Goal: Task Accomplishment & Management: Complete application form

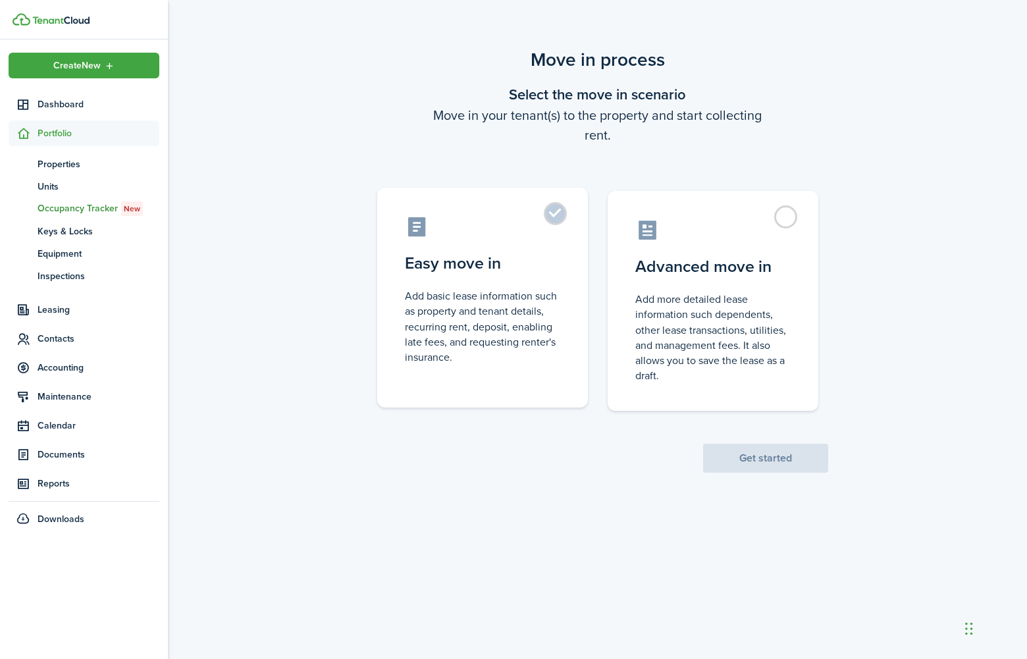
click at [568, 214] on label "Easy move in Add basic lease information such as property and tenant details, r…" at bounding box center [482, 298] width 211 height 220
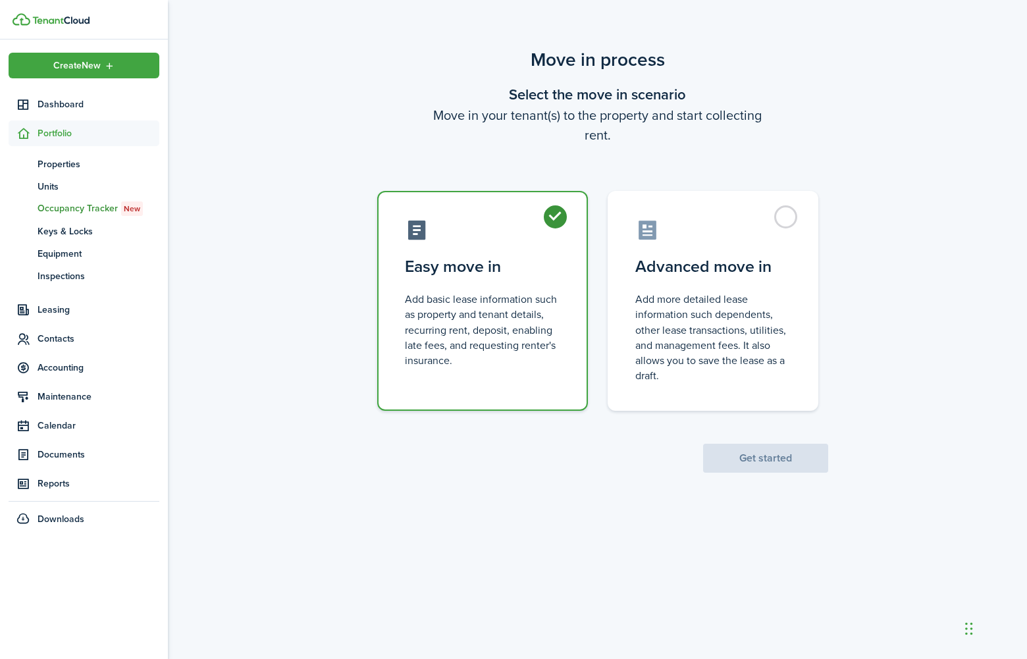
radio input "true"
click at [711, 448] on button "Get started" at bounding box center [765, 458] width 125 height 29
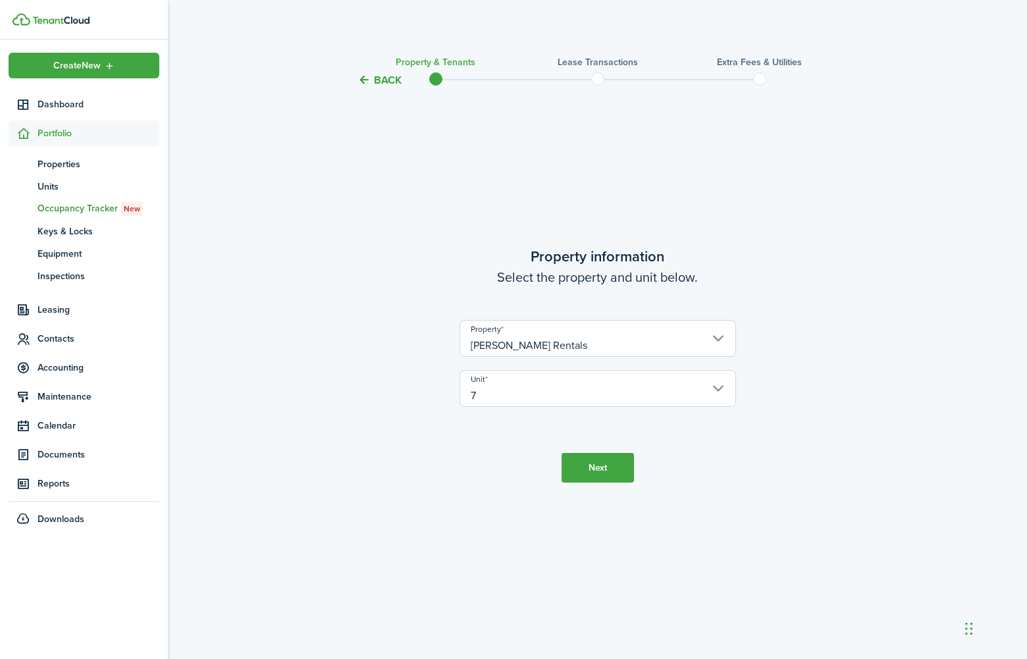
click at [591, 467] on button "Next" at bounding box center [598, 468] width 72 height 30
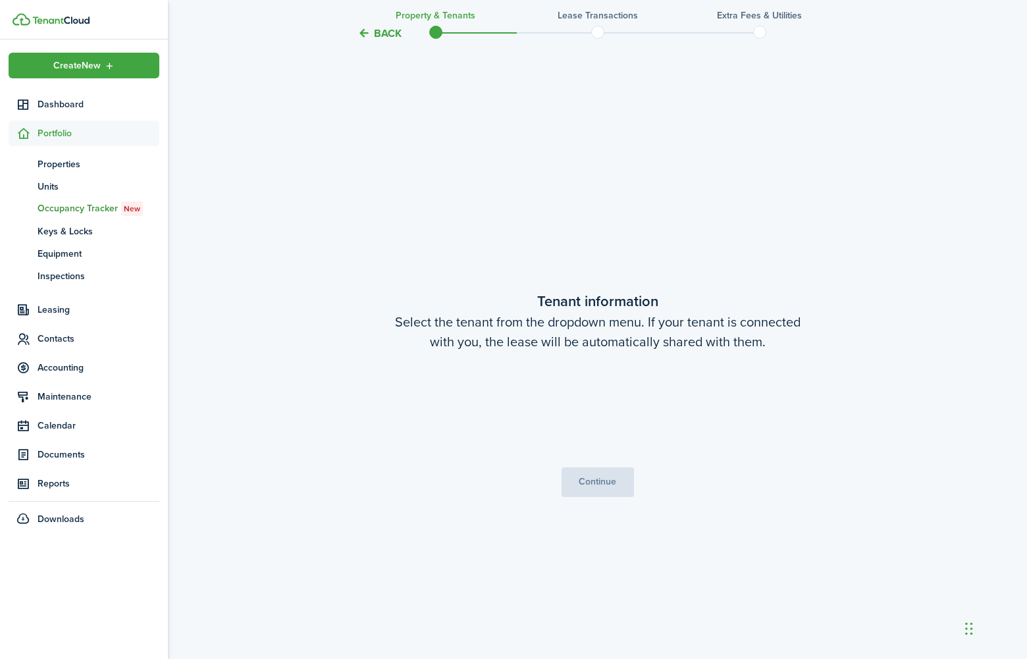
scroll to position [570, 0]
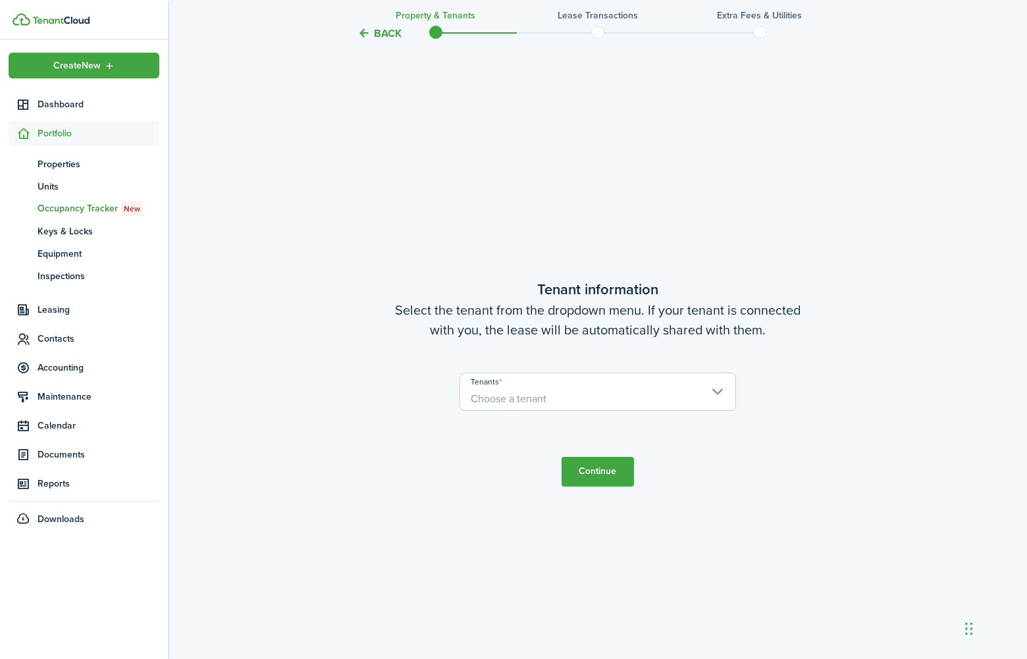
click at [514, 383] on input "Tenants" at bounding box center [597, 381] width 275 height 16
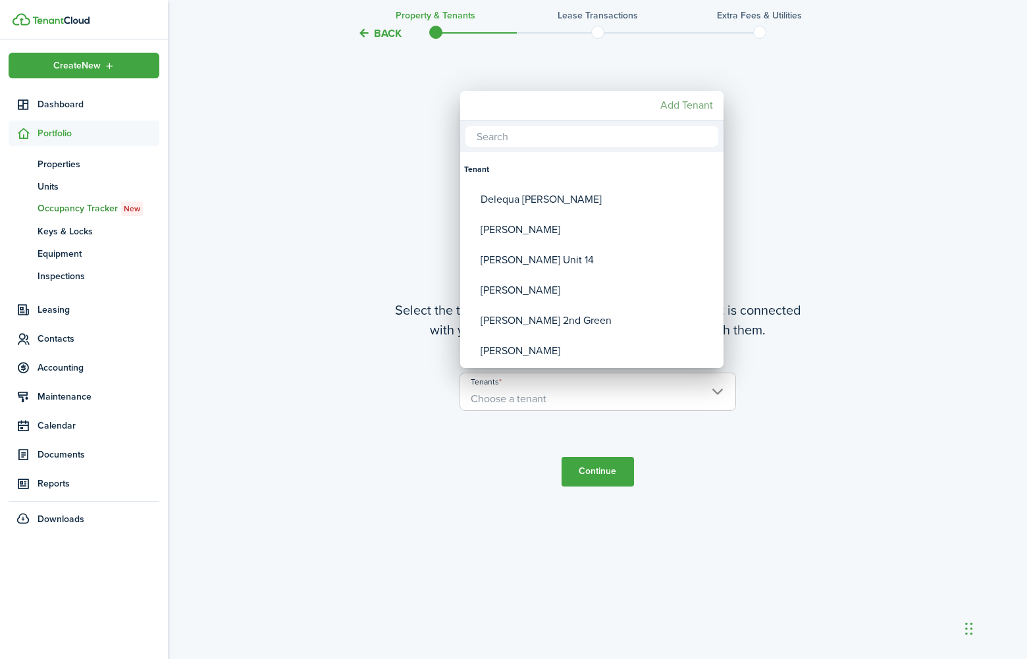
click at [693, 111] on mbsc-button "Add Tenant" at bounding box center [686, 105] width 63 height 24
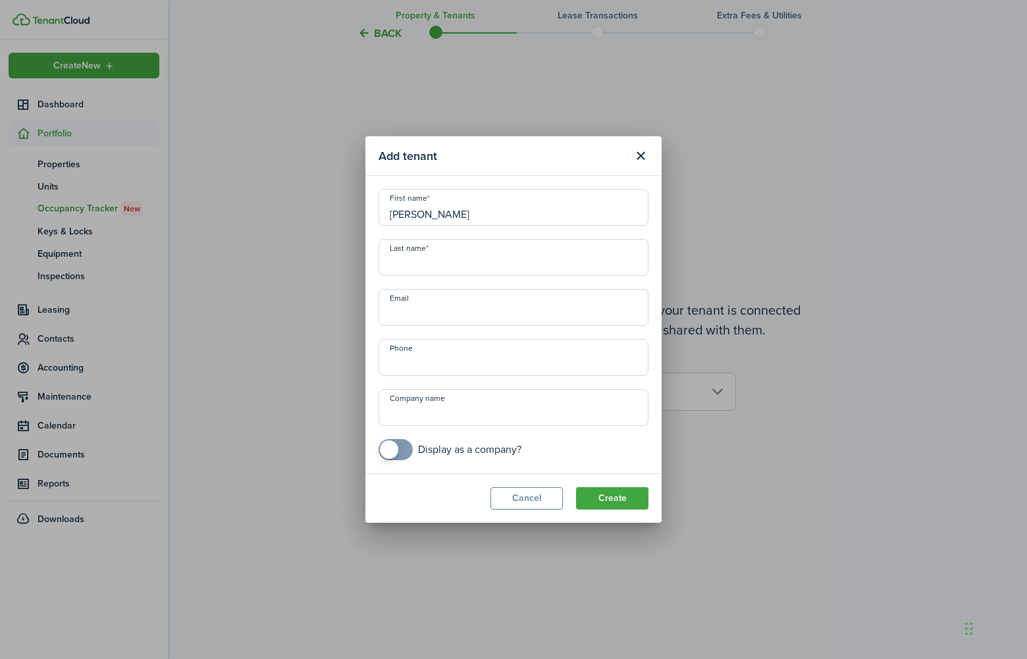
type input "[PERSON_NAME]"
type input "+1"
click at [428, 309] on input "Email" at bounding box center [514, 307] width 270 height 37
paste input "[EMAIL_ADDRESS][DOMAIN_NAME]"
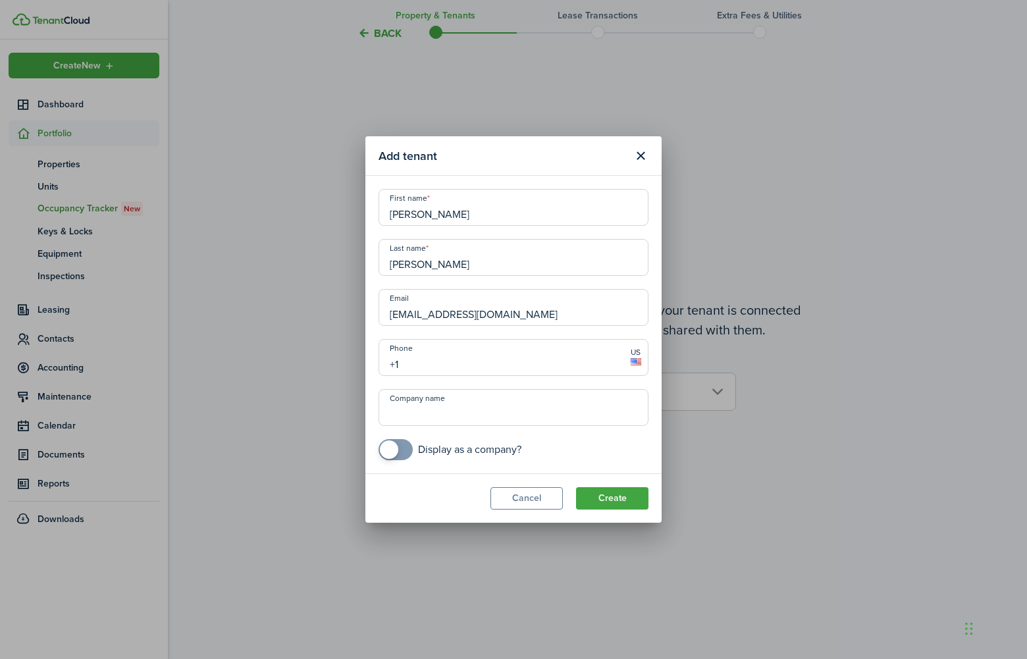
type input "[EMAIL_ADDRESS][DOMAIN_NAME]"
click at [462, 362] on input "+1" at bounding box center [514, 357] width 270 height 37
type input "[PHONE_NUMBER]"
click at [585, 496] on button "Create" at bounding box center [612, 498] width 72 height 22
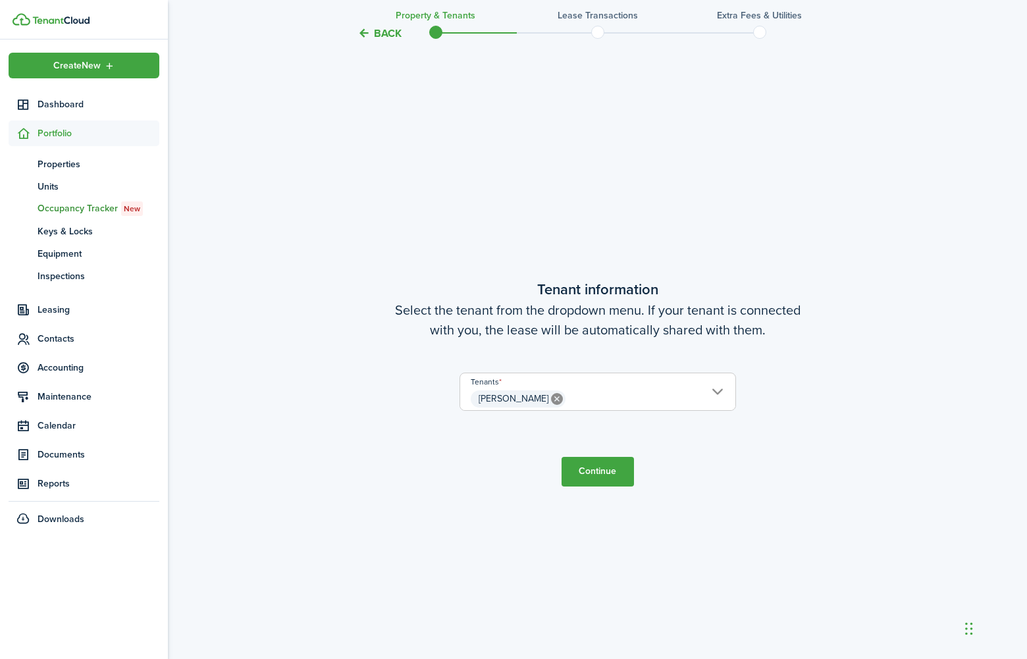
click at [581, 399] on span "[PERSON_NAME]" at bounding box center [597, 399] width 275 height 22
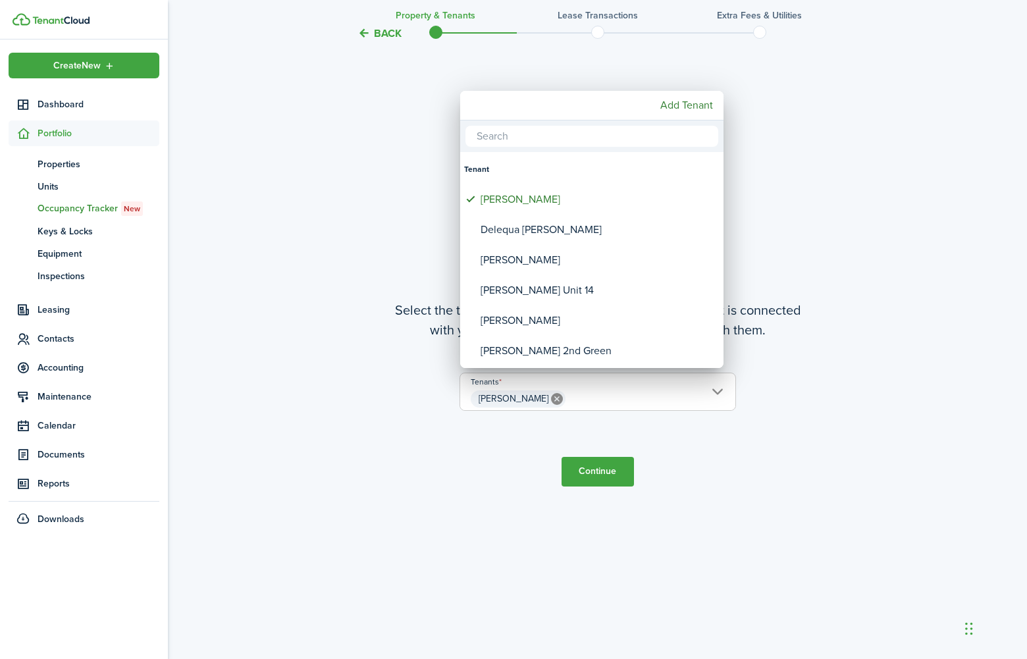
click at [518, 394] on div at bounding box center [514, 330] width 1238 height 870
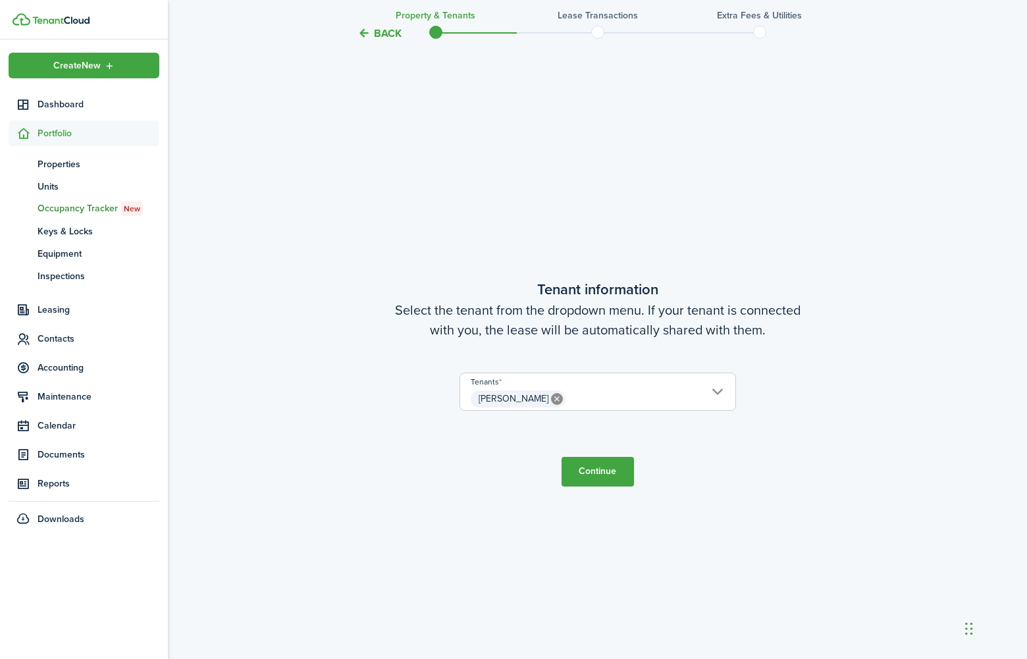
click at [518, 394] on span "[PERSON_NAME]" at bounding box center [514, 399] width 70 height 14
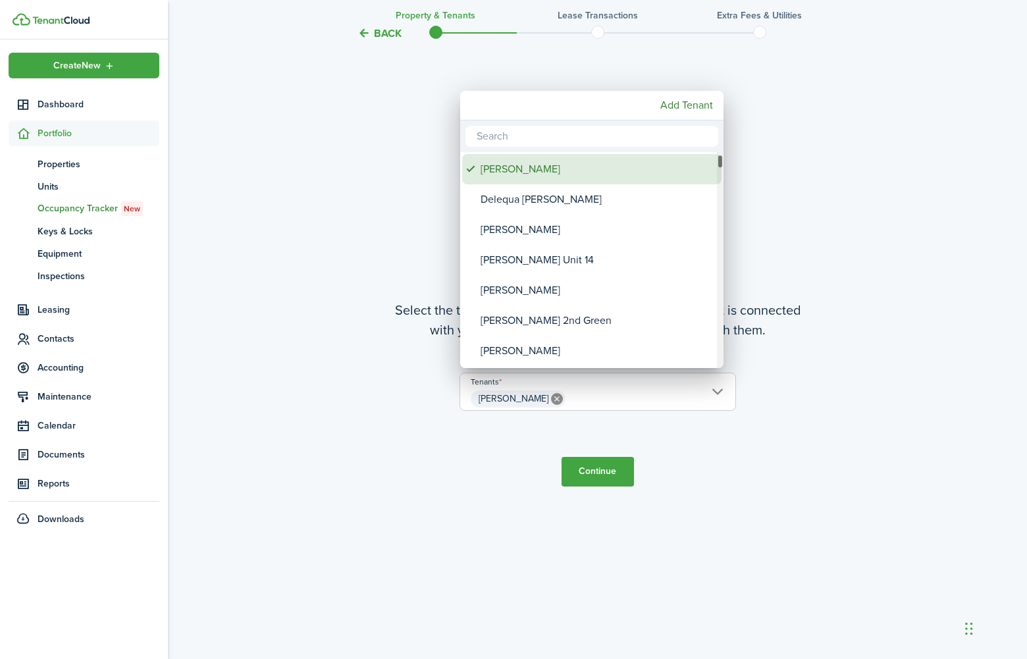
click at [545, 169] on div "[PERSON_NAME]" at bounding box center [597, 169] width 233 height 30
type input "[PERSON_NAME]"
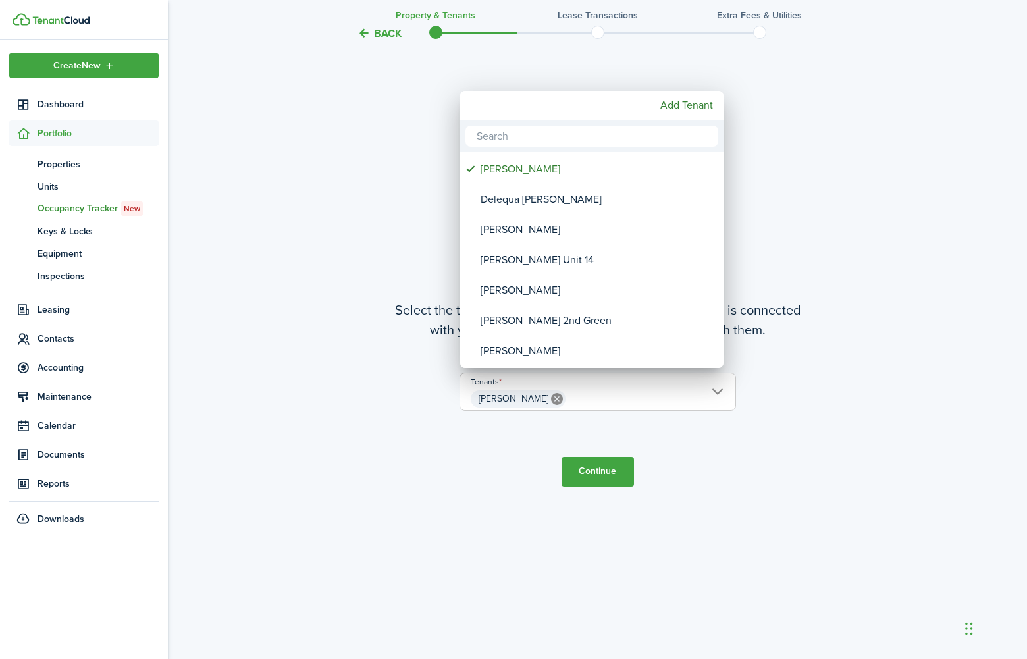
click at [589, 470] on div at bounding box center [514, 330] width 1238 height 870
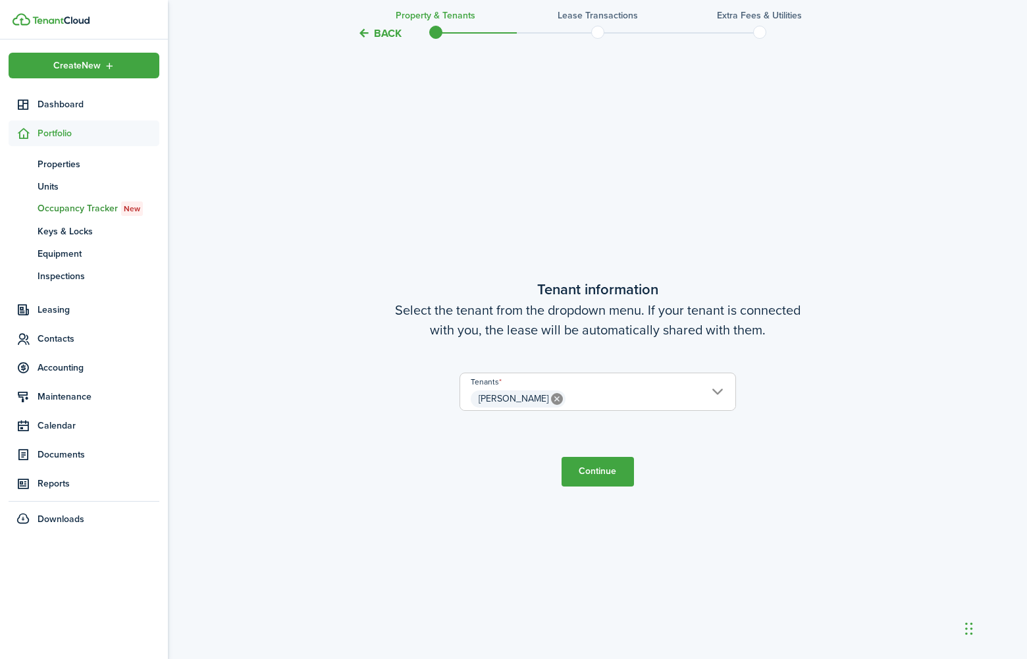
click at [591, 473] on button "Continue" at bounding box center [598, 472] width 72 height 30
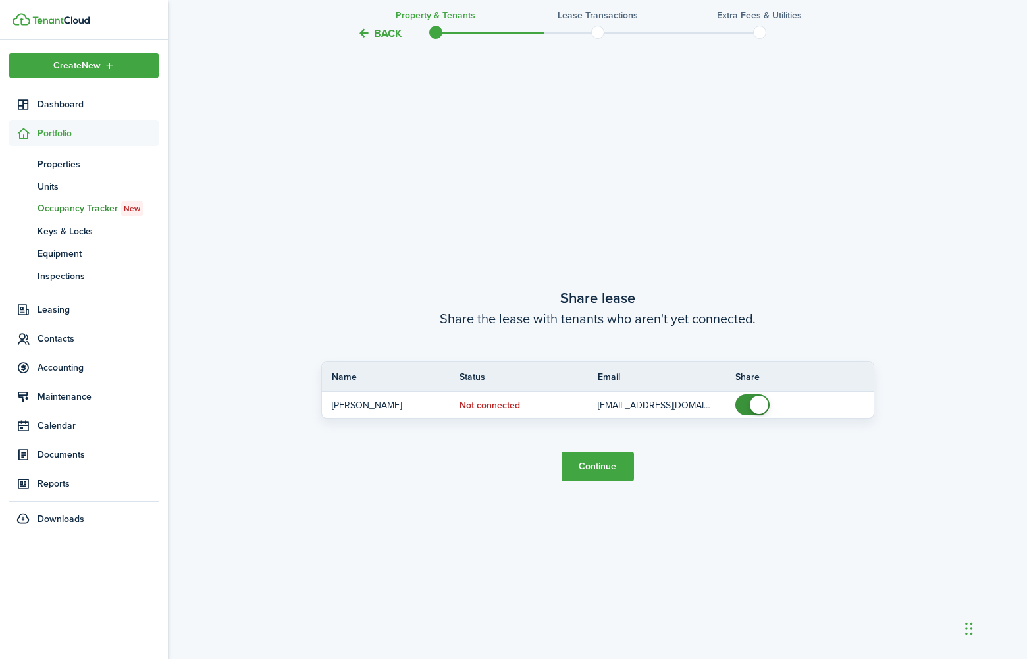
scroll to position [1230, 0]
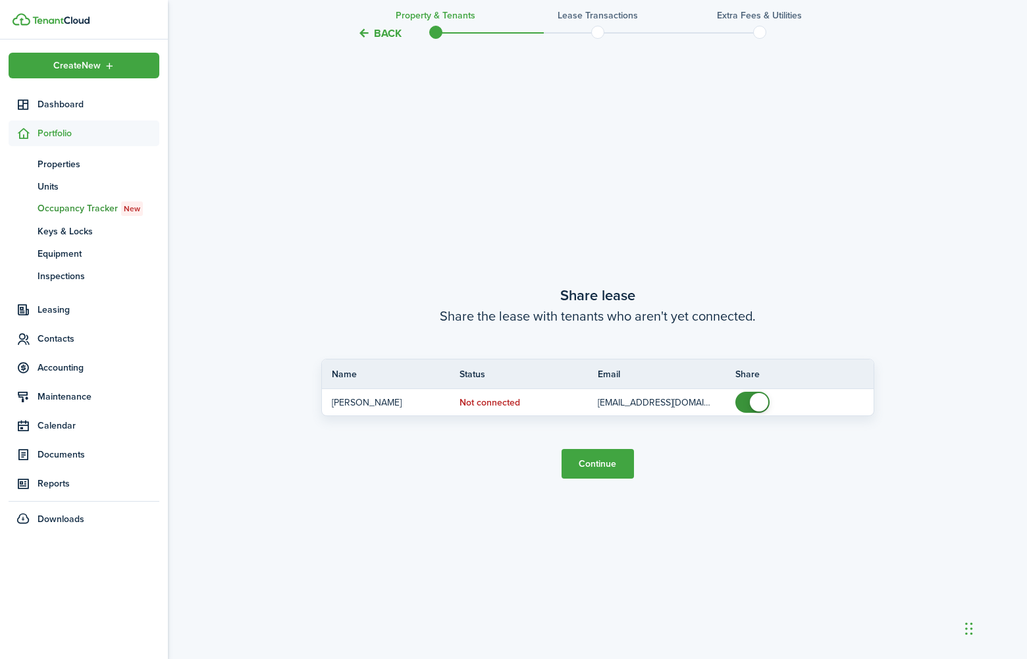
click at [591, 473] on button "Continue" at bounding box center [598, 464] width 72 height 30
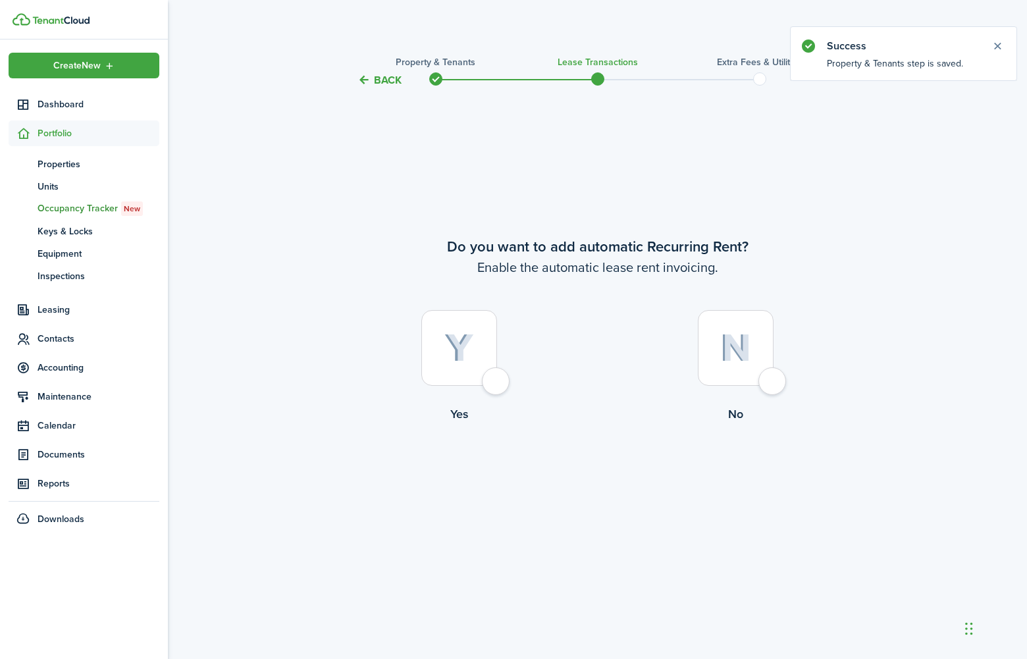
click at [477, 361] on div at bounding box center [459, 348] width 76 height 76
radio input "true"
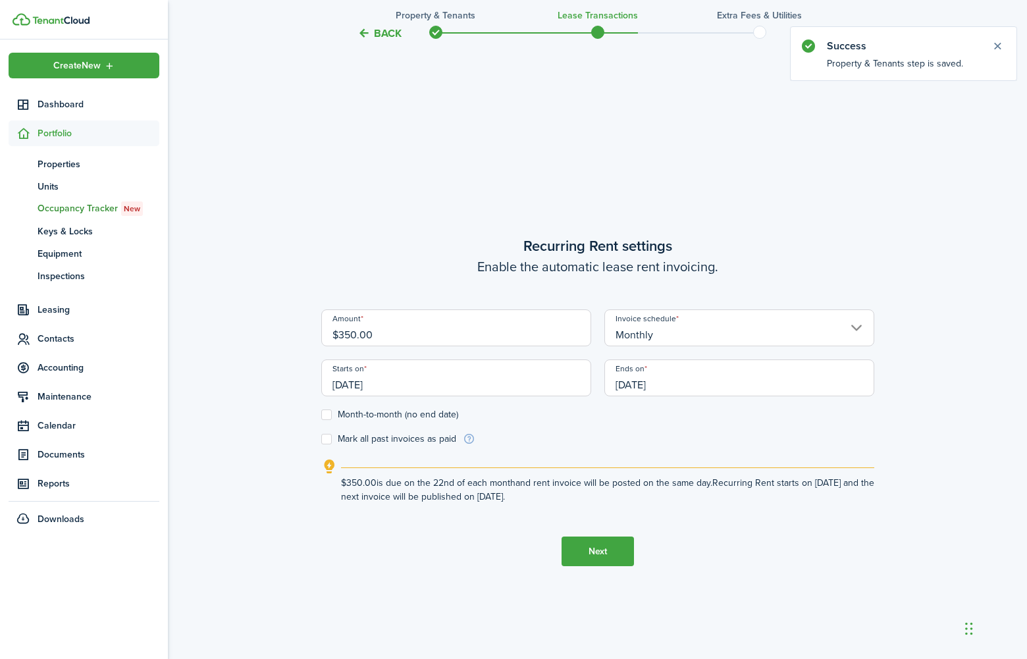
scroll to position [570, 0]
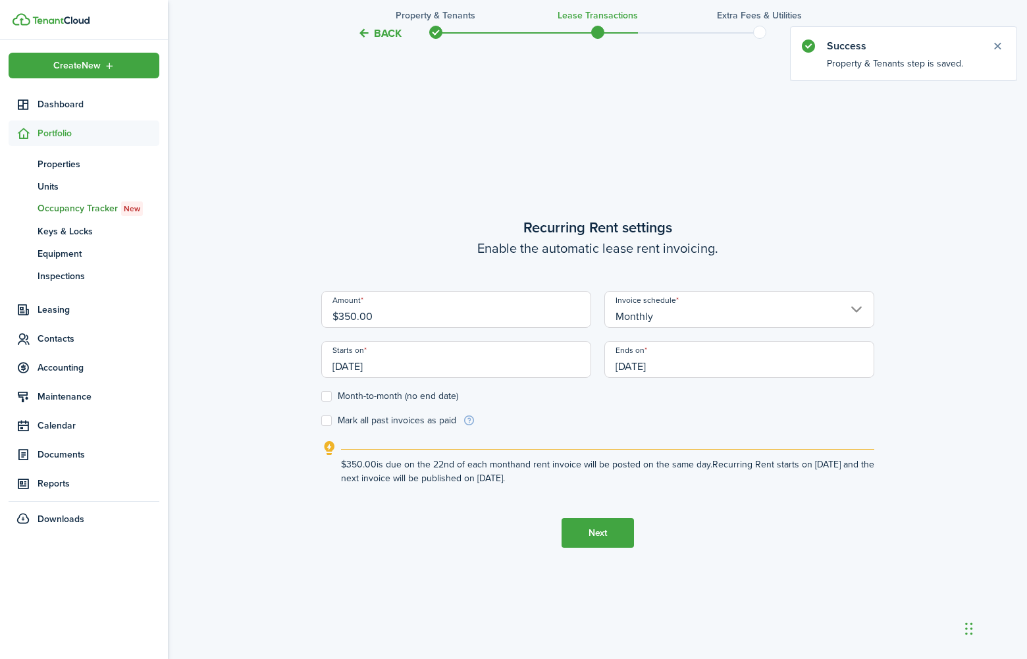
click at [657, 307] on input "Monthly" at bounding box center [739, 309] width 270 height 37
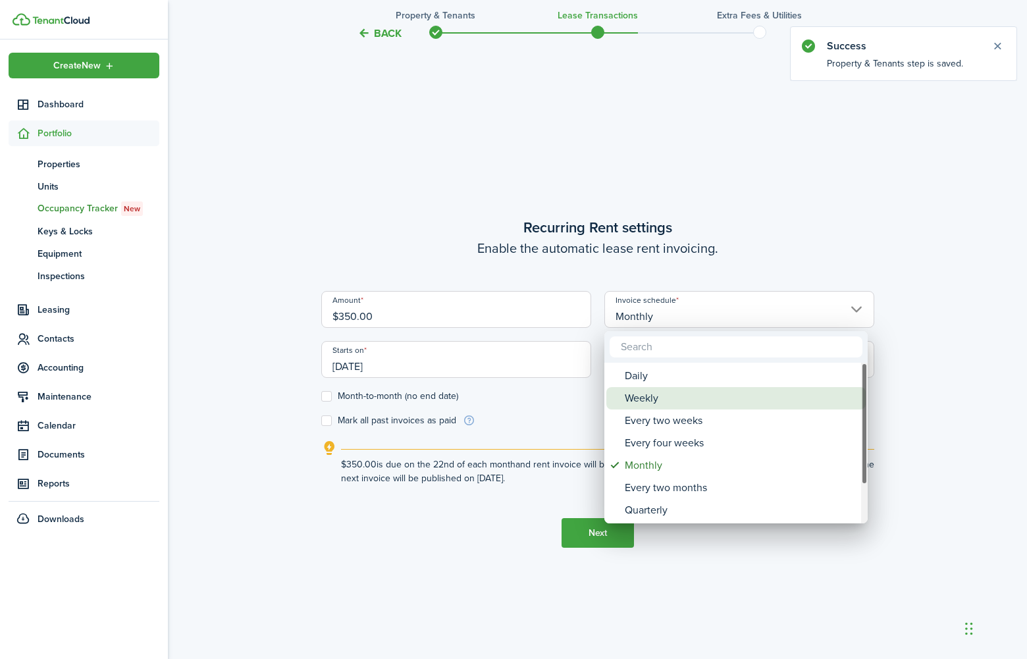
click at [646, 402] on div "Weekly" at bounding box center [741, 398] width 233 height 22
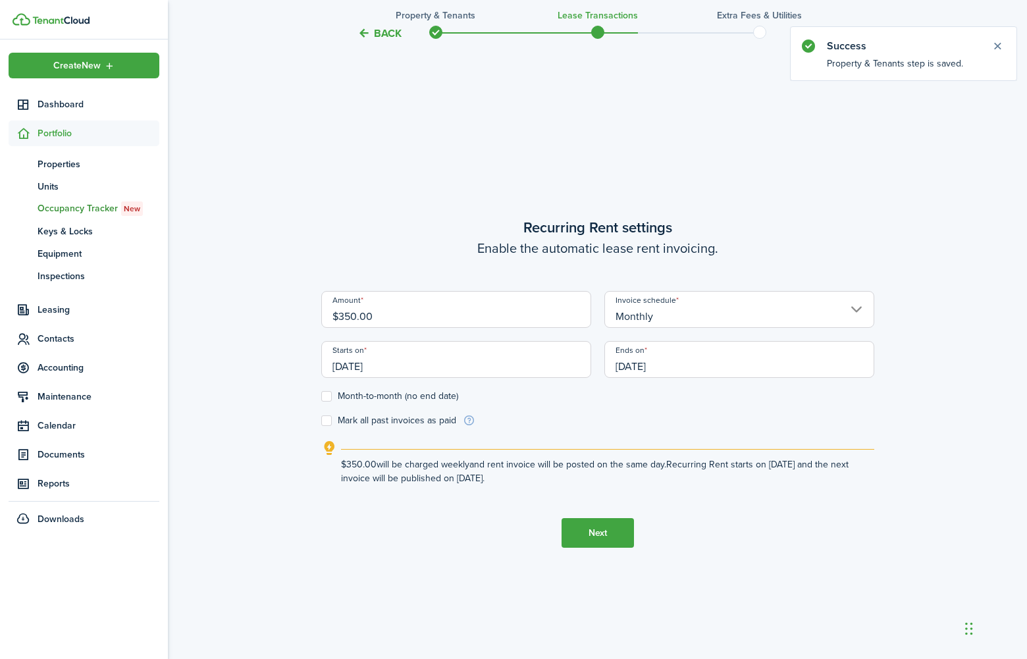
type input "Weekly"
click at [462, 349] on input "[DATE]" at bounding box center [456, 359] width 270 height 37
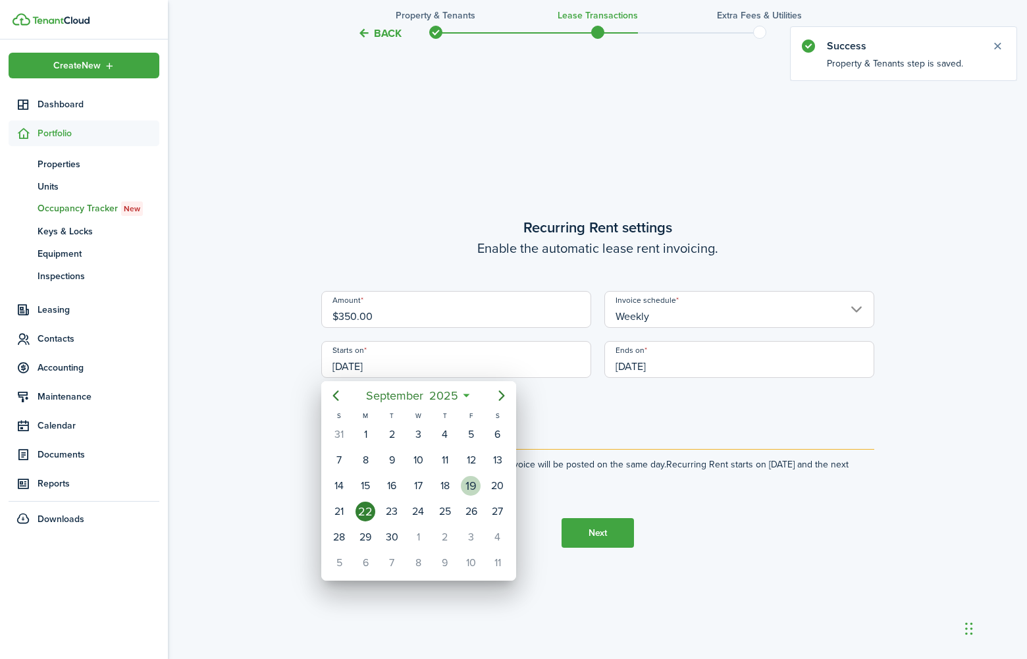
click at [474, 487] on div "19" at bounding box center [471, 486] width 20 height 20
type input "[DATE]"
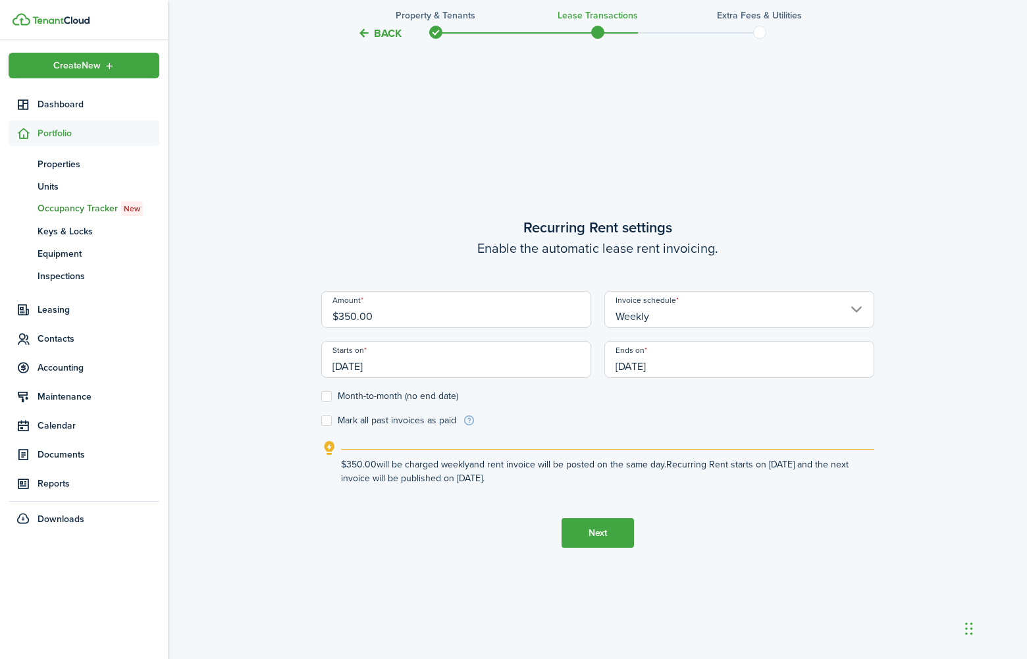
click at [695, 370] on input "[DATE]" at bounding box center [739, 359] width 270 height 37
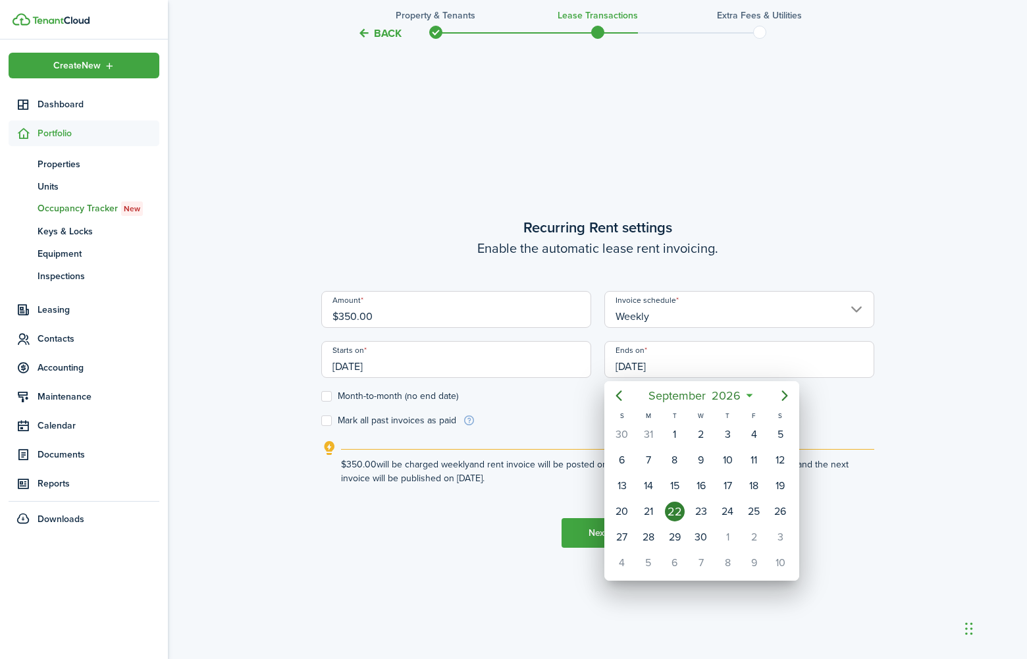
click at [327, 397] on div at bounding box center [514, 330] width 1238 height 870
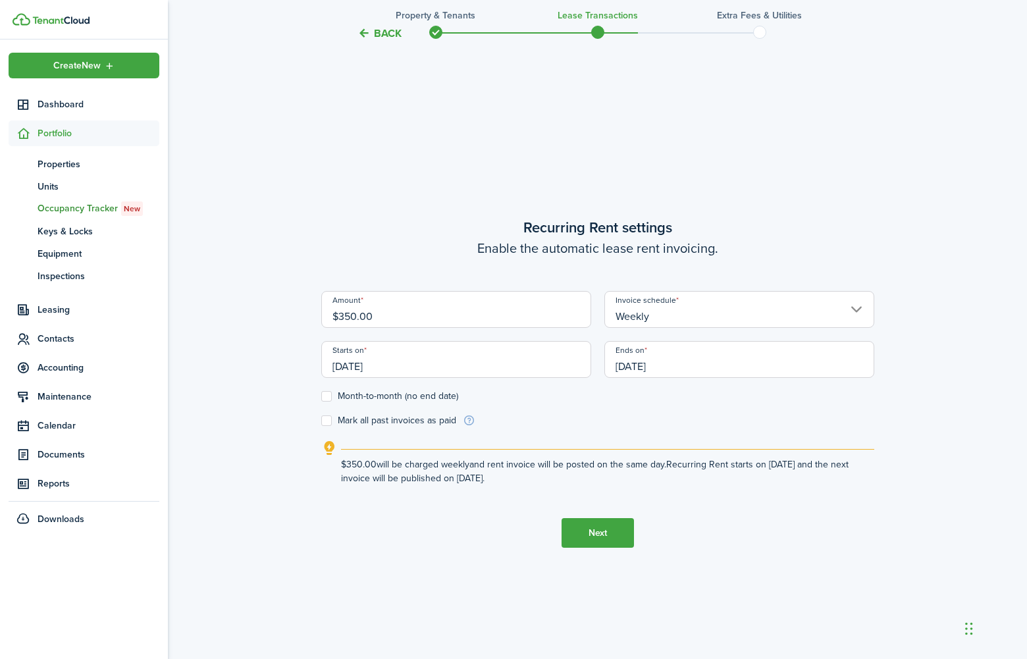
click at [327, 397] on label "Month-to-month (no end date)" at bounding box center [389, 396] width 137 height 11
click at [321, 397] on input "Month-to-month (no end date)" at bounding box center [321, 396] width 1 height 1
click at [327, 397] on label "Month-to-month (no end date)" at bounding box center [389, 396] width 137 height 11
click at [321, 397] on input "Month-to-month (no end date)" at bounding box center [321, 396] width 1 height 1
click at [733, 360] on input "[DATE]" at bounding box center [739, 359] width 270 height 37
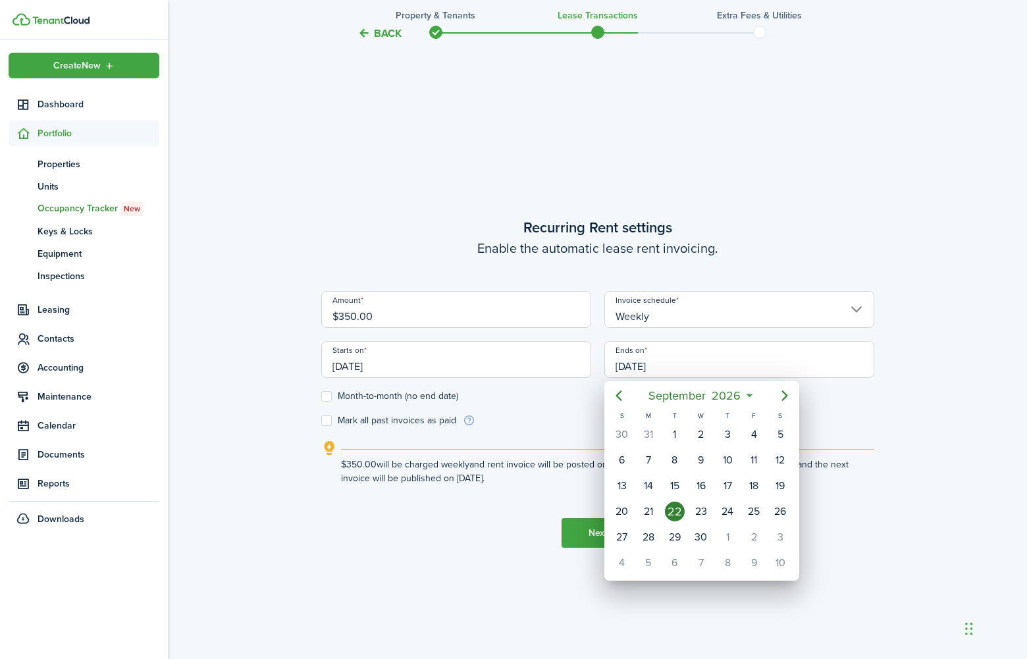
click at [551, 397] on div at bounding box center [514, 330] width 1238 height 870
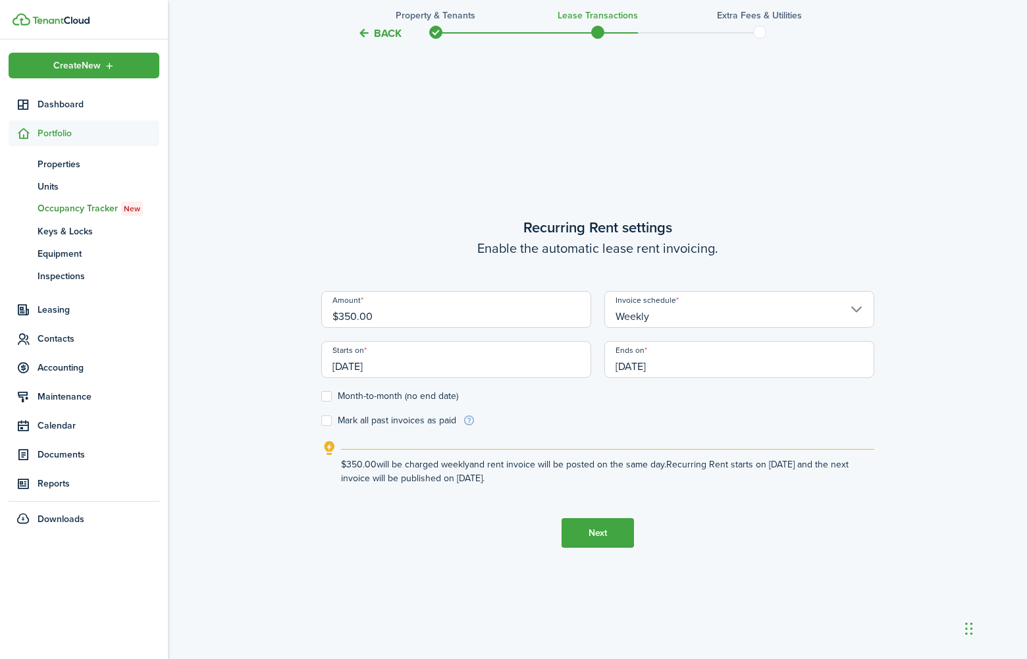
click at [321, 390] on form "Amount $350.00 Invoice schedule Weekly Starts on [DATE] Ends on [DATE] Month-to…" at bounding box center [597, 359] width 553 height 136
click at [329, 396] on label "Month-to-month (no end date)" at bounding box center [389, 396] width 137 height 11
click at [321, 396] on input "Month-to-month (no end date)" at bounding box center [321, 396] width 1 height 1
checkbox input "true"
click at [585, 530] on button "Next" at bounding box center [598, 533] width 72 height 30
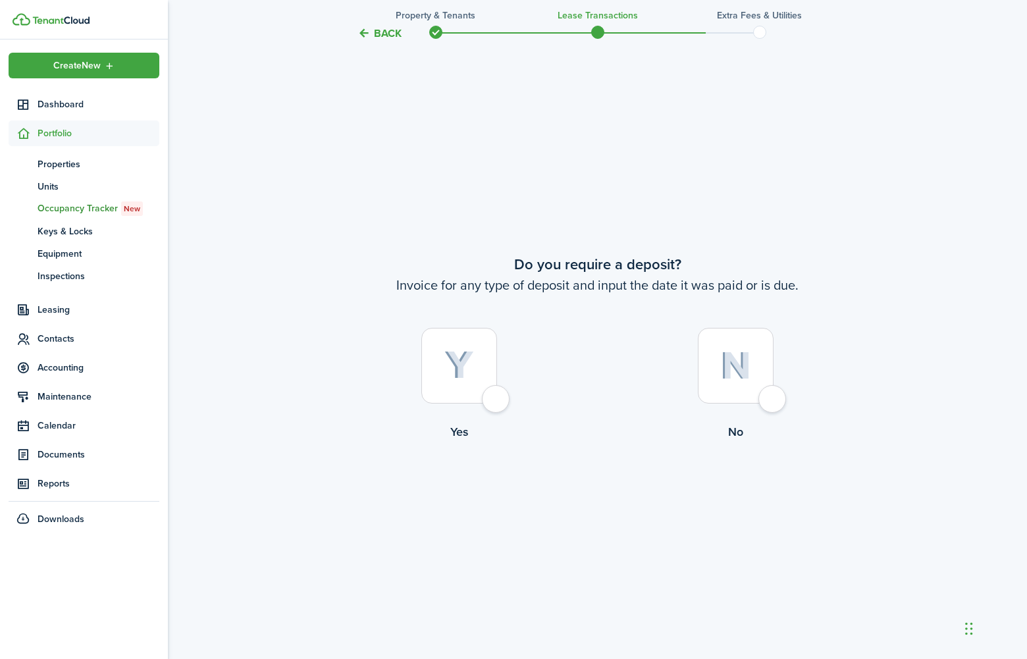
click at [448, 374] on img at bounding box center [459, 365] width 30 height 29
radio input "true"
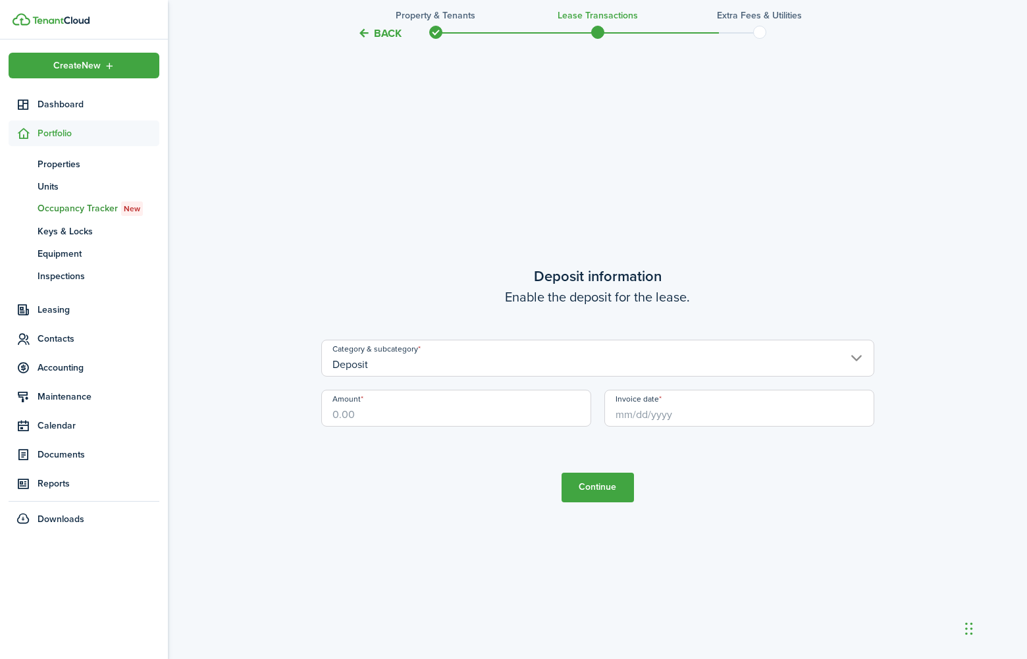
scroll to position [1889, 0]
click at [430, 404] on input "Amount" at bounding box center [456, 406] width 270 height 37
click at [666, 397] on input "Invoice date" at bounding box center [739, 406] width 270 height 37
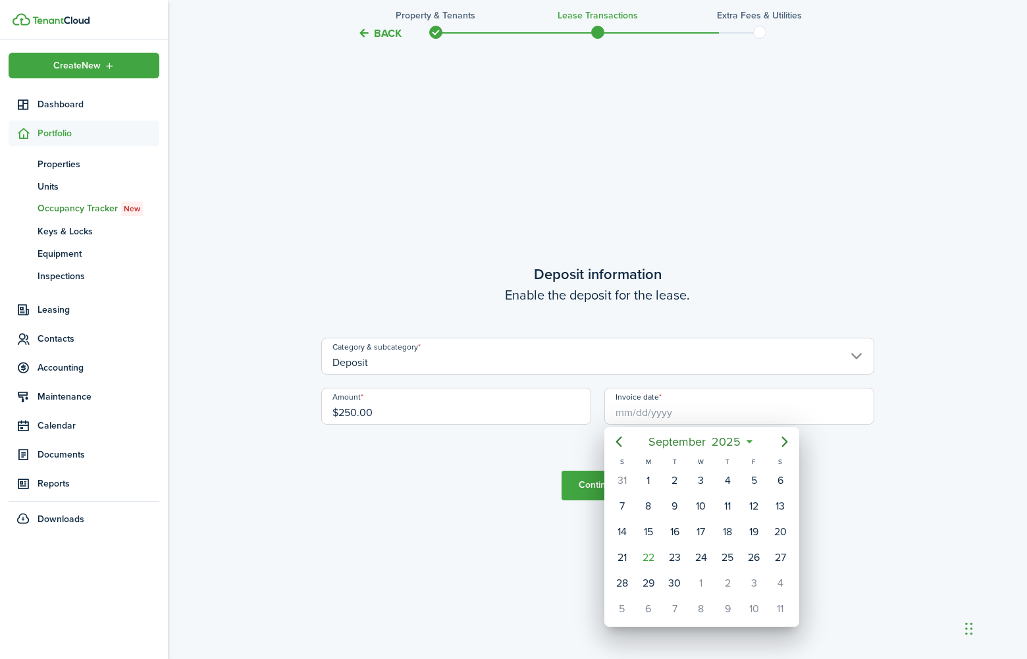
click at [512, 396] on div at bounding box center [514, 330] width 1238 height 870
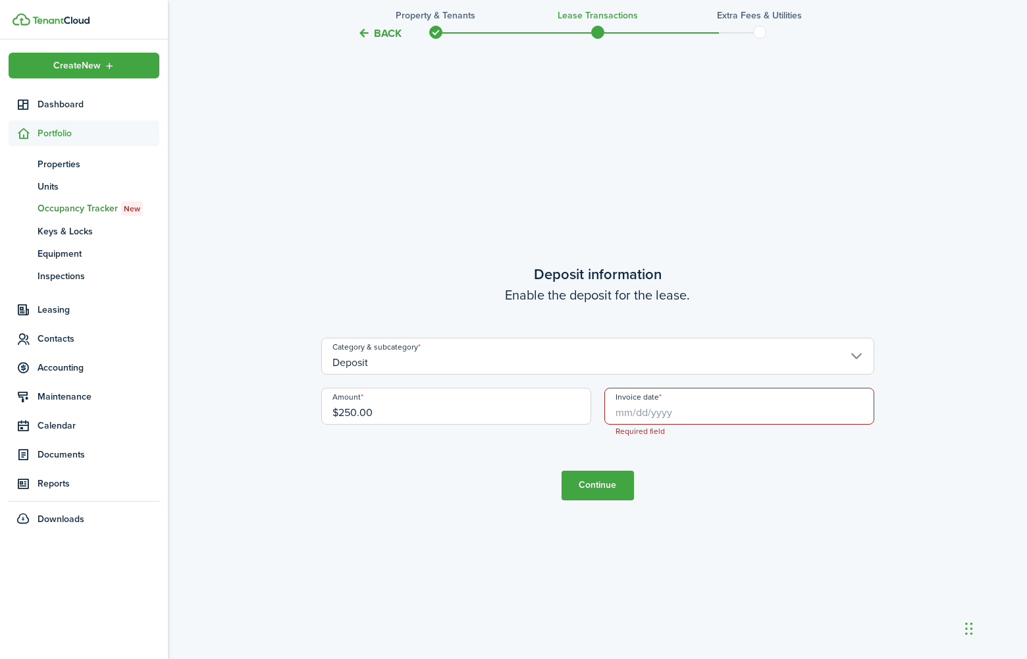
click at [493, 402] on input "$250.00" at bounding box center [456, 406] width 270 height 37
click at [639, 408] on input "Invoice date" at bounding box center [739, 406] width 270 height 37
type input "$350.00"
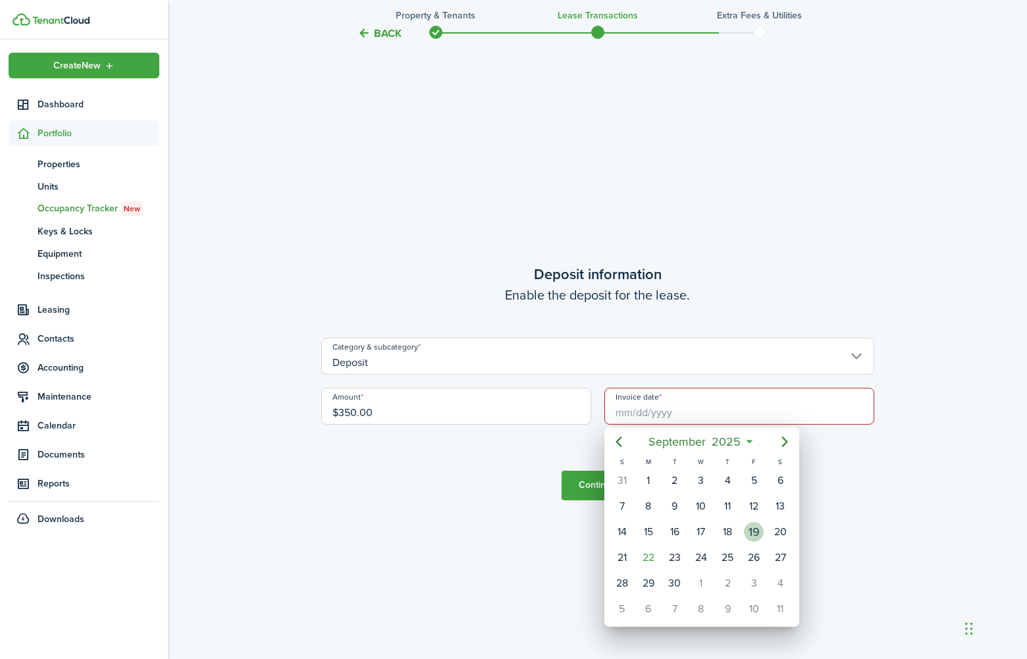
click at [756, 539] on div "19" at bounding box center [754, 532] width 20 height 20
type input "[DATE]"
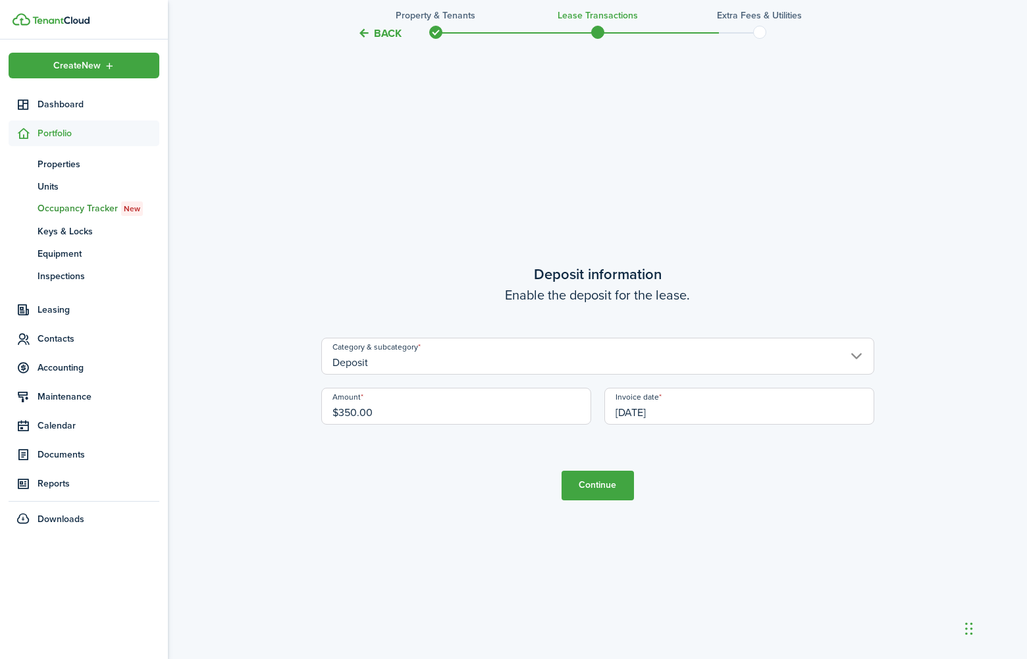
click at [740, 407] on input "[DATE]" at bounding box center [739, 406] width 270 height 37
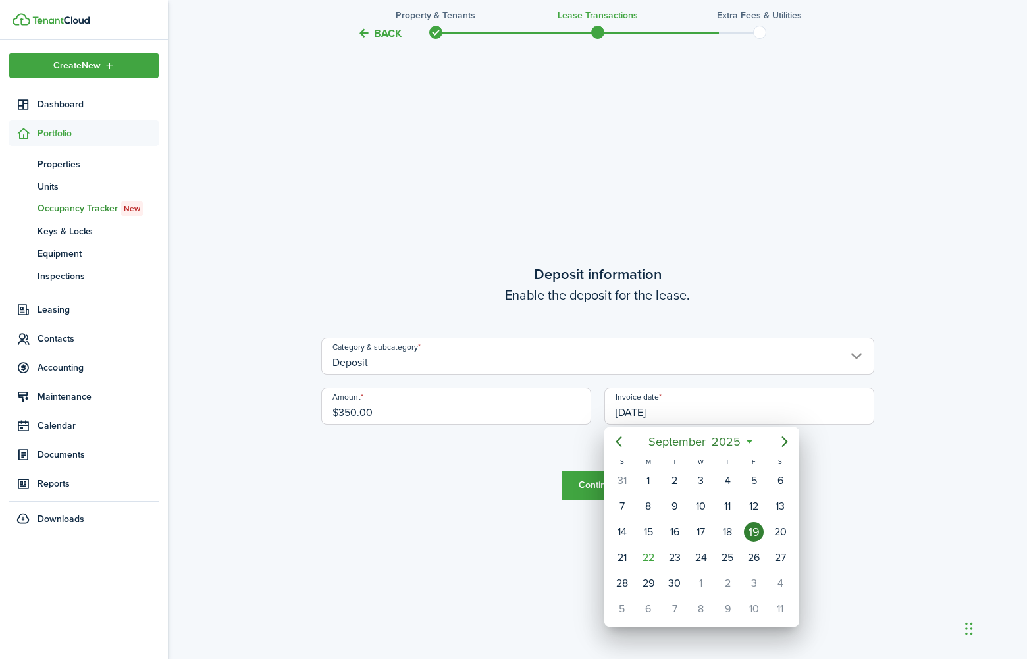
click at [757, 541] on div "19" at bounding box center [754, 532] width 20 height 20
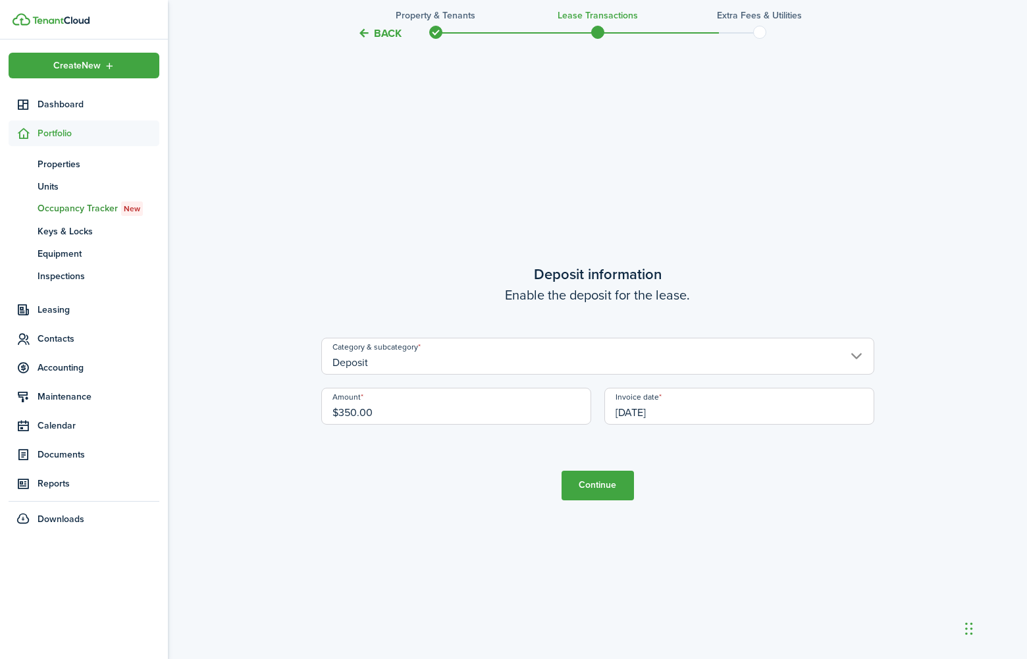
click at [594, 477] on button "Continue" at bounding box center [598, 486] width 72 height 30
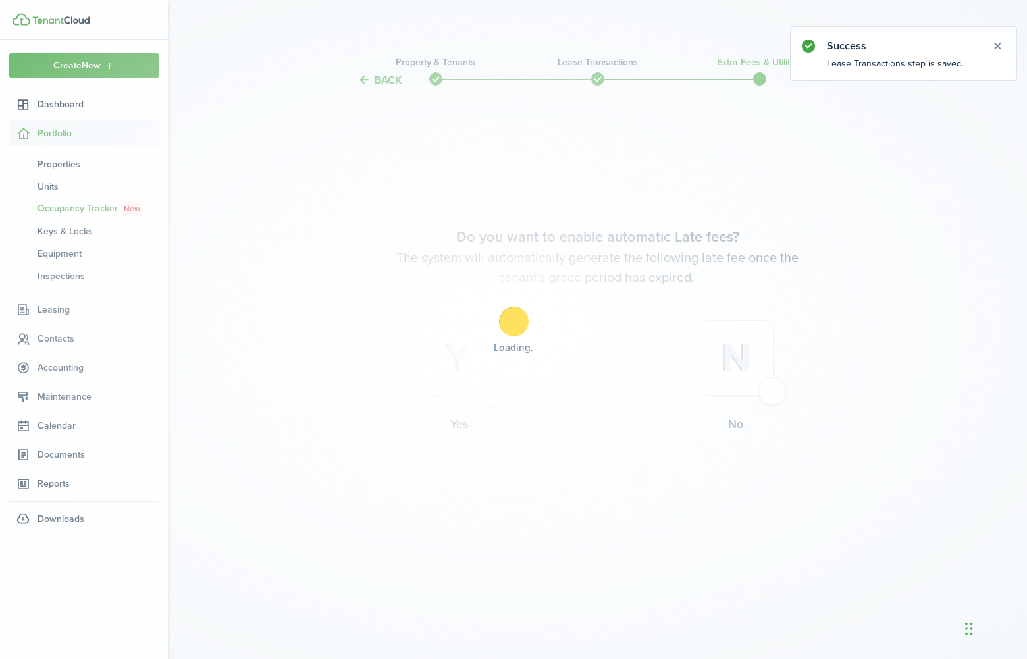
scroll to position [0, 0]
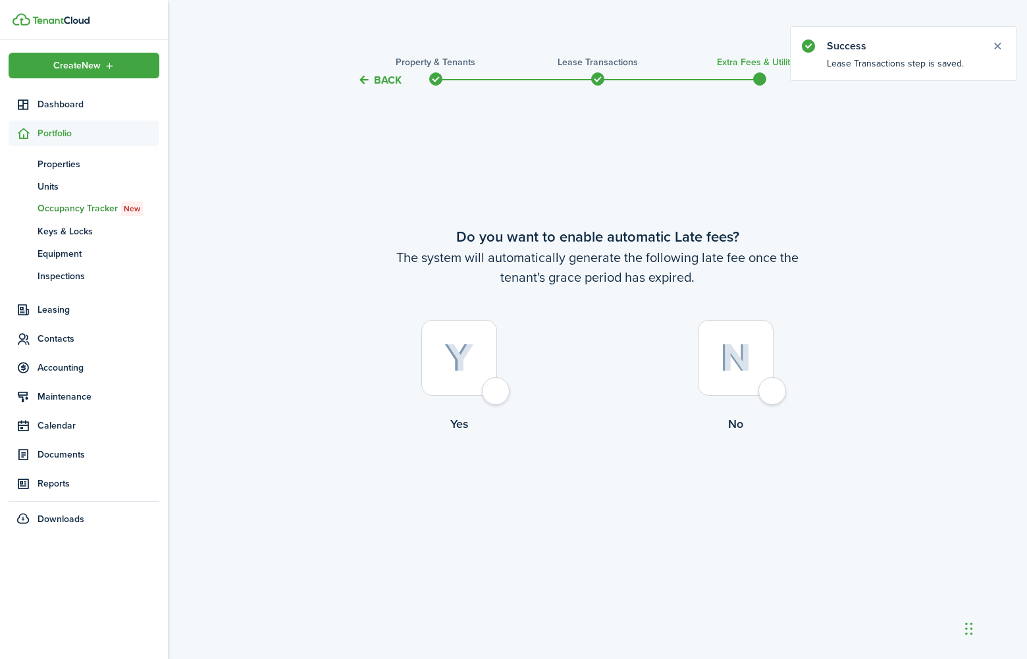
click at [495, 383] on div at bounding box center [459, 358] width 76 height 76
radio input "true"
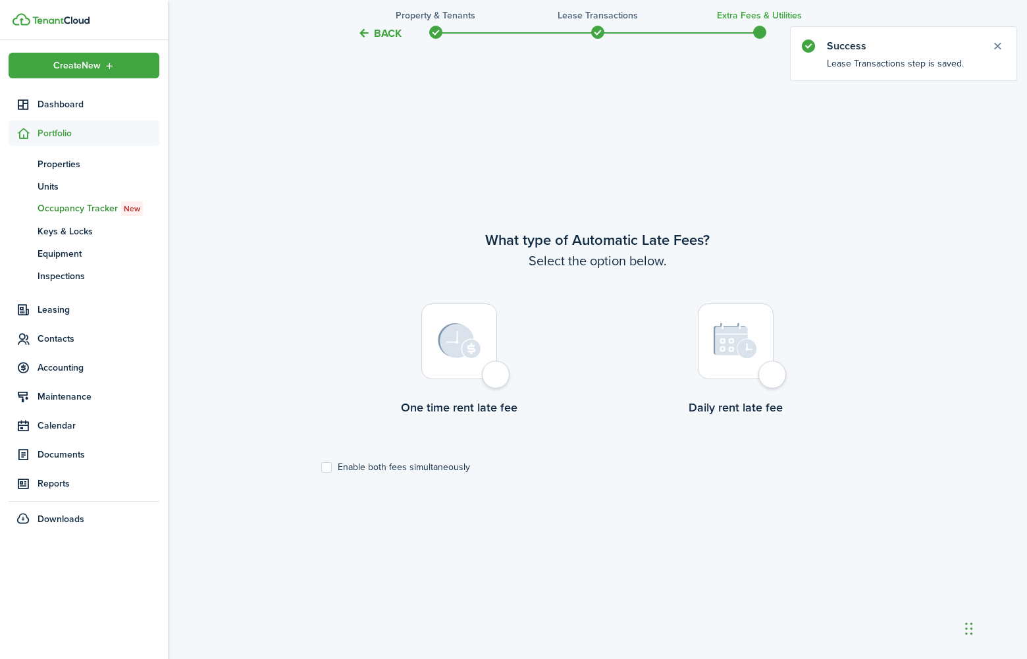
click at [495, 379] on div at bounding box center [459, 342] width 76 height 76
radio input "true"
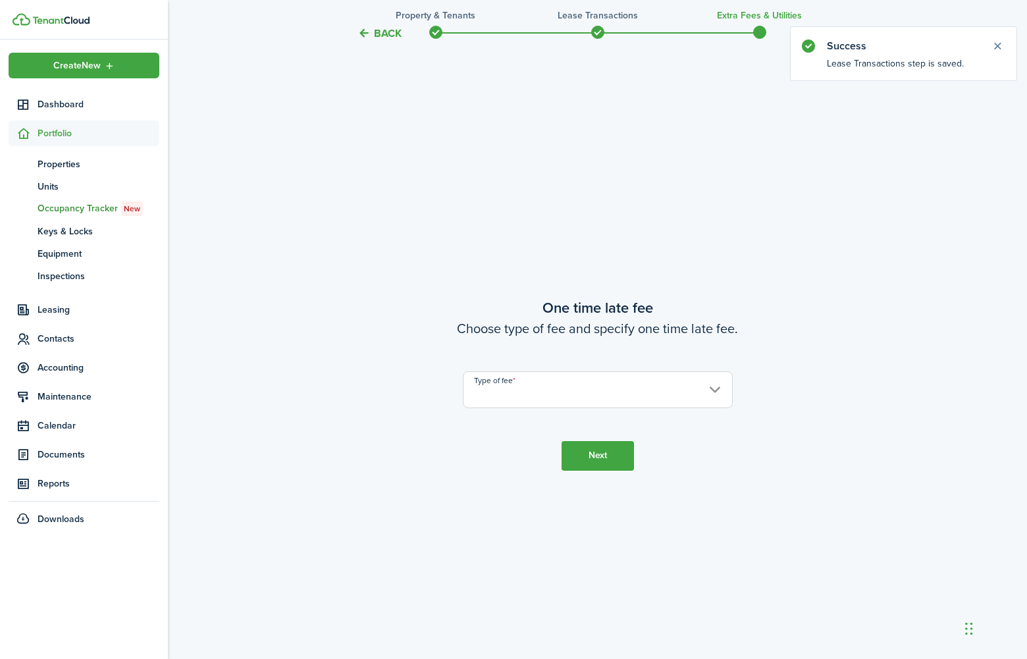
scroll to position [1230, 0]
click at [499, 383] on input "Type of fee" at bounding box center [598, 387] width 270 height 37
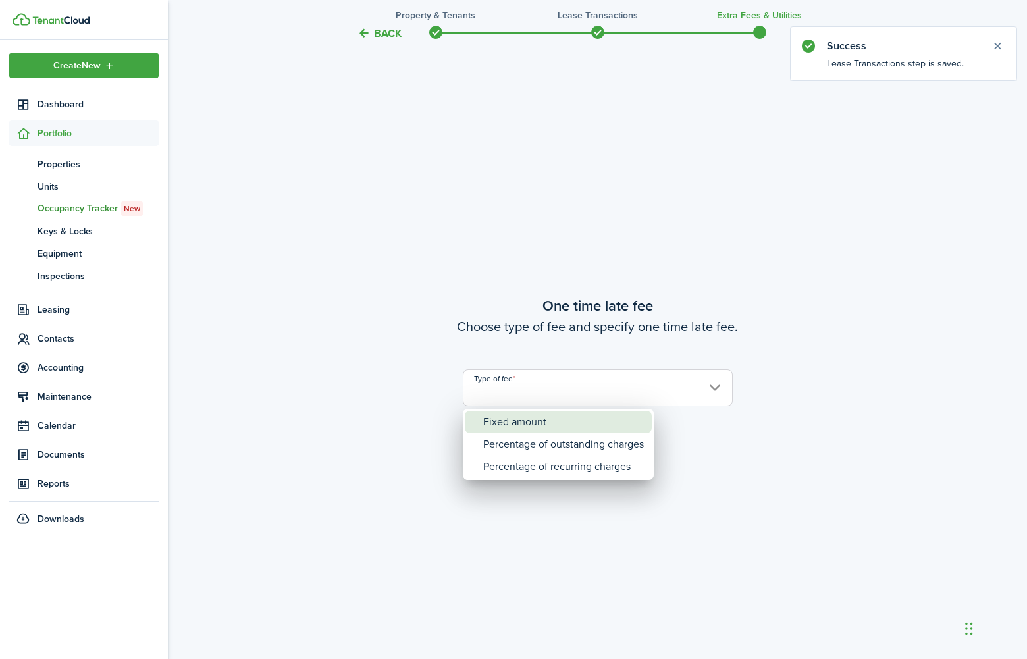
click at [506, 419] on div "Fixed amount" at bounding box center [563, 422] width 161 height 22
type input "Fixed amount"
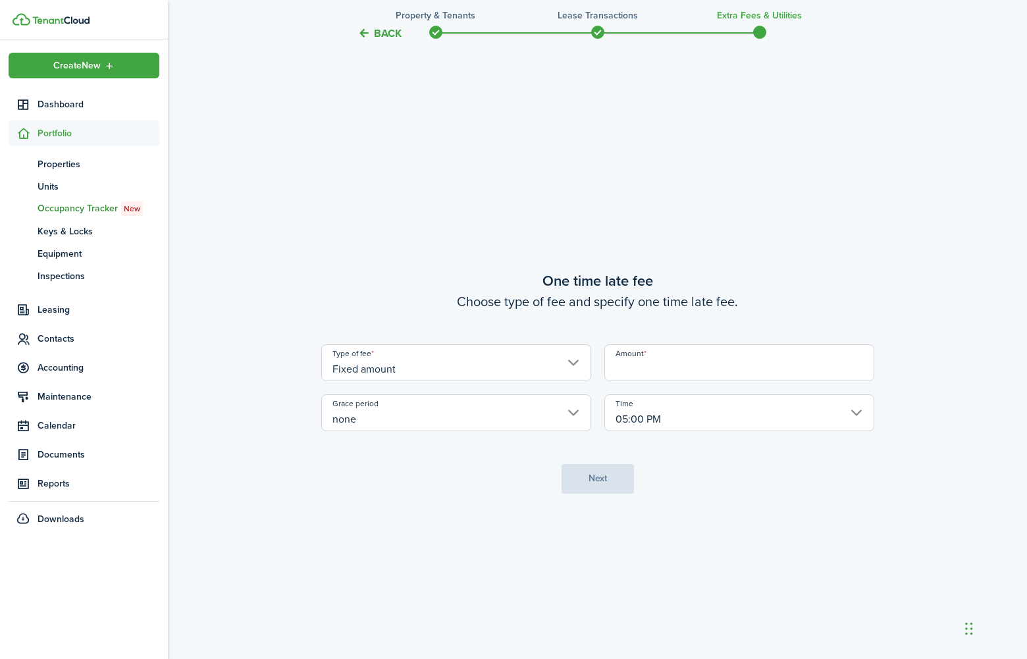
click at [640, 373] on input "Amount" at bounding box center [739, 362] width 270 height 37
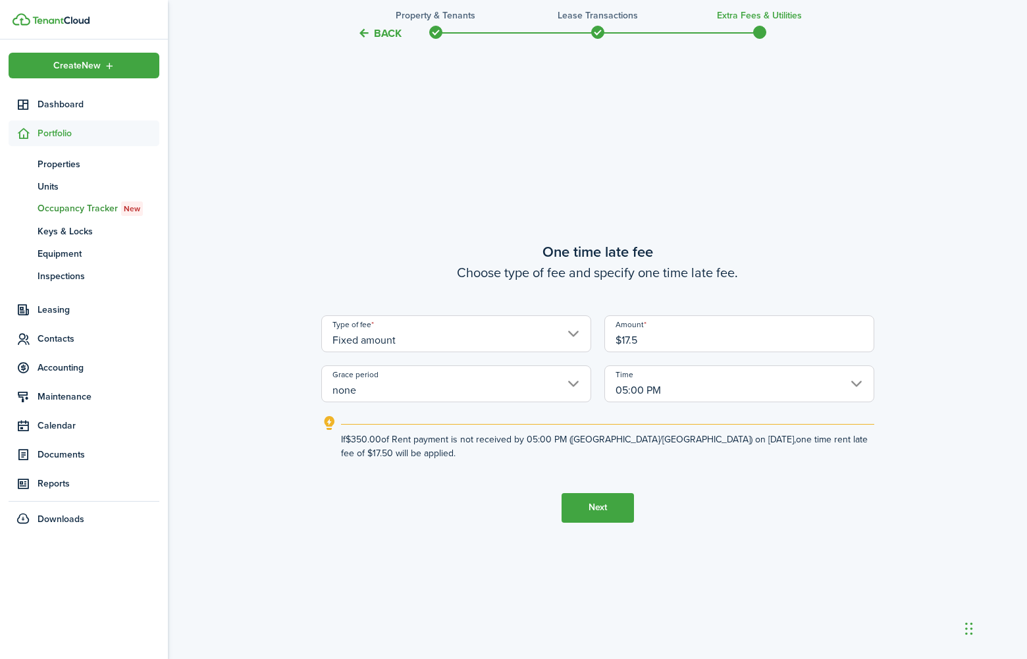
click at [481, 390] on input "none" at bounding box center [456, 383] width 270 height 37
type input "$17.50"
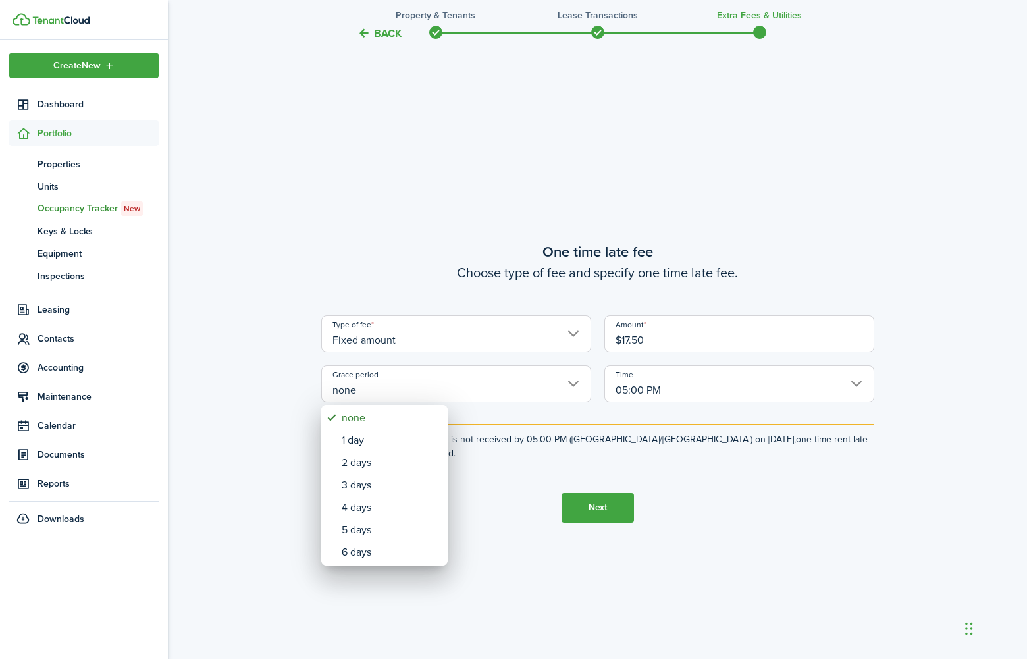
click at [486, 522] on div at bounding box center [514, 330] width 1238 height 870
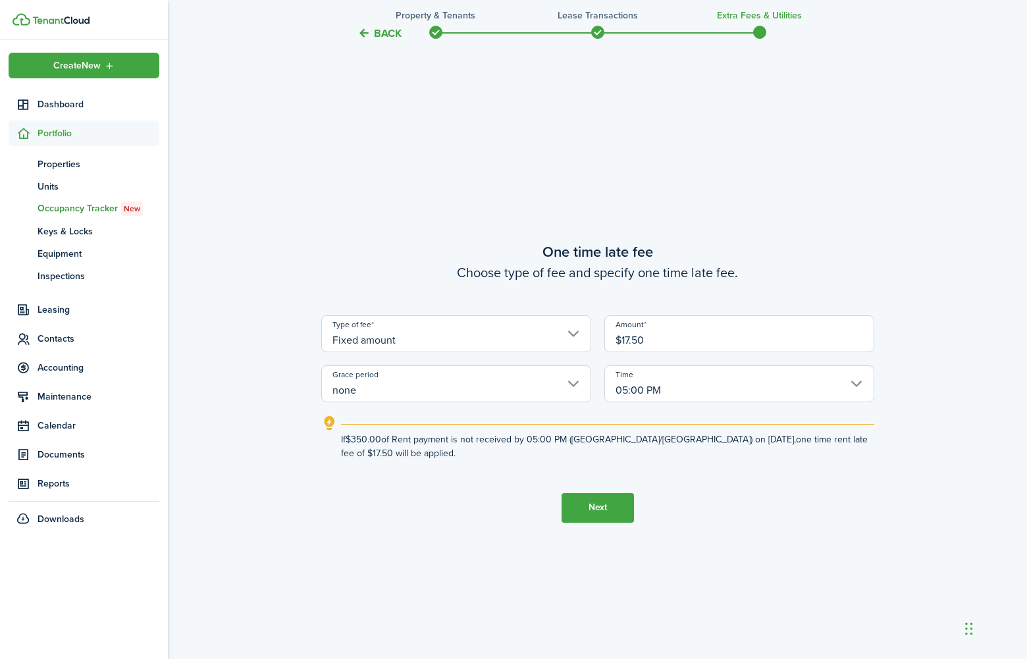
click at [725, 387] on input "05:00 PM" at bounding box center [739, 383] width 270 height 37
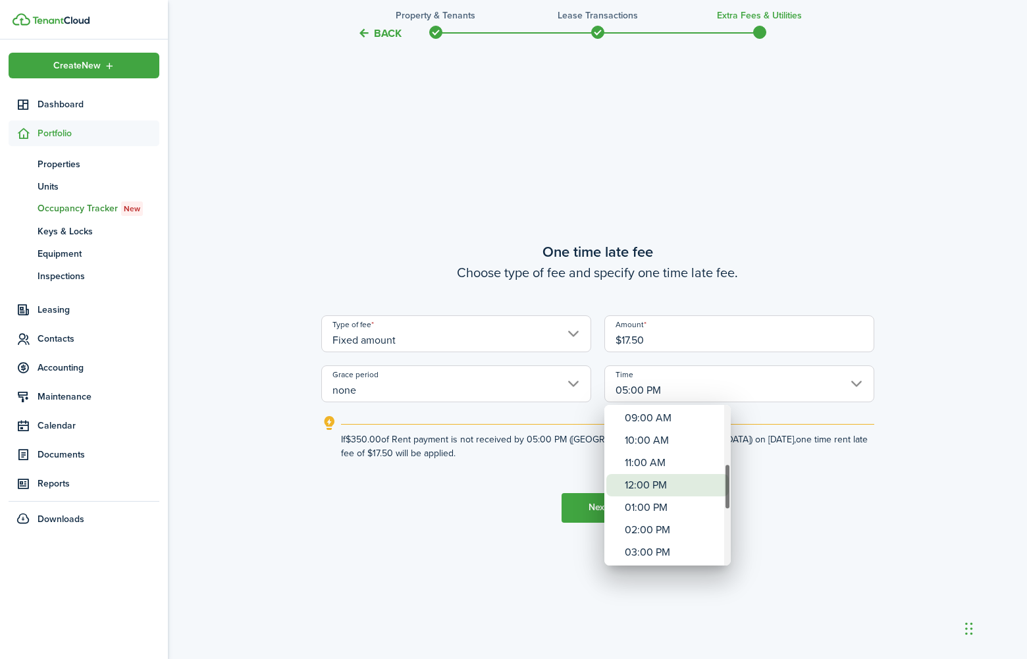
click at [666, 482] on div "12:00 PM" at bounding box center [673, 485] width 96 height 22
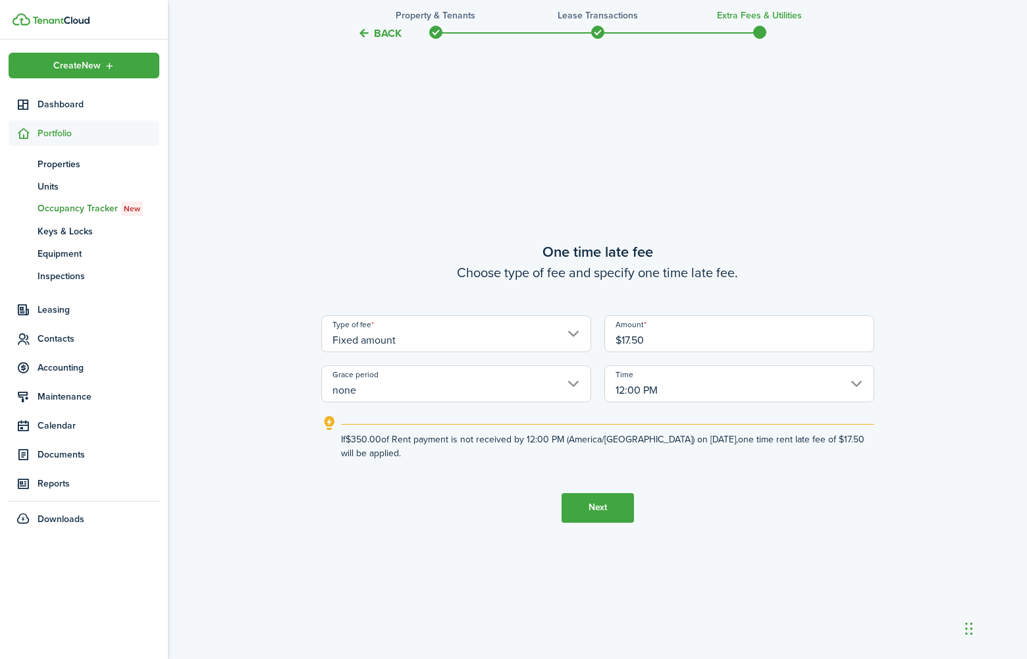
click at [724, 385] on input "12:00 PM" at bounding box center [739, 383] width 270 height 37
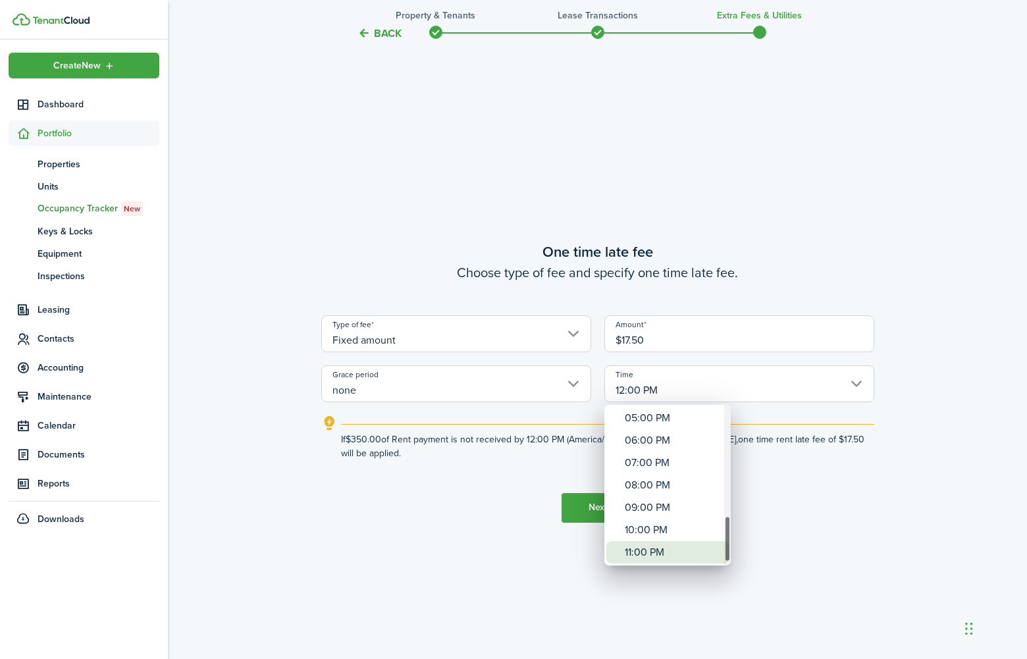
click at [654, 548] on div "11:00 PM" at bounding box center [673, 552] width 96 height 22
type input "11:00 PM"
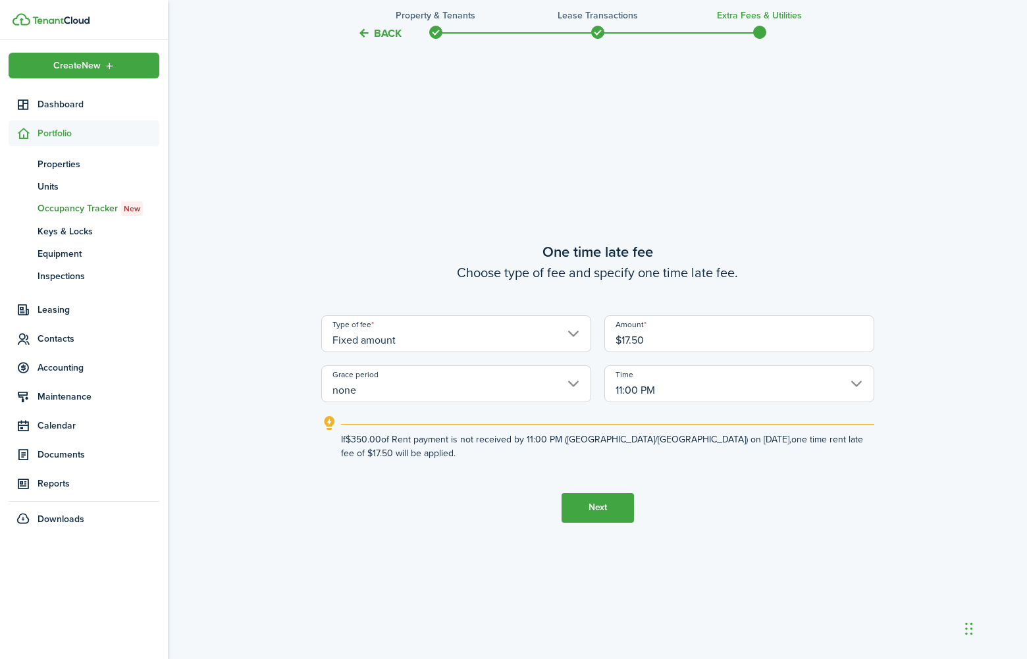
click at [618, 516] on button "Next" at bounding box center [598, 508] width 72 height 30
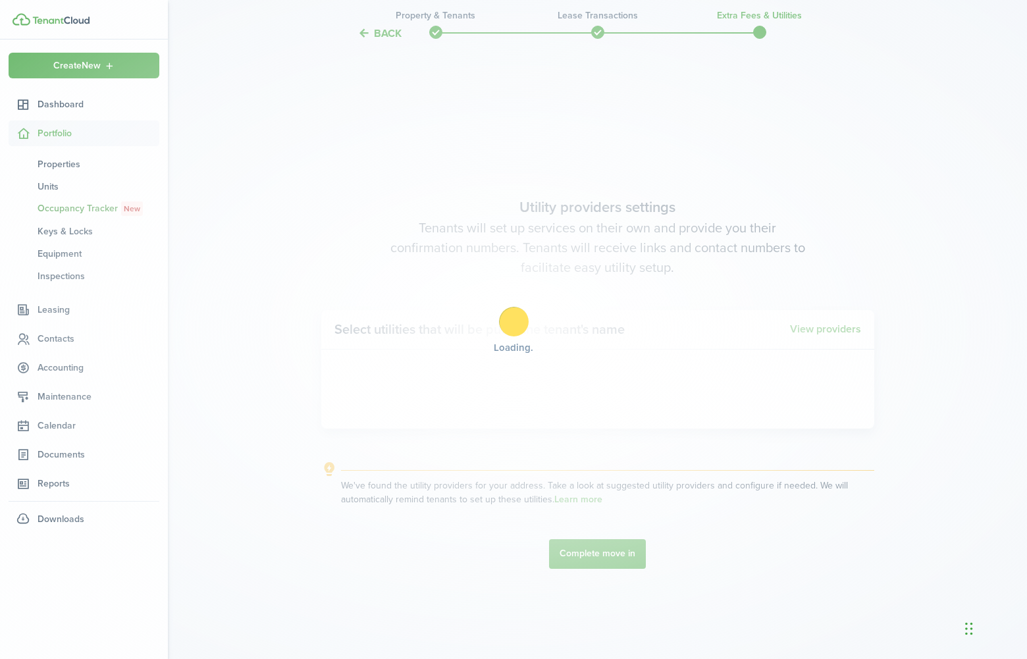
scroll to position [1889, 0]
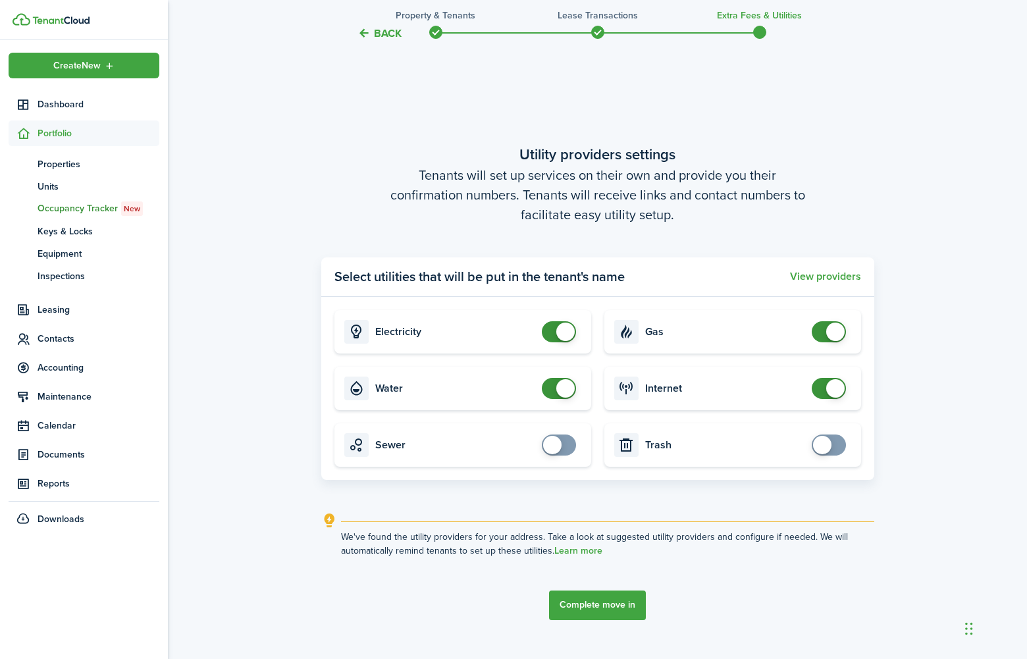
checkbox input "false"
click at [574, 333] on span at bounding box center [565, 332] width 18 height 18
checkbox input "false"
click at [561, 383] on span at bounding box center [565, 388] width 18 height 18
checkbox input "false"
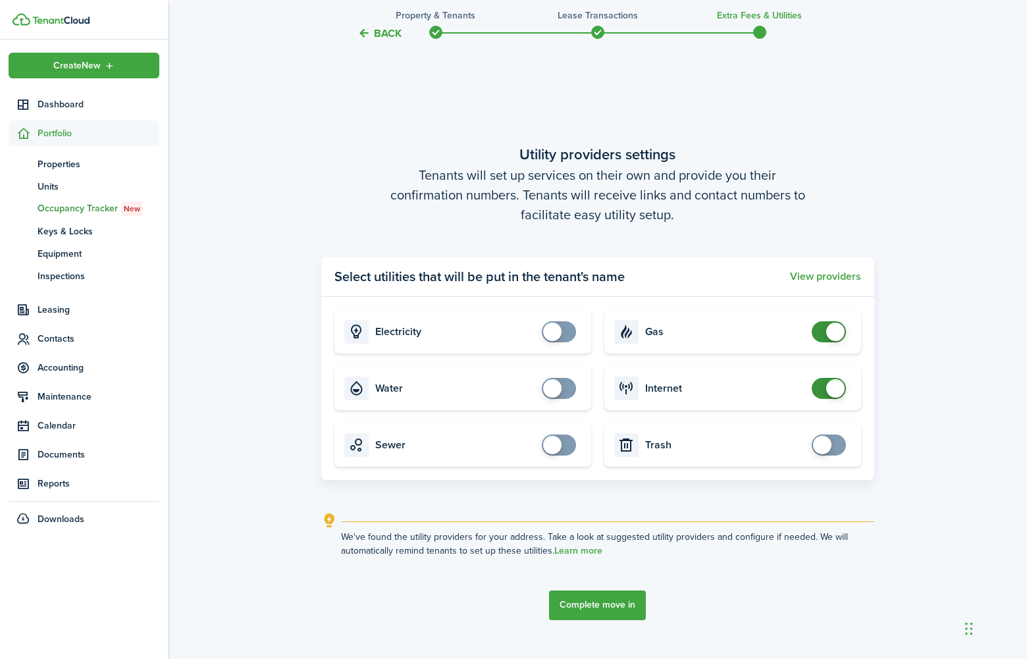
click at [831, 333] on span at bounding box center [835, 332] width 18 height 18
click at [572, 600] on button "Complete move in" at bounding box center [597, 606] width 97 height 30
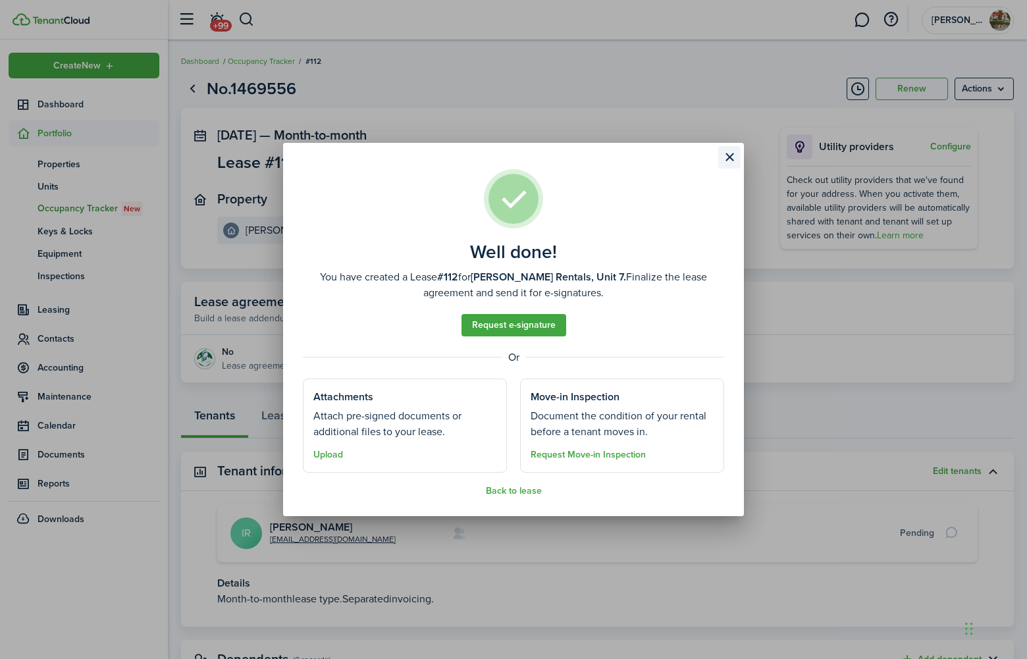
click at [739, 151] on button "Close modal" at bounding box center [729, 157] width 22 height 22
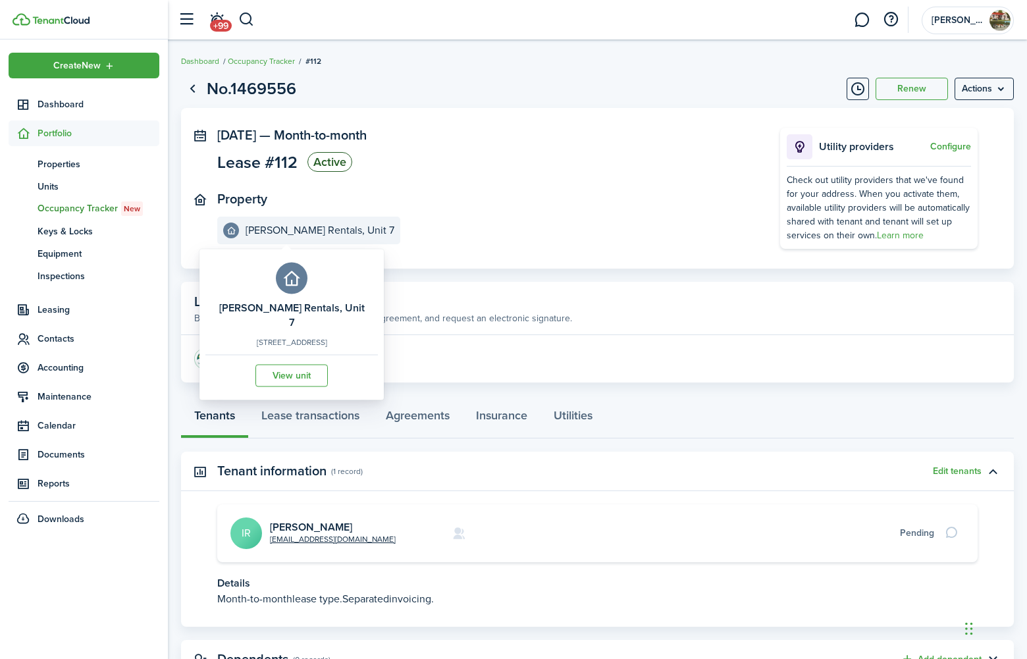
click at [314, 229] on e-details-info-title "[PERSON_NAME] Rentals, Unit 7" at bounding box center [320, 231] width 149 height 12
click at [288, 364] on link "View unit" at bounding box center [291, 375] width 72 height 22
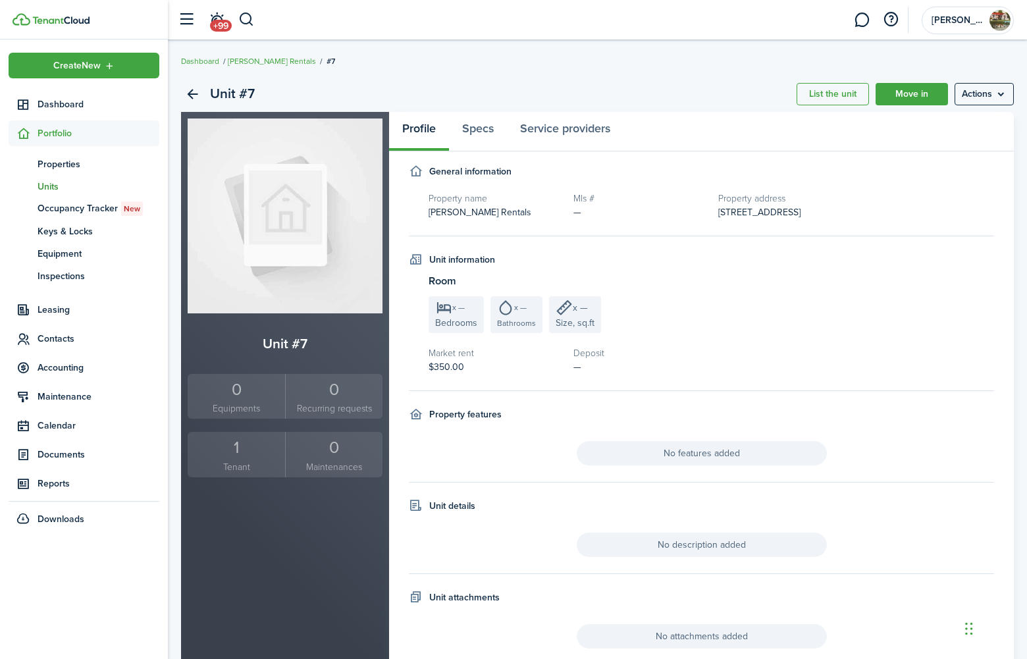
click at [237, 454] on div "1" at bounding box center [236, 447] width 91 height 25
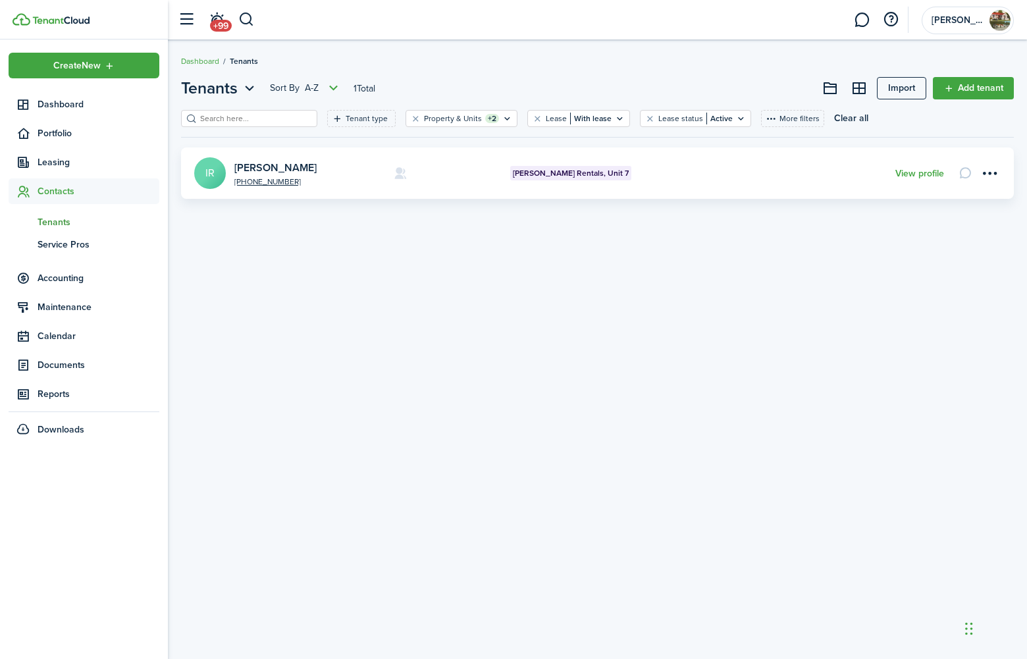
click at [221, 175] on avatar-text "IR" at bounding box center [210, 173] width 32 height 32
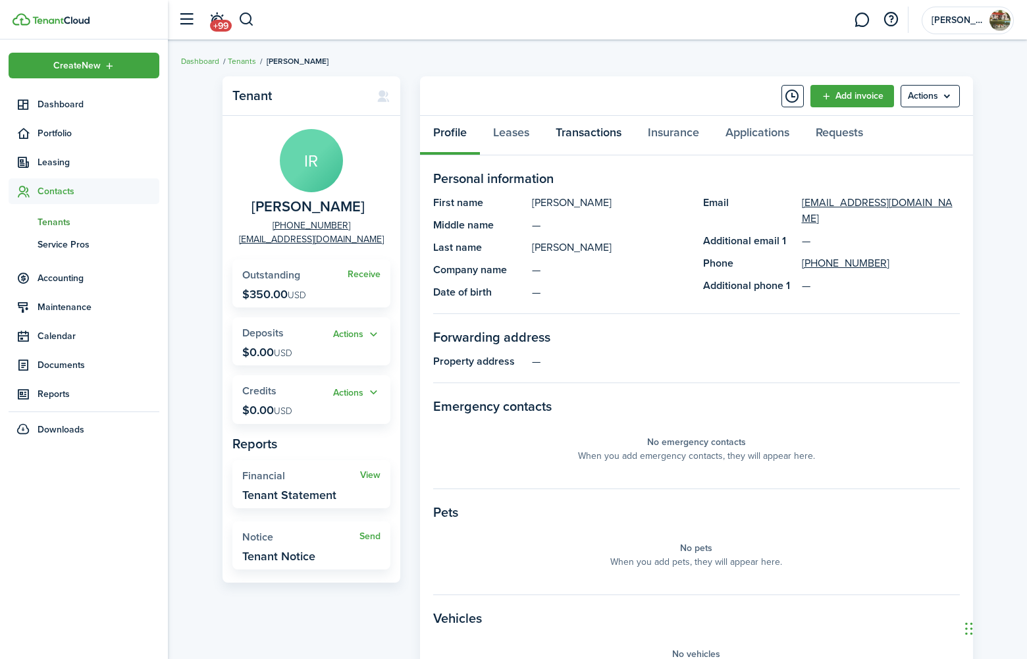
click at [582, 138] on link "Transactions" at bounding box center [589, 136] width 92 height 40
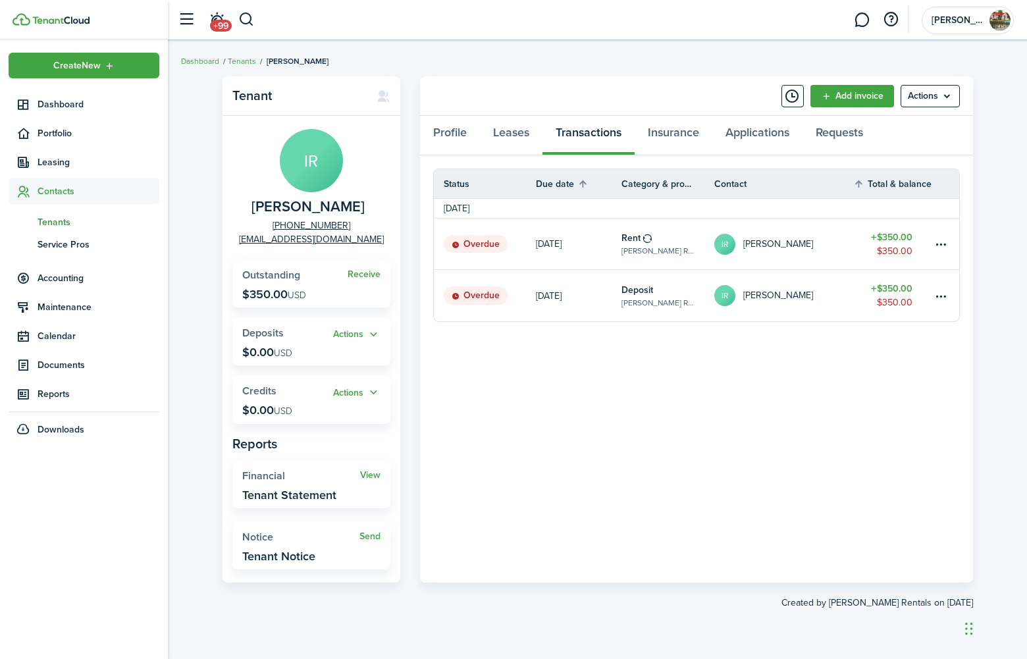
click at [820, 298] on link "IR [PERSON_NAME]" at bounding box center [784, 295] width 140 height 51
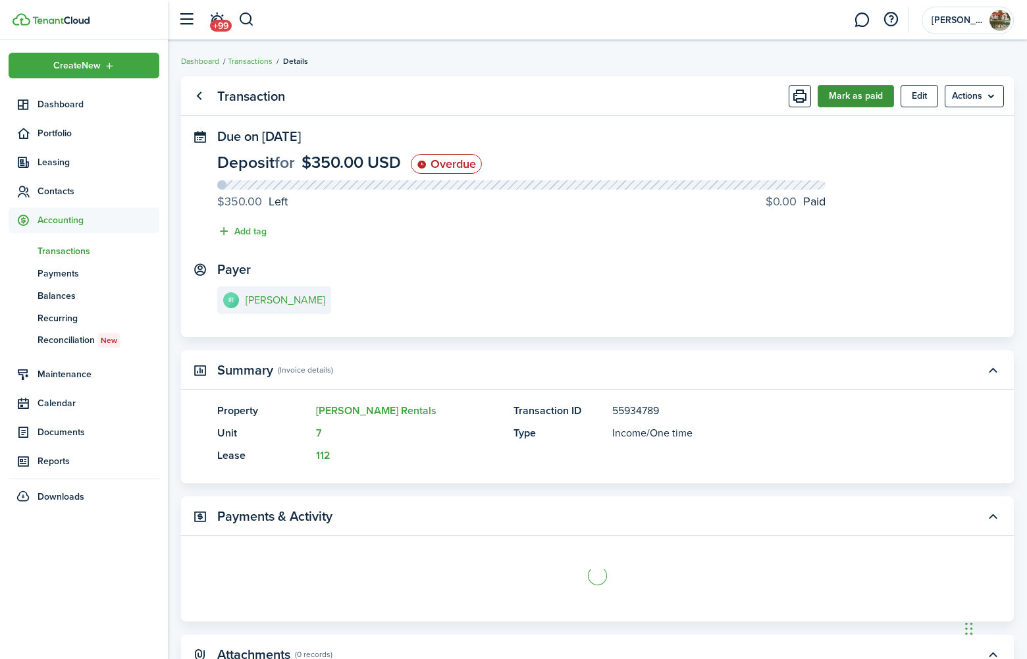
click at [870, 92] on button "Mark as paid" at bounding box center [856, 96] width 76 height 22
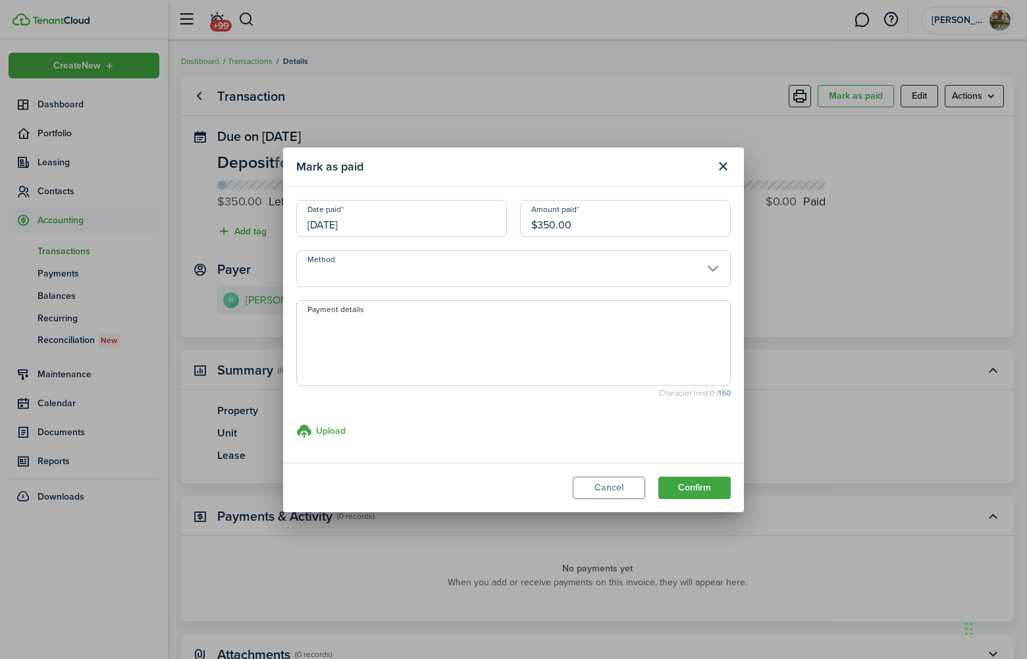
click at [469, 213] on input "[DATE]" at bounding box center [401, 218] width 211 height 37
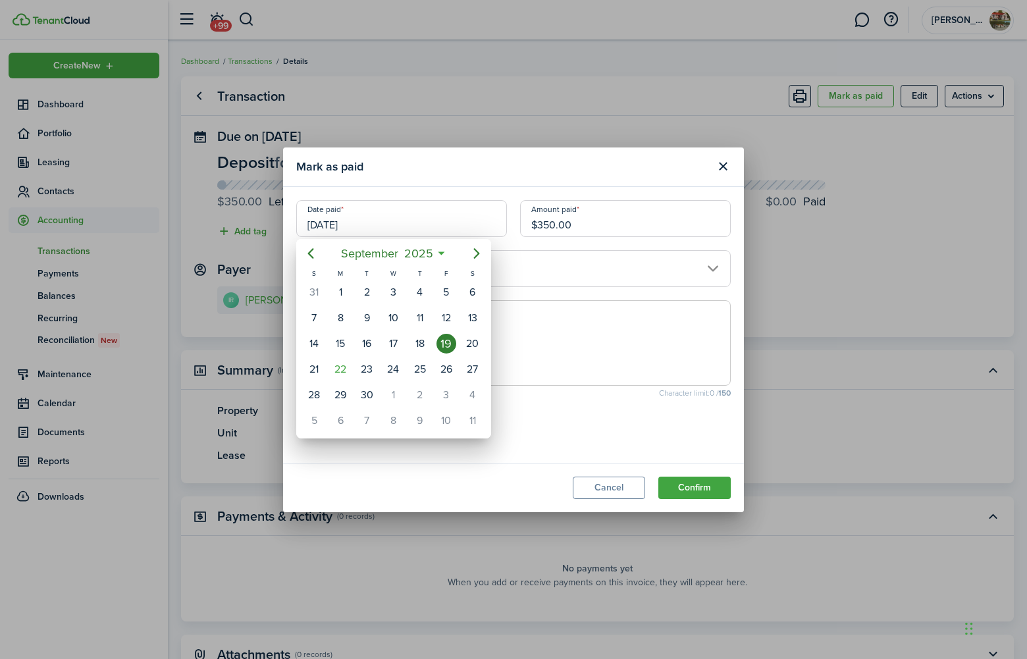
click at [446, 349] on div "19" at bounding box center [447, 344] width 20 height 20
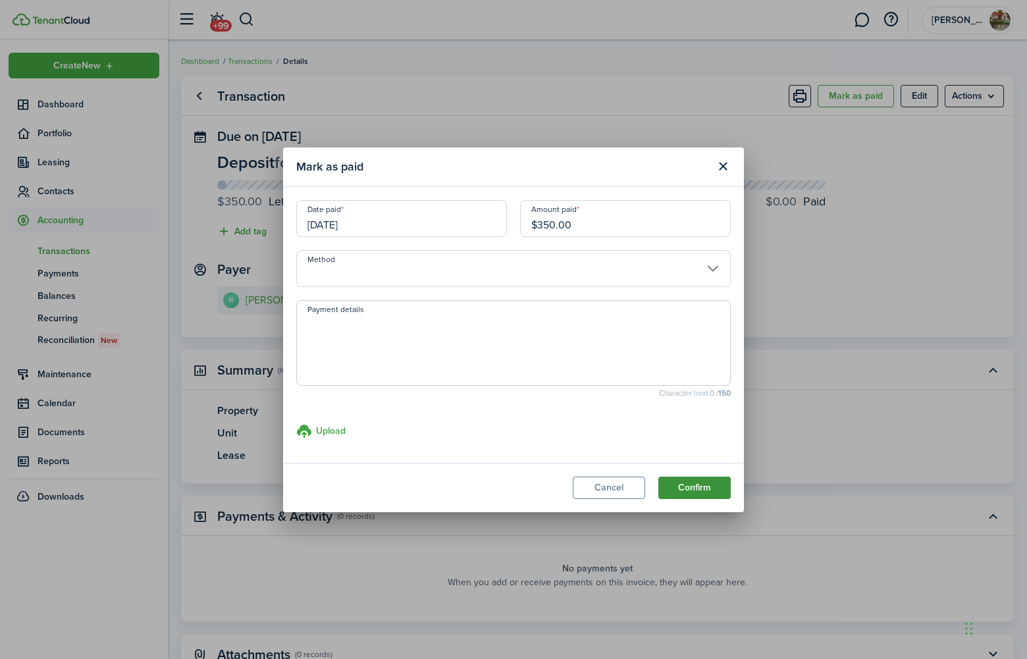
click at [682, 496] on button "Confirm" at bounding box center [694, 488] width 72 height 22
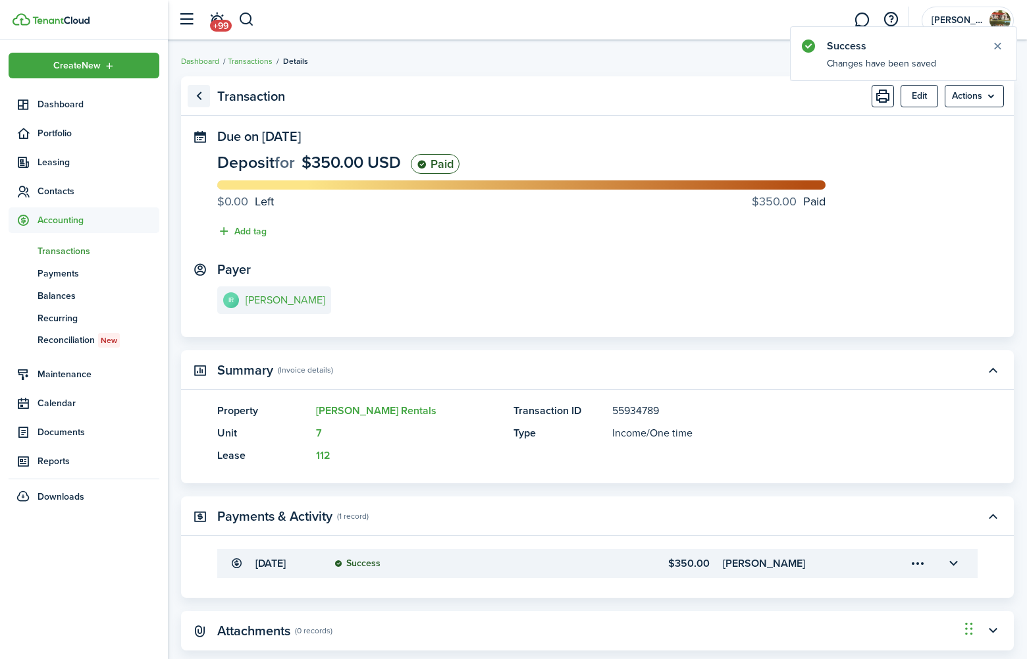
click at [196, 97] on link "Go back" at bounding box center [199, 96] width 22 height 22
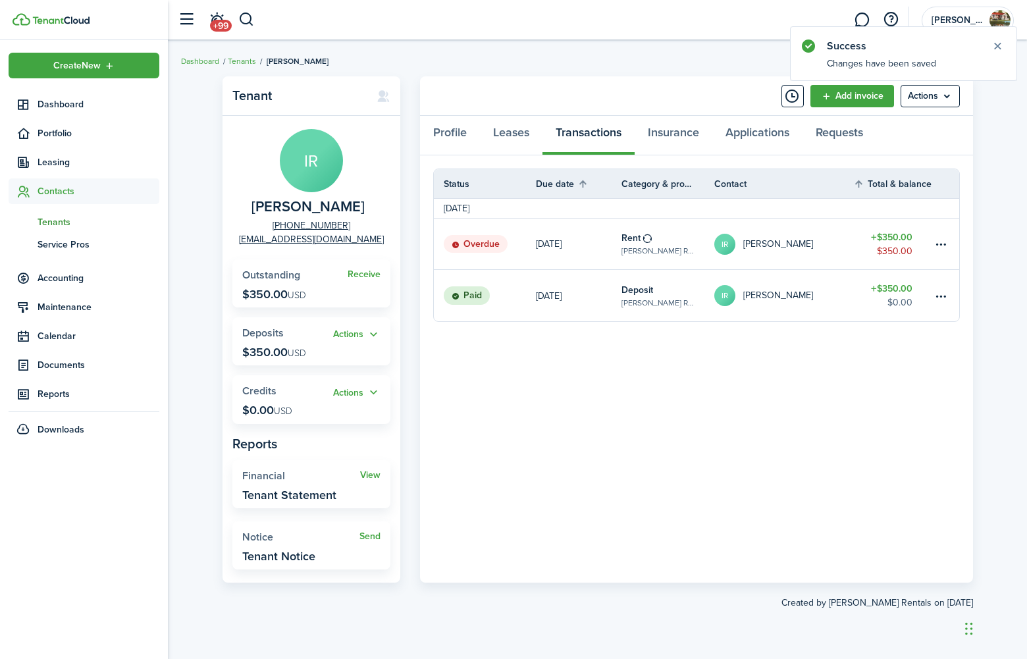
click at [706, 241] on link "[PERSON_NAME] Rentals, Unit 7" at bounding box center [668, 244] width 93 height 51
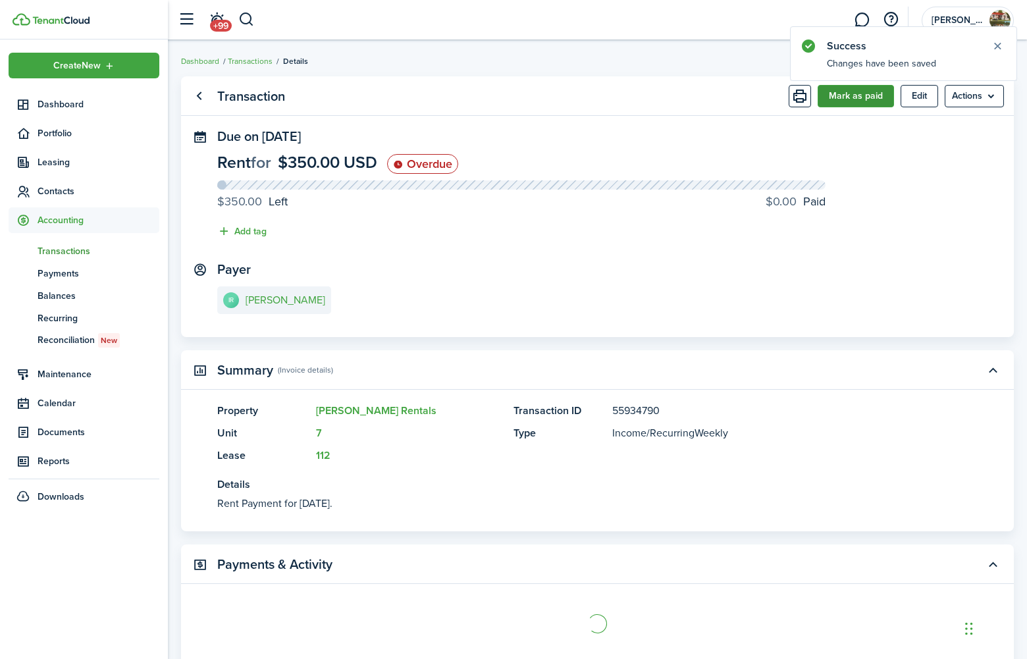
click at [862, 93] on button "Mark as paid" at bounding box center [856, 96] width 76 height 22
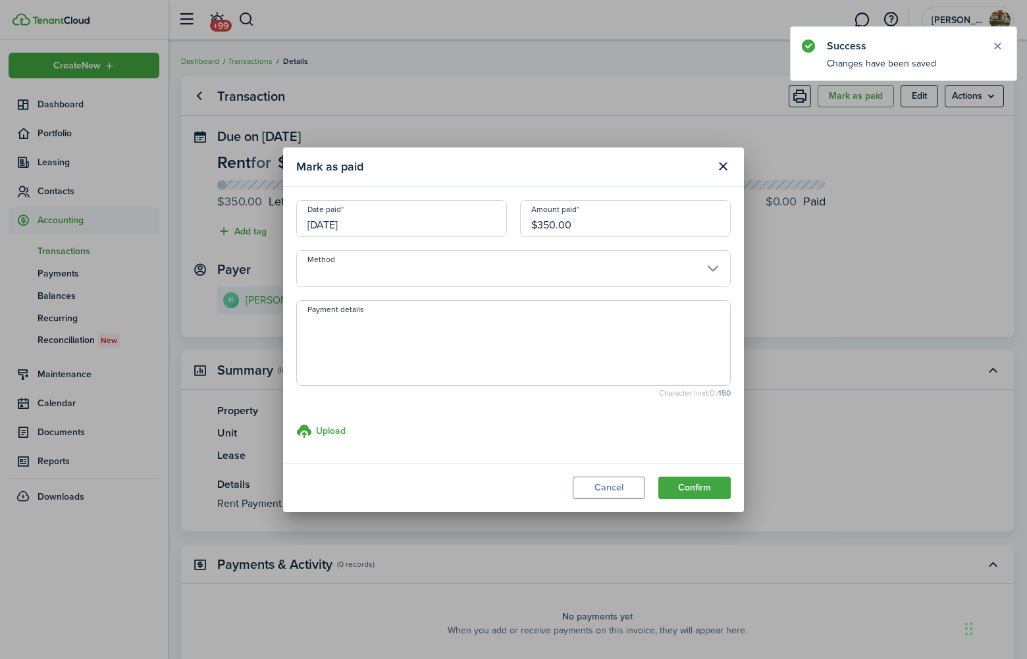
click at [346, 270] on input "Method" at bounding box center [513, 268] width 435 height 37
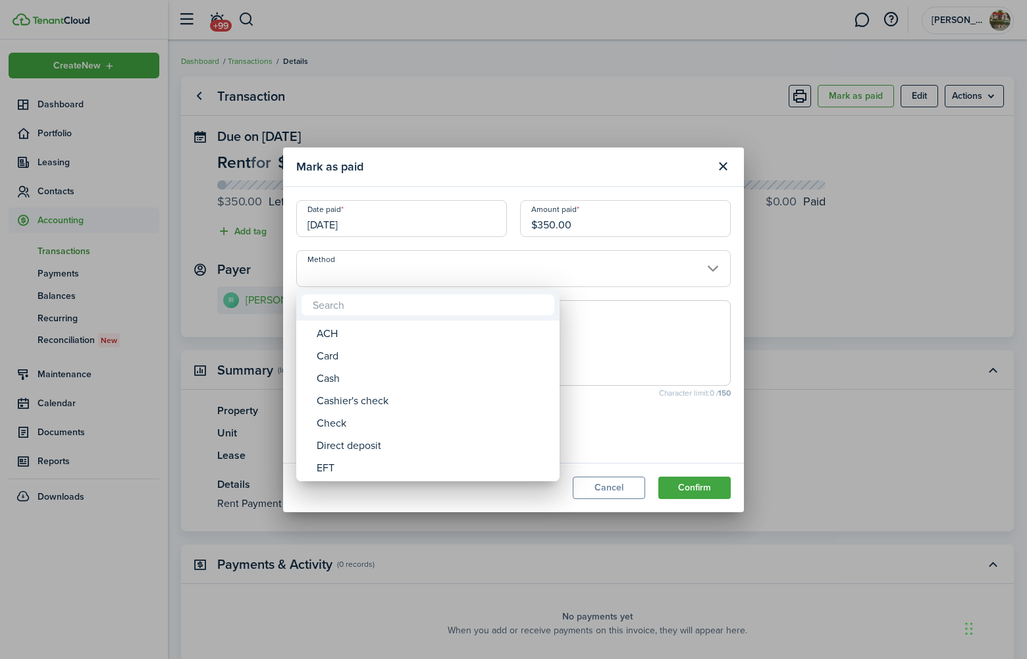
click at [462, 243] on div at bounding box center [514, 330] width 1238 height 870
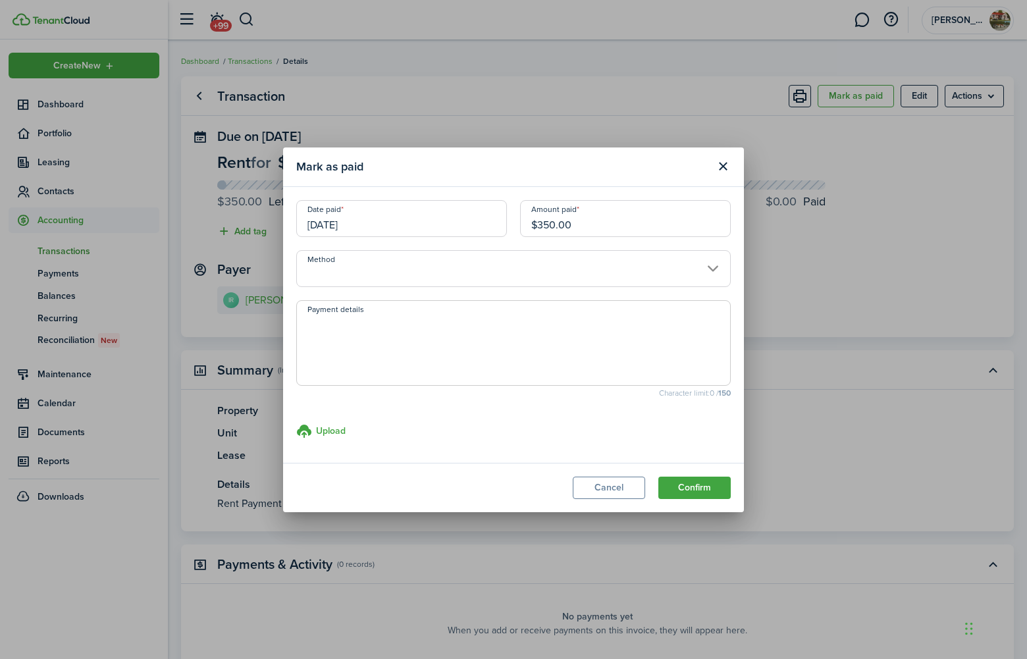
click at [454, 271] on input "Method" at bounding box center [513, 268] width 435 height 37
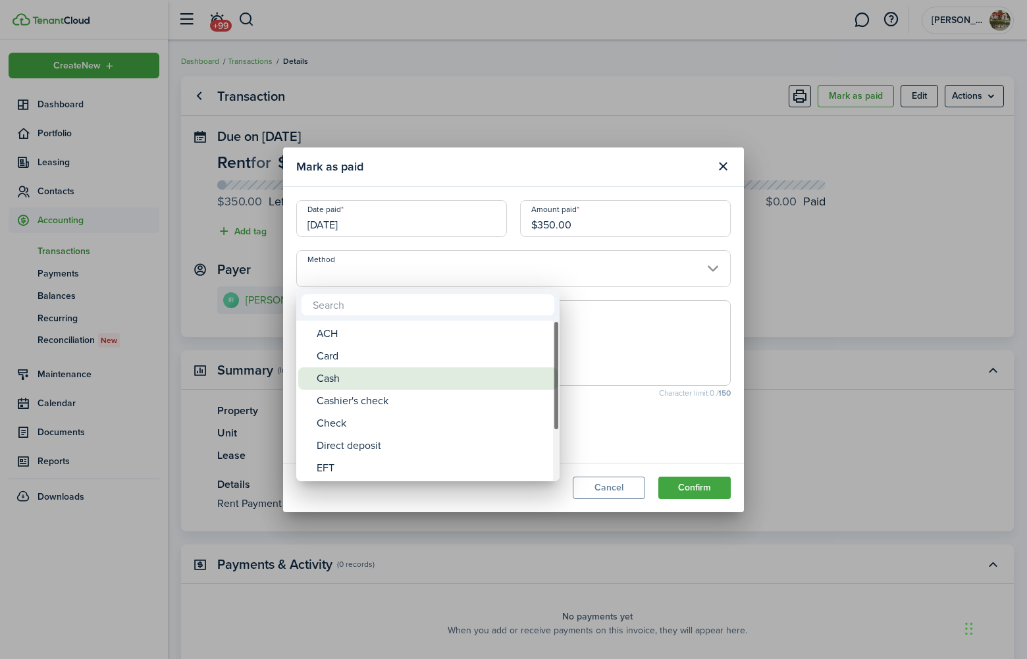
click at [381, 381] on div "Cash" at bounding box center [433, 378] width 233 height 22
type input "Cash"
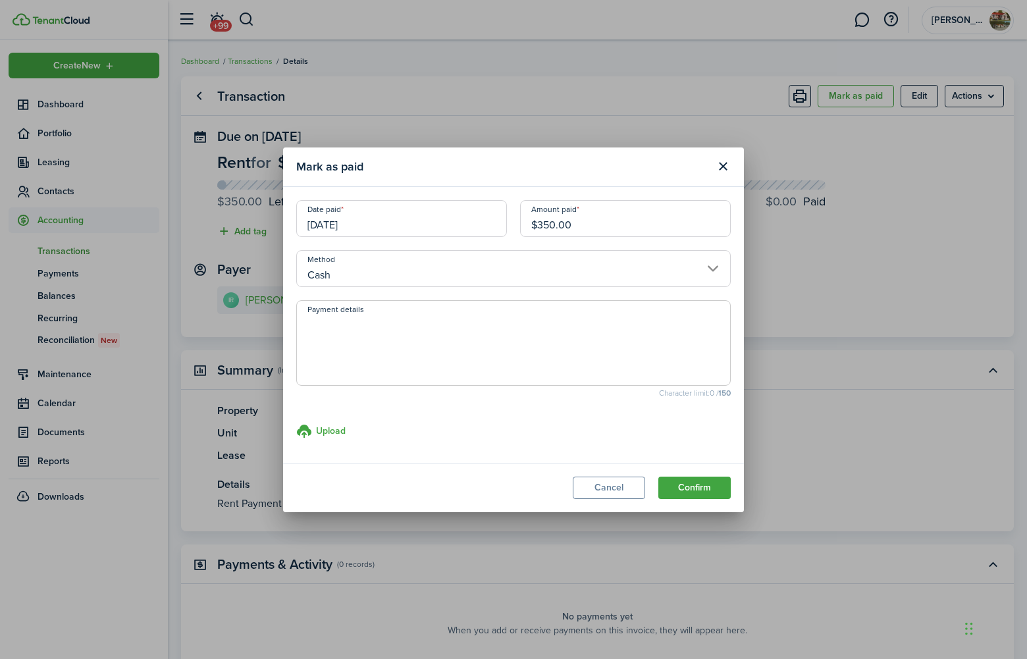
click at [682, 475] on modal-footer "Cancel Confirm" at bounding box center [513, 487] width 461 height 49
click at [683, 485] on button "Confirm" at bounding box center [694, 488] width 72 height 22
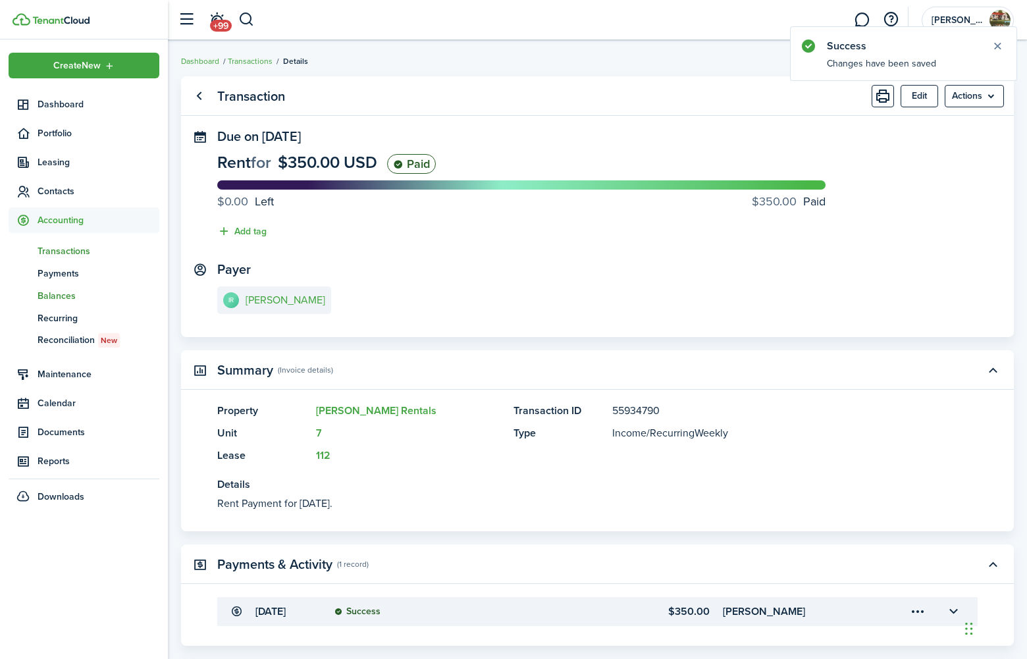
click at [40, 296] on span "Balances" at bounding box center [99, 296] width 122 height 14
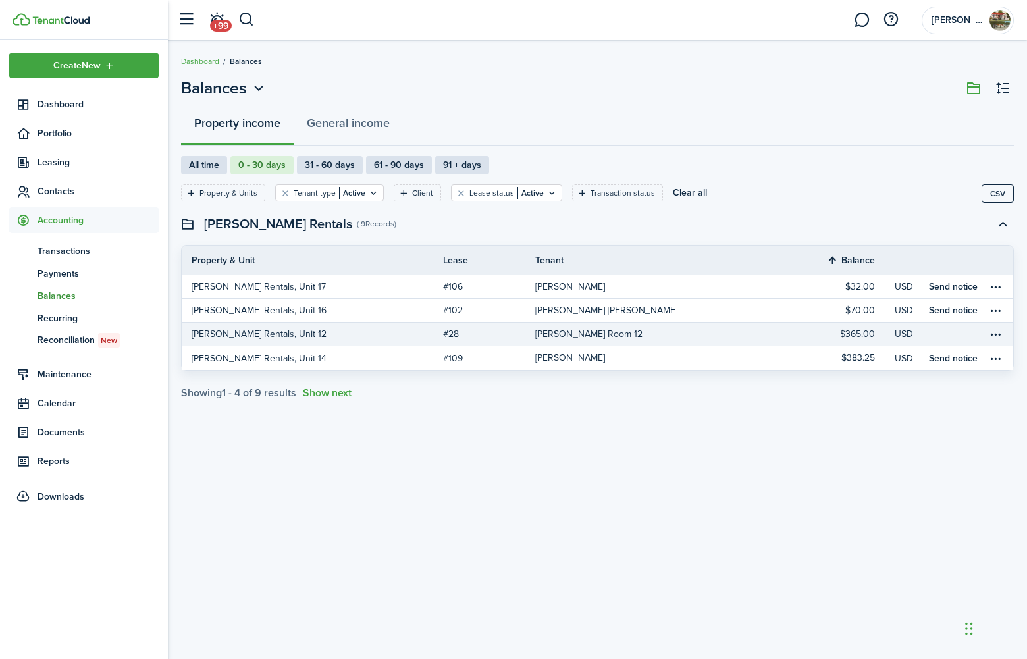
click at [378, 331] on link "[PERSON_NAME] Rentals, Unit 12" at bounding box center [312, 334] width 261 height 23
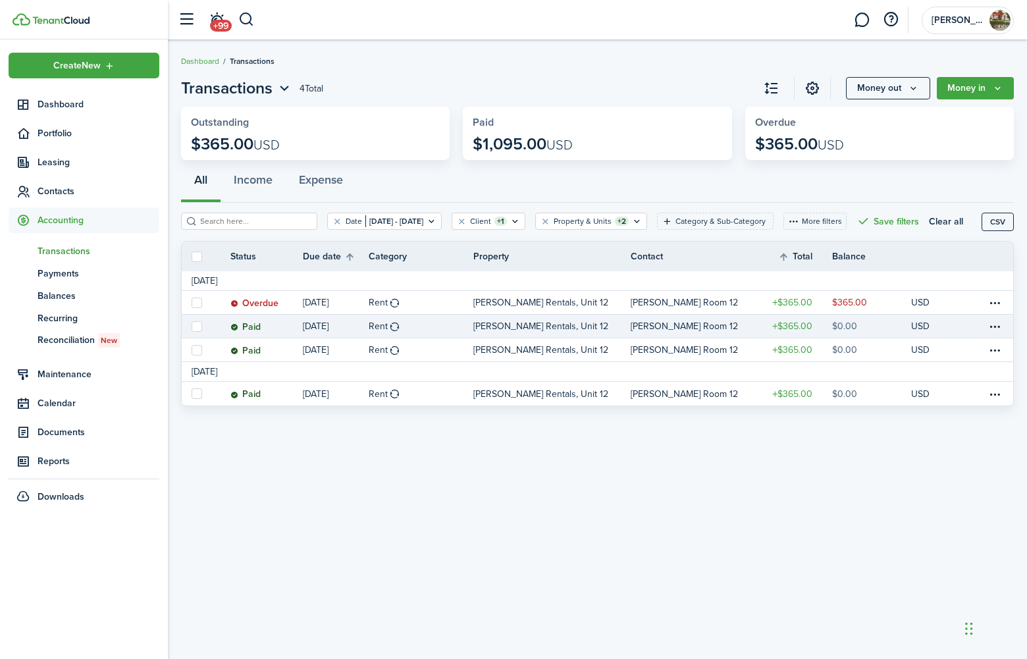
click at [304, 333] on link "[DATE]" at bounding box center [336, 326] width 66 height 23
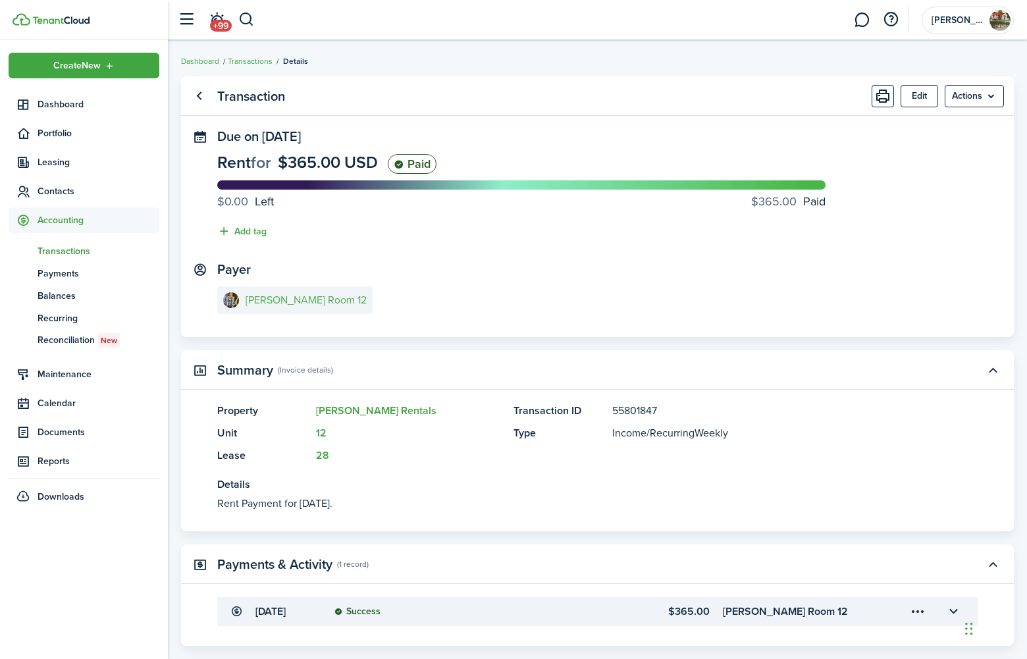
click at [290, 290] on link "[PERSON_NAME] Room 12" at bounding box center [294, 300] width 155 height 28
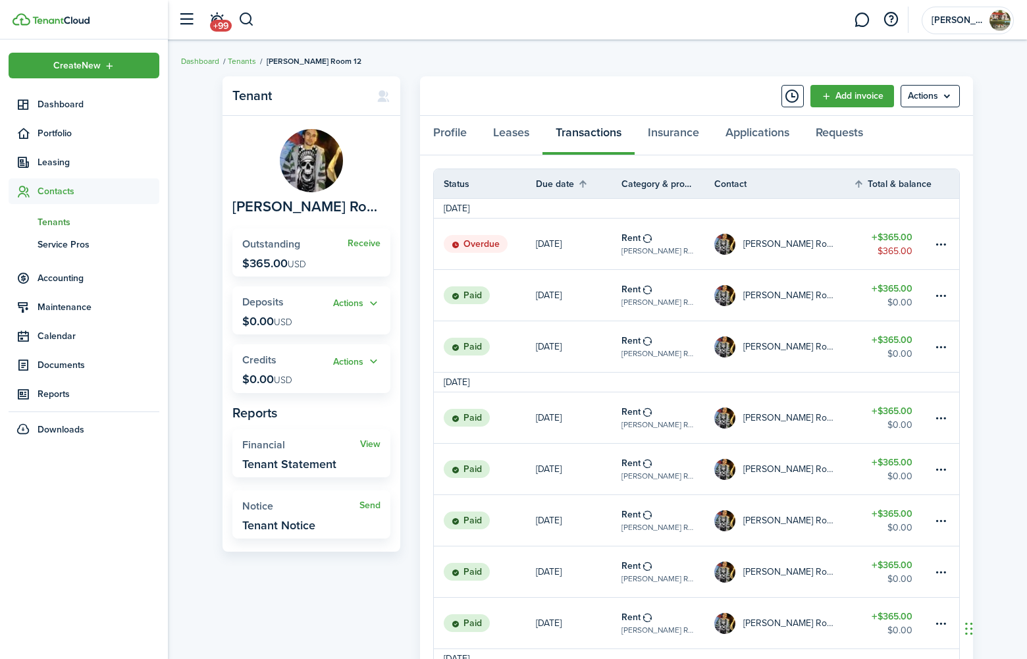
click at [738, 244] on table-profile-info "[PERSON_NAME] Room 12" at bounding box center [774, 244] width 120 height 21
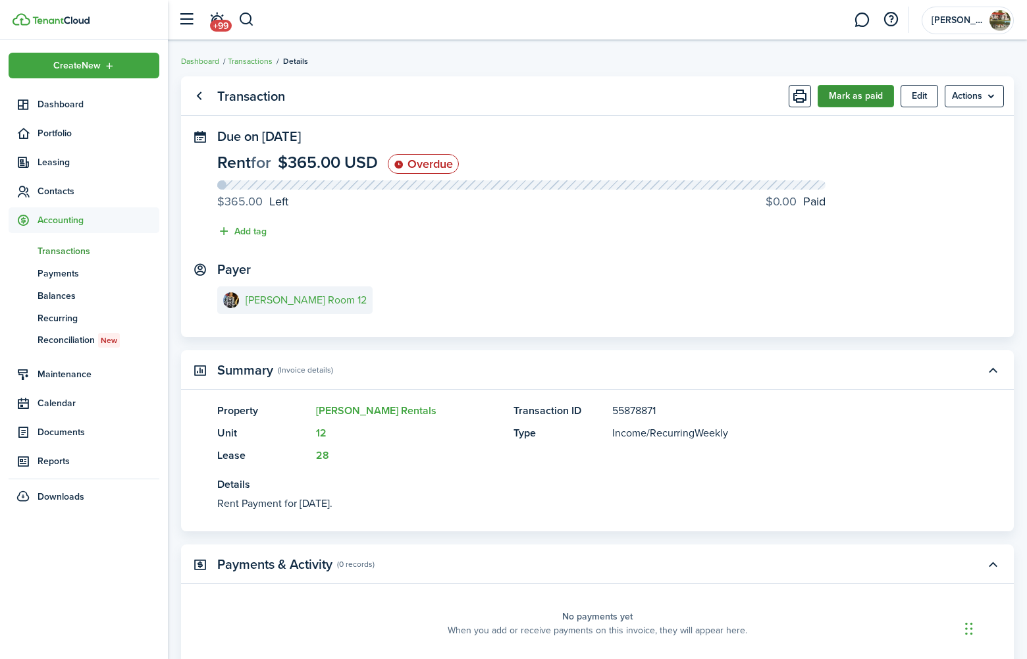
click at [860, 93] on button "Mark as paid" at bounding box center [856, 96] width 76 height 22
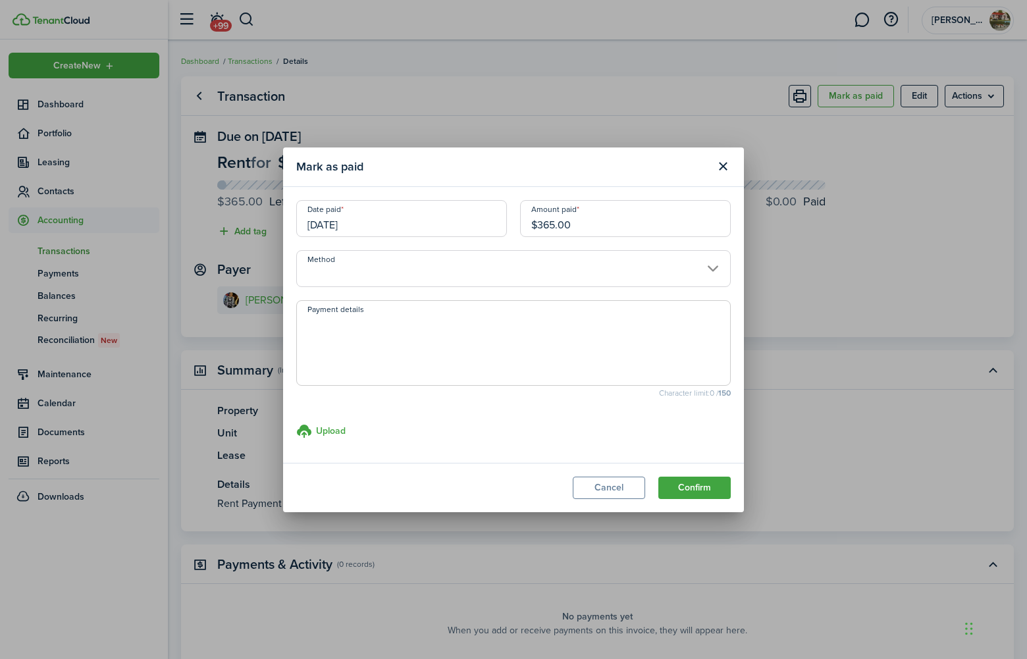
click at [557, 269] on input "Method" at bounding box center [513, 268] width 435 height 37
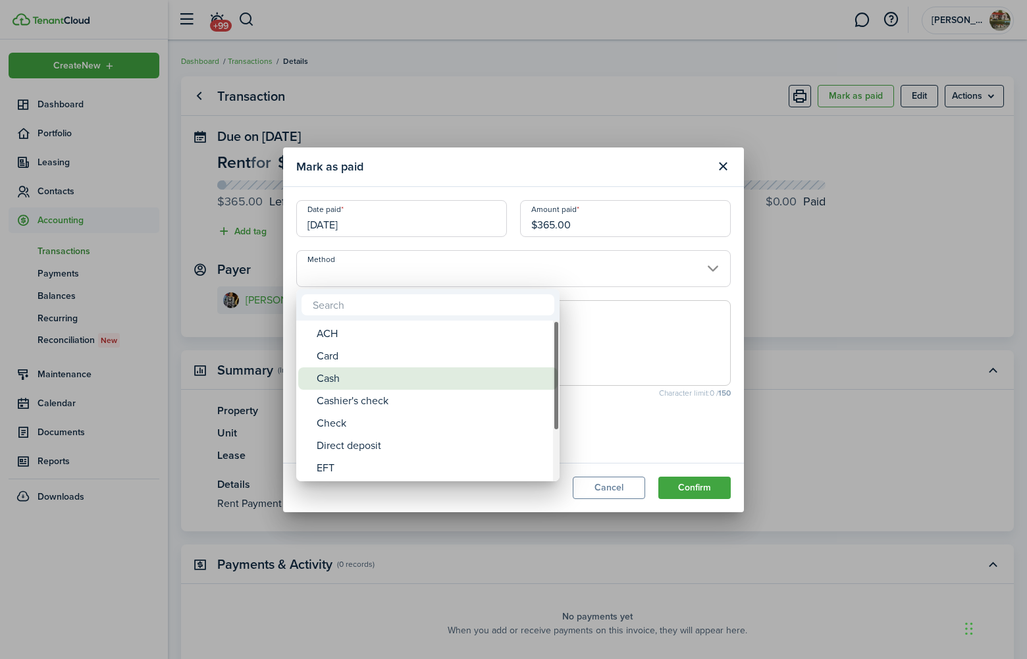
click at [435, 371] on div "Cash" at bounding box center [433, 378] width 233 height 22
type input "Cash"
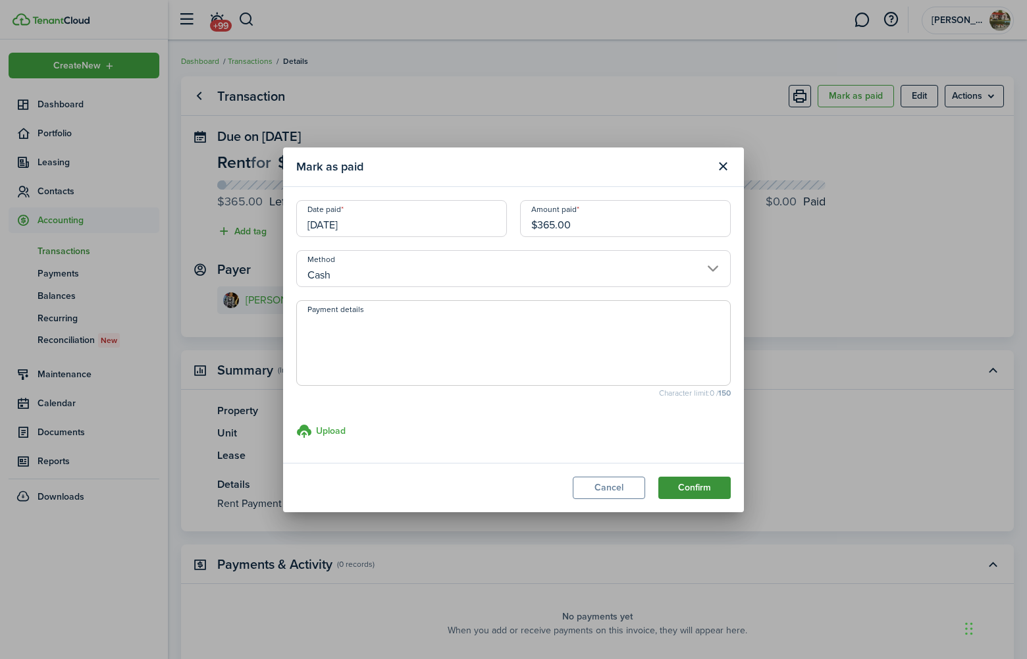
click at [683, 494] on button "Confirm" at bounding box center [694, 488] width 72 height 22
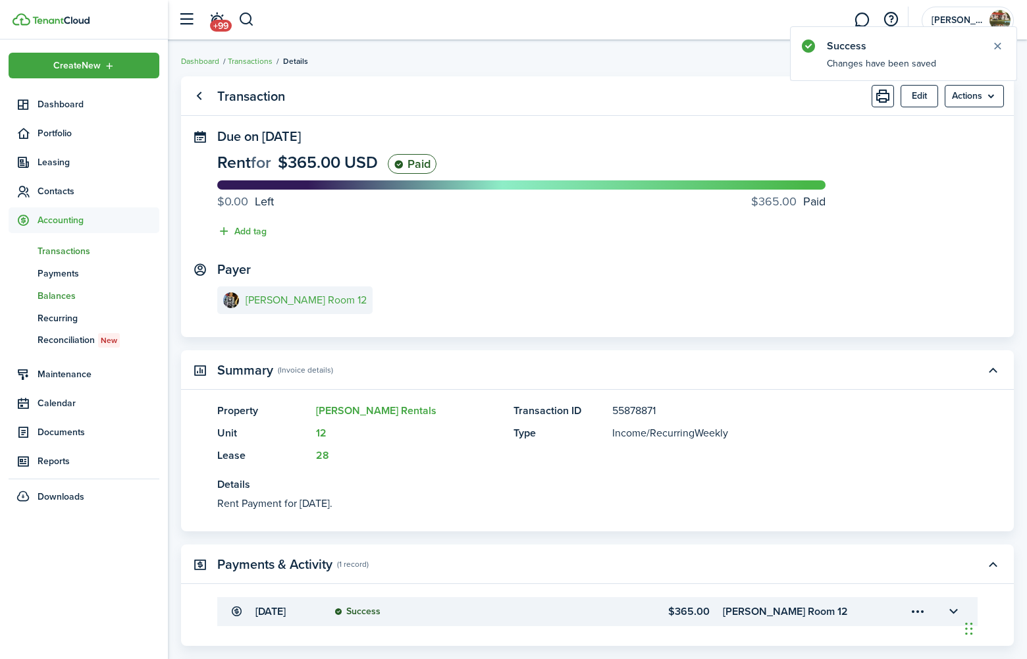
click at [61, 294] on span "Balances" at bounding box center [99, 296] width 122 height 14
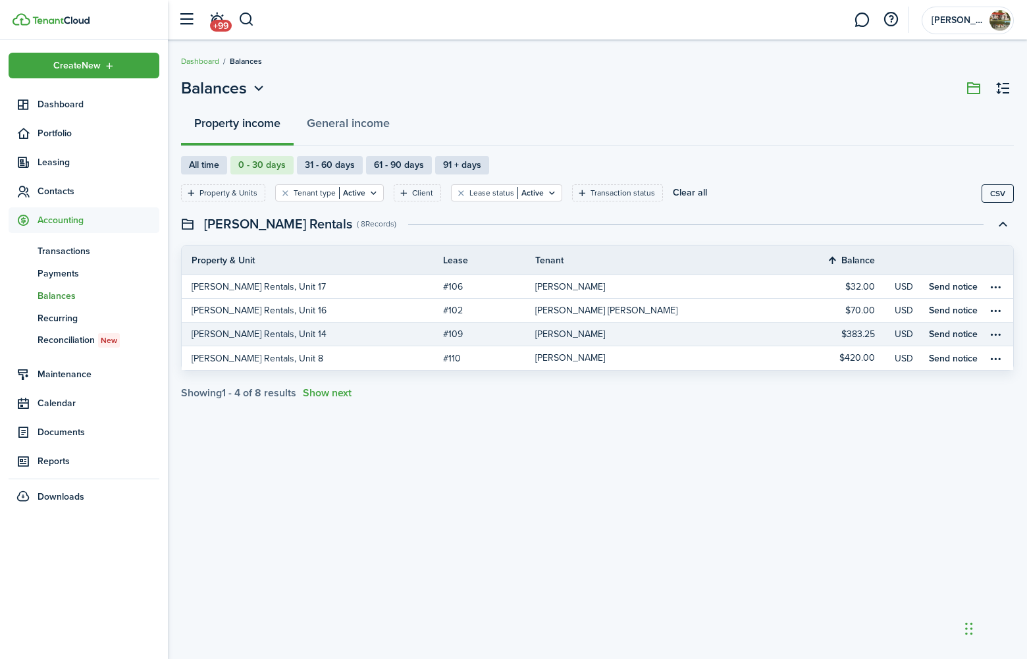
click at [316, 338] on link "[PERSON_NAME] Rentals, Unit 14" at bounding box center [312, 334] width 261 height 23
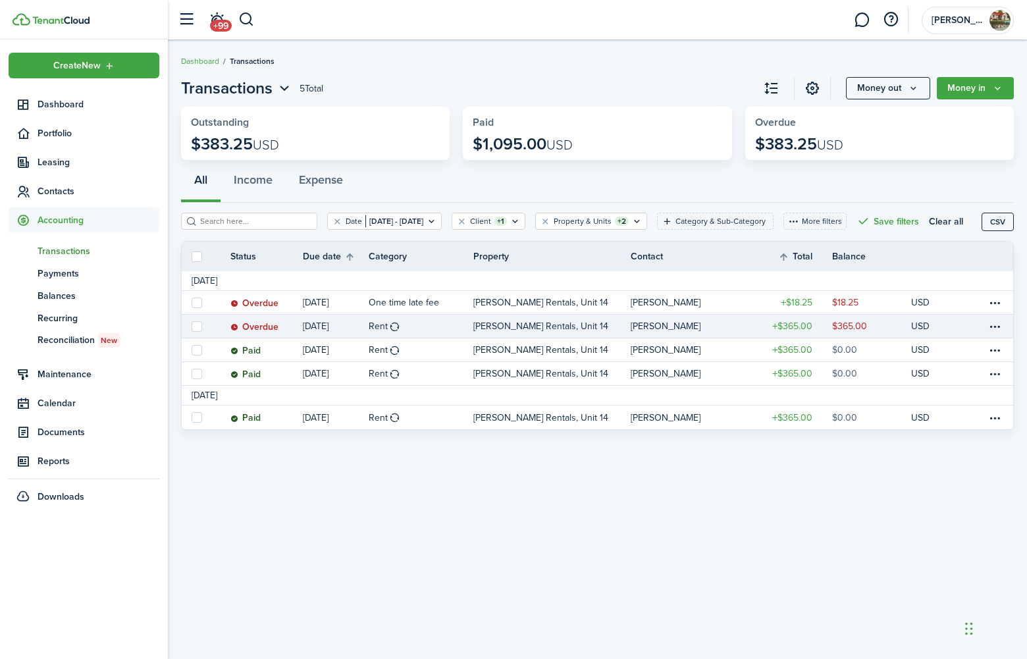
click at [319, 333] on p "[DATE]" at bounding box center [316, 326] width 26 height 14
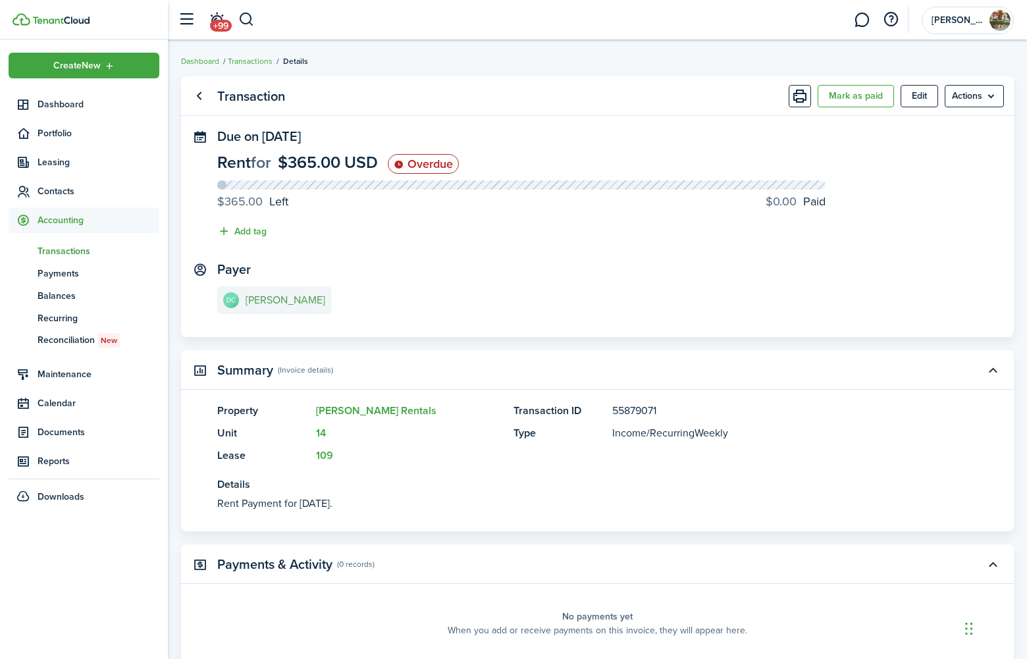
click at [296, 299] on e-details-info-title "[PERSON_NAME]" at bounding box center [286, 300] width 80 height 12
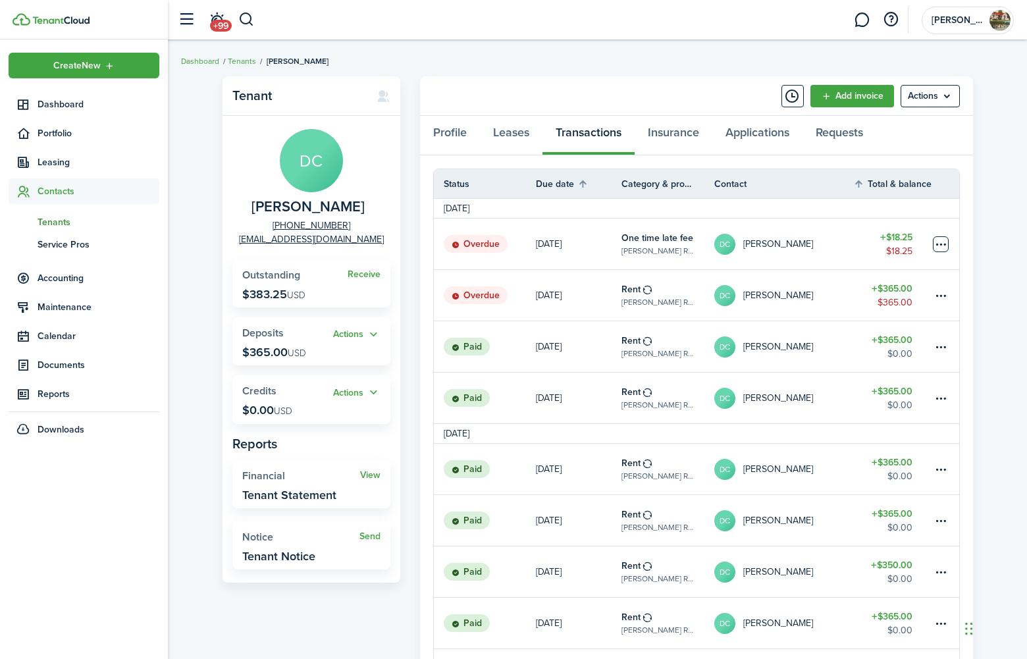
click at [940, 241] on table-menu-btn-icon at bounding box center [941, 244] width 16 height 16
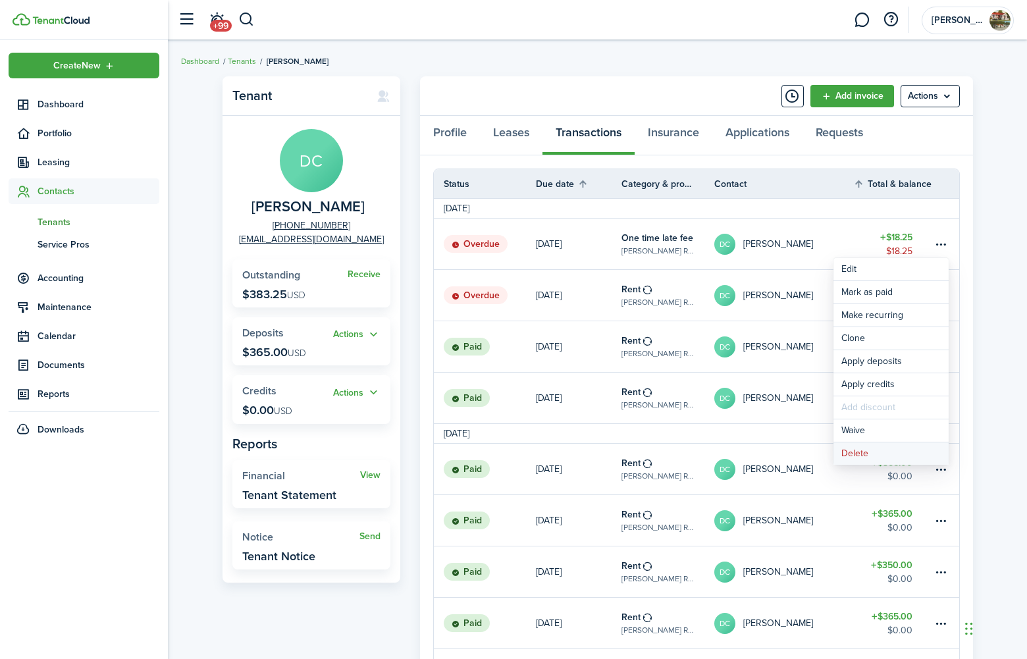
click at [847, 448] on button "Delete" at bounding box center [891, 453] width 115 height 22
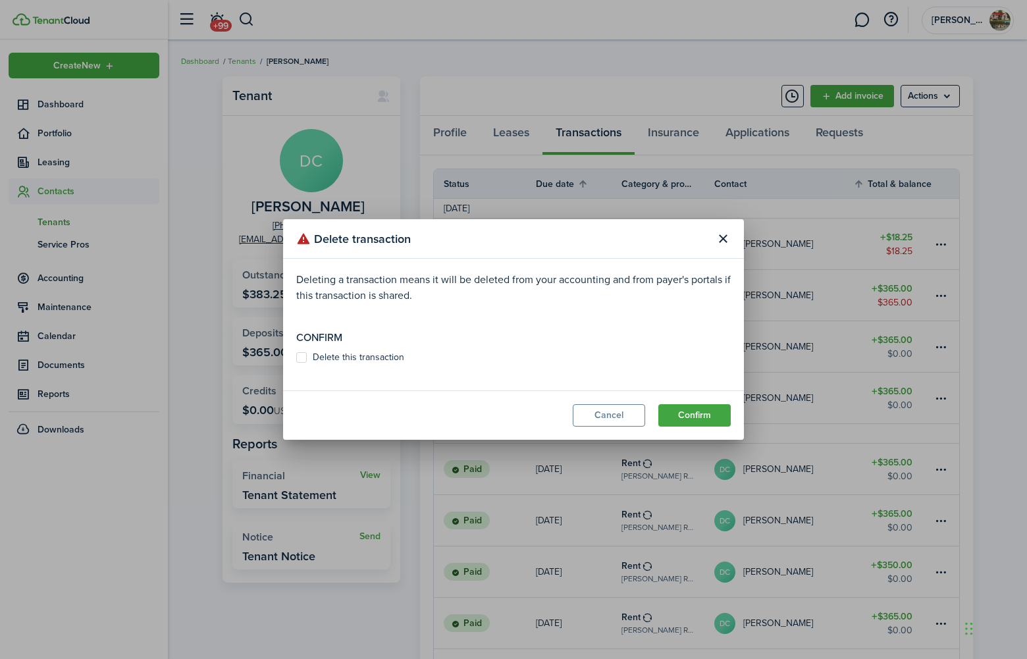
click at [306, 361] on label "Delete this transaction" at bounding box center [350, 357] width 108 height 11
click at [296, 358] on input "Delete this transaction" at bounding box center [296, 358] width 1 height 1
checkbox input "true"
click at [699, 409] on button "Confirm" at bounding box center [694, 415] width 72 height 22
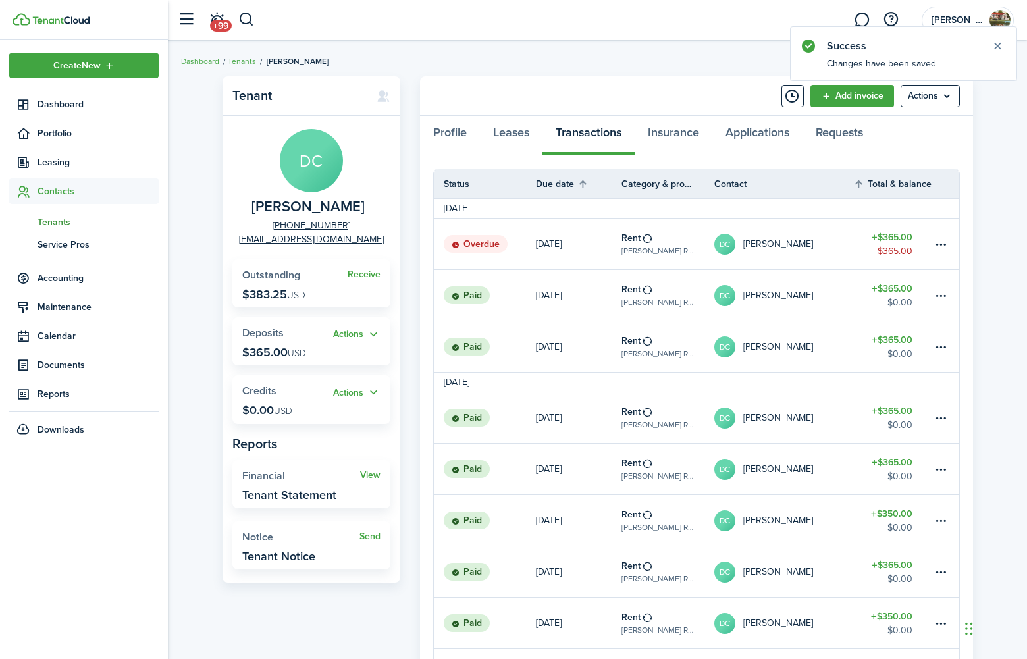
click at [770, 234] on table-profile-info "DC [PERSON_NAME]" at bounding box center [763, 244] width 99 height 21
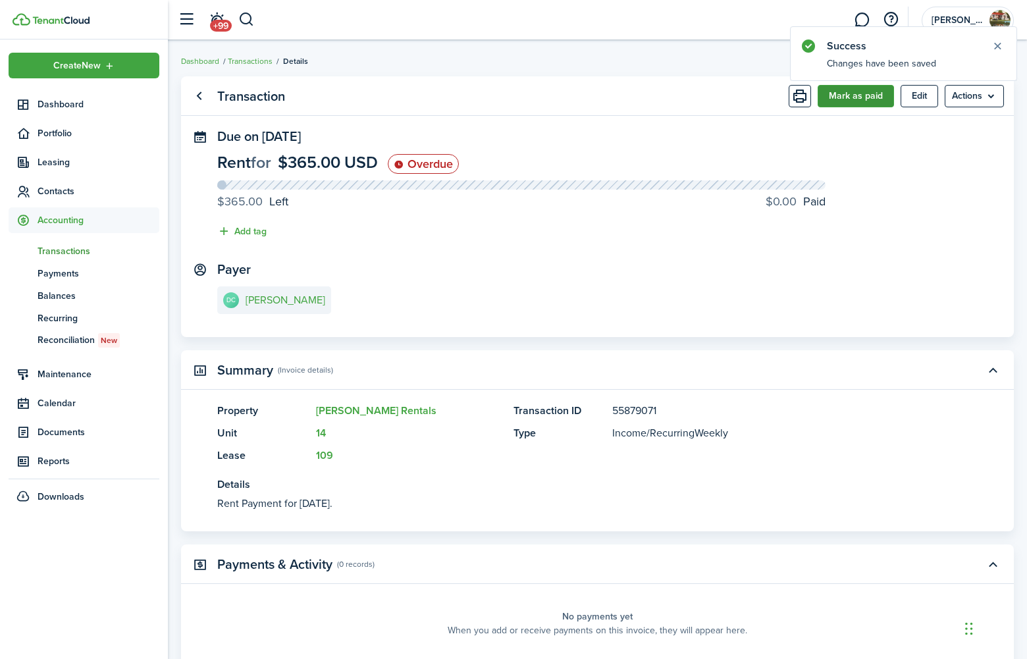
click at [844, 90] on button "Mark as paid" at bounding box center [856, 96] width 76 height 22
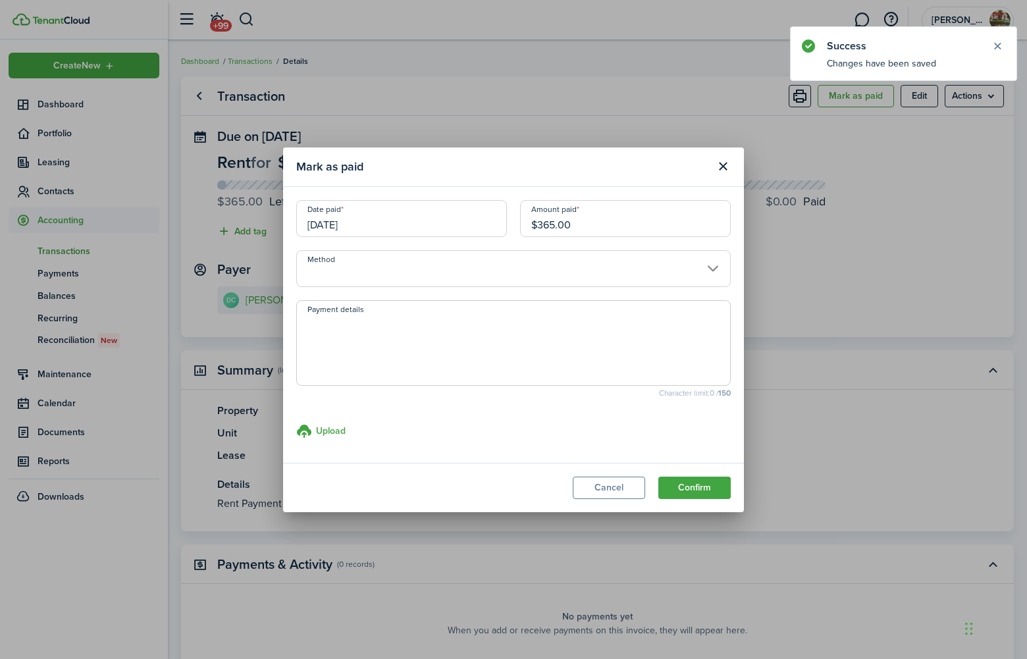
click at [465, 270] on input "Method" at bounding box center [513, 268] width 435 height 37
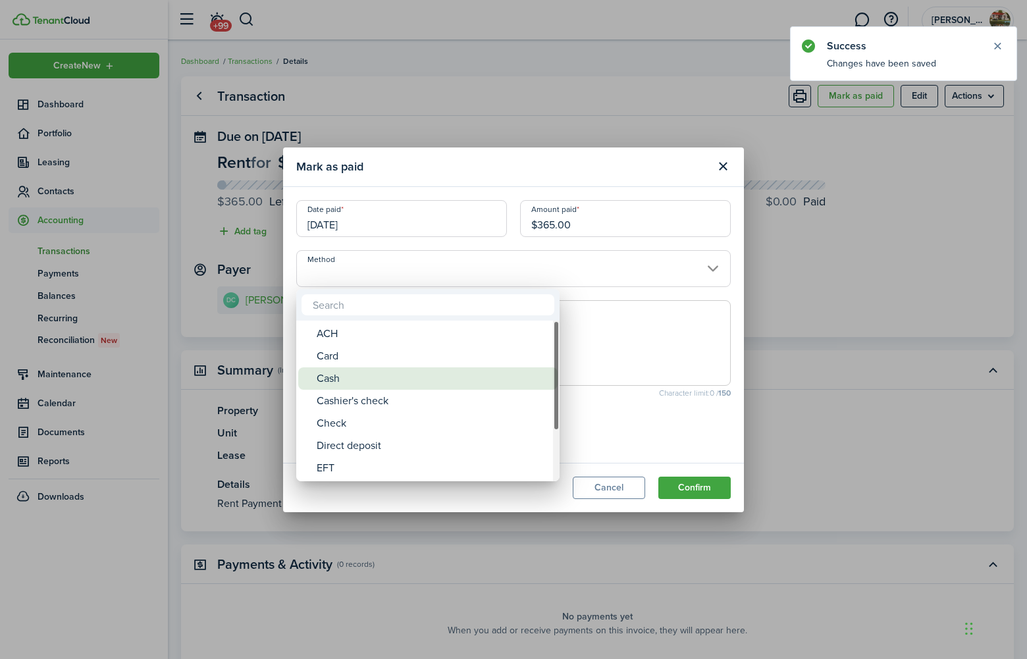
click at [383, 385] on div "Cash" at bounding box center [433, 378] width 233 height 22
type input "Cash"
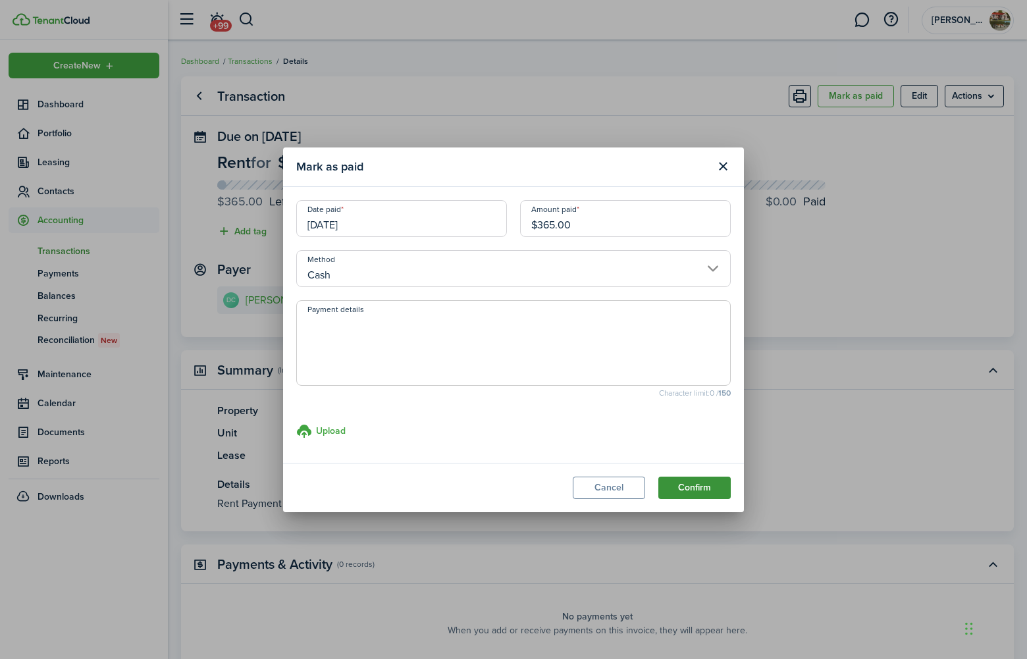
click at [709, 487] on button "Confirm" at bounding box center [694, 488] width 72 height 22
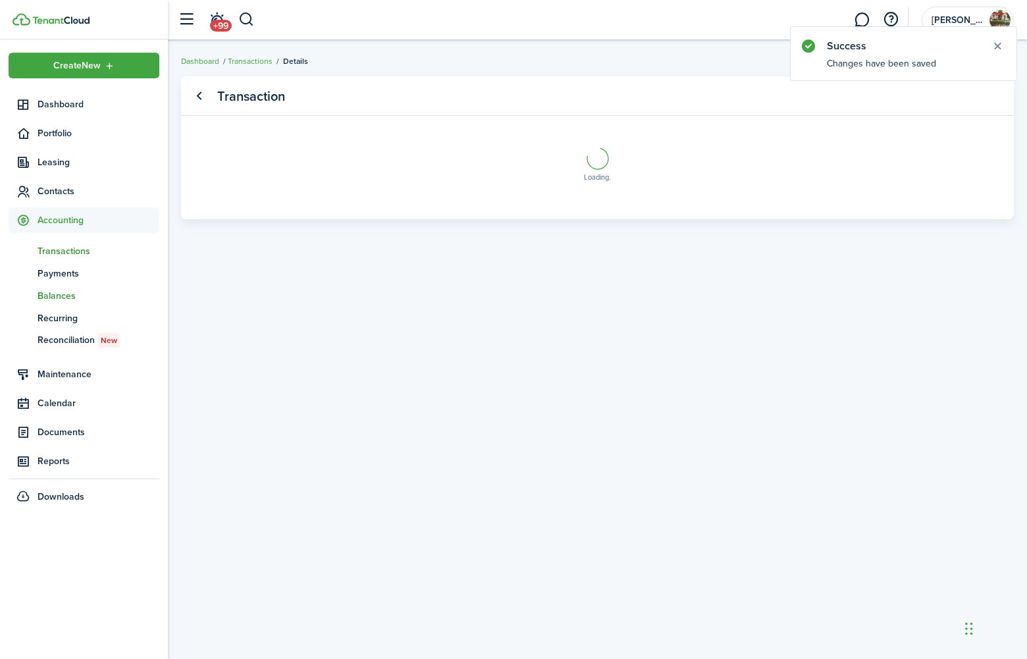
click at [68, 298] on span "Balances" at bounding box center [99, 296] width 122 height 14
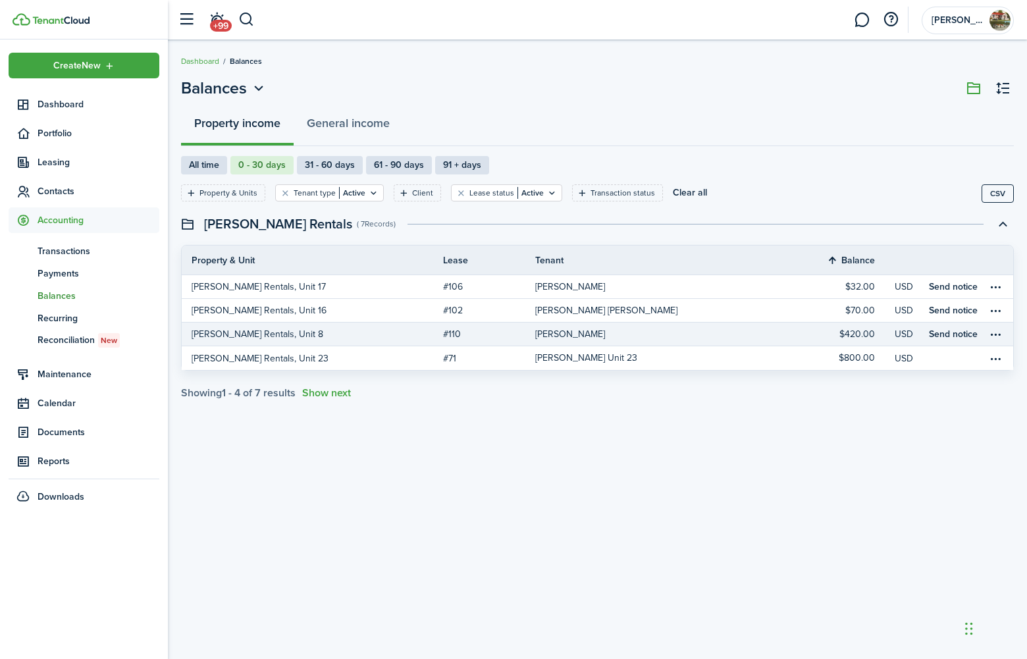
click at [552, 333] on table-profile-info-text "[PERSON_NAME]" at bounding box center [570, 334] width 70 height 11
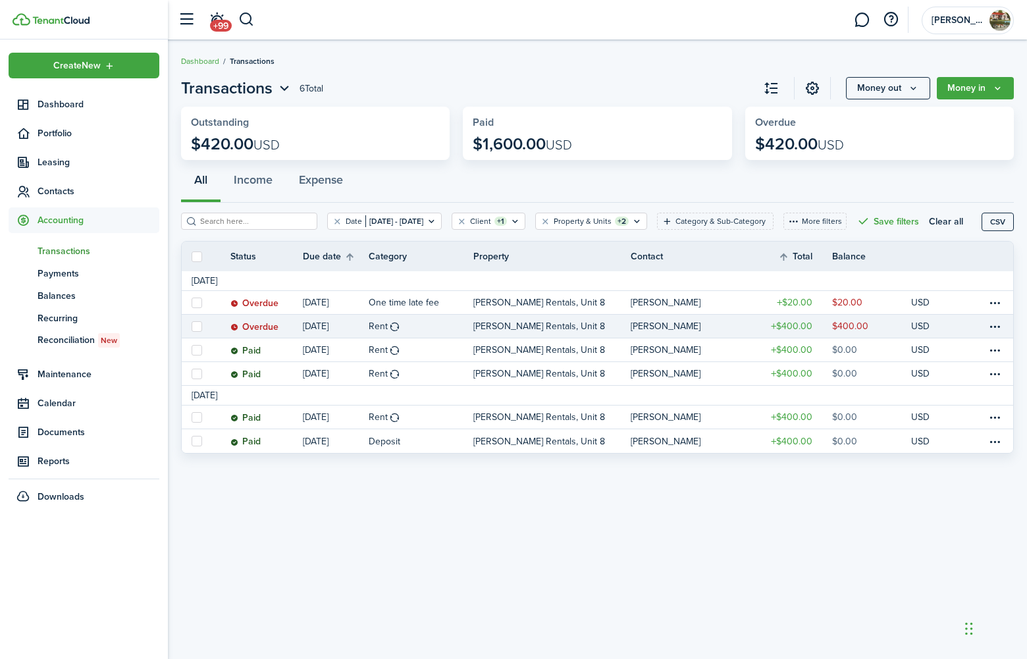
click at [453, 334] on link "Rent" at bounding box center [421, 326] width 105 height 23
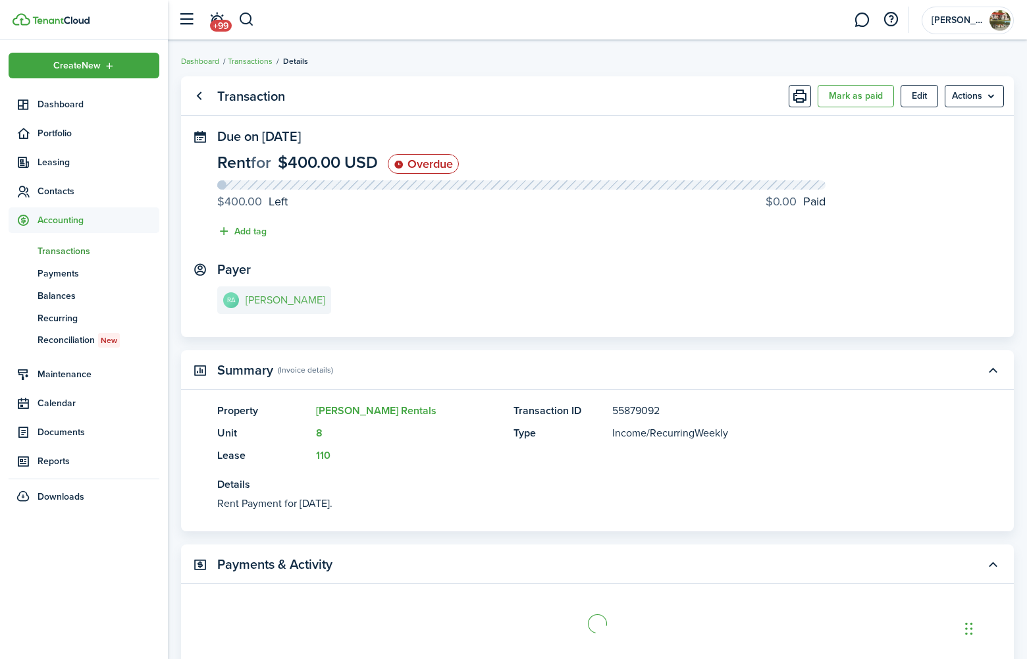
click at [270, 304] on link "RA [PERSON_NAME]" at bounding box center [274, 300] width 114 height 28
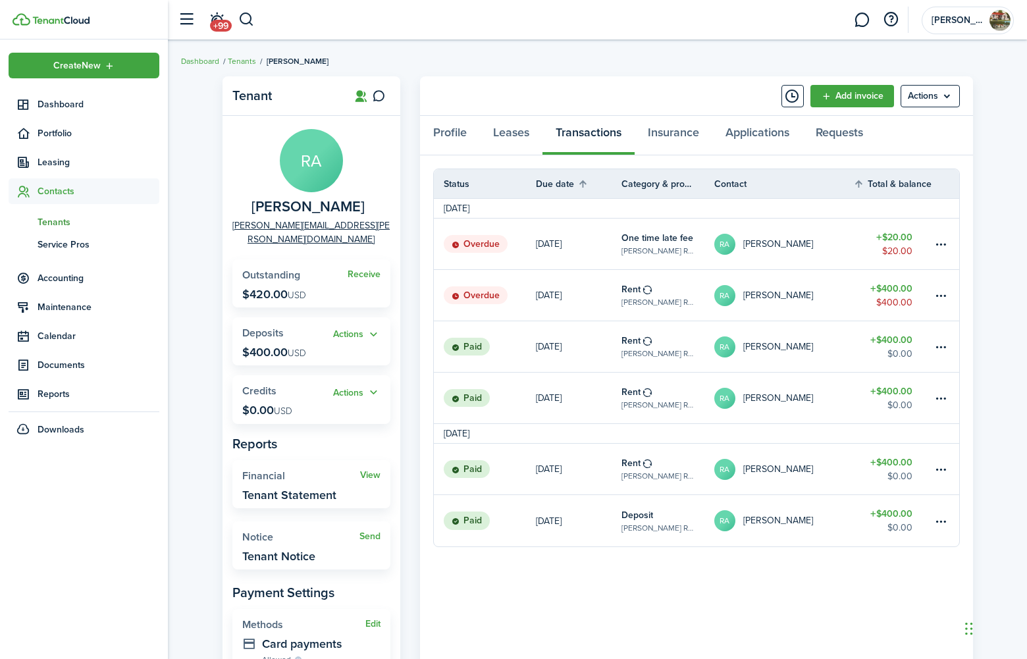
click at [624, 248] on table-subtitle "[PERSON_NAME] Rentals, Unit 8" at bounding box center [658, 251] width 73 height 12
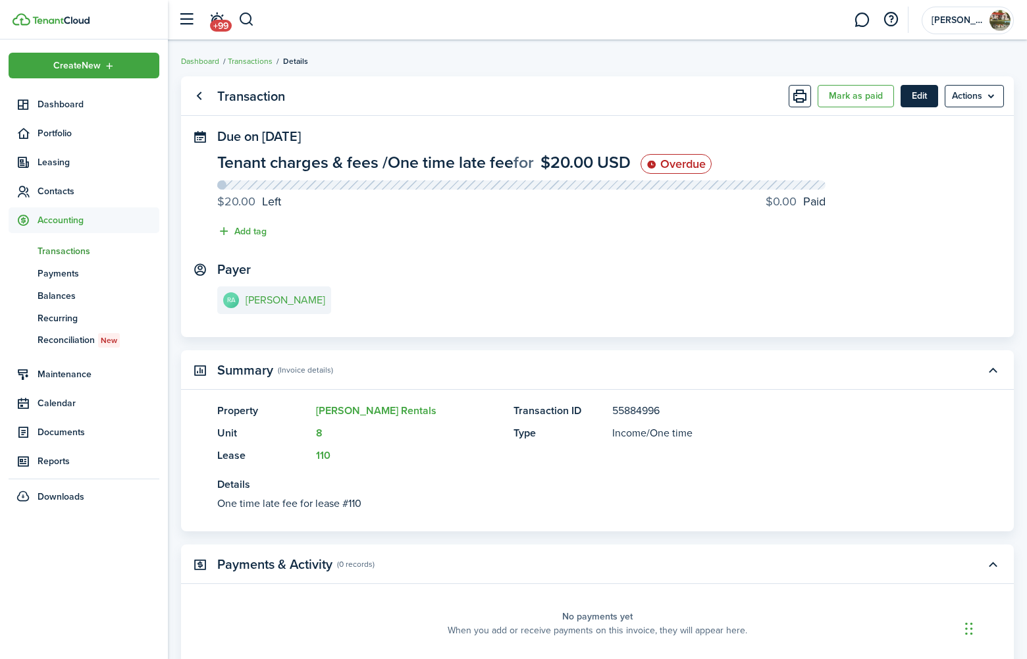
click at [913, 98] on button "Edit" at bounding box center [920, 96] width 38 height 22
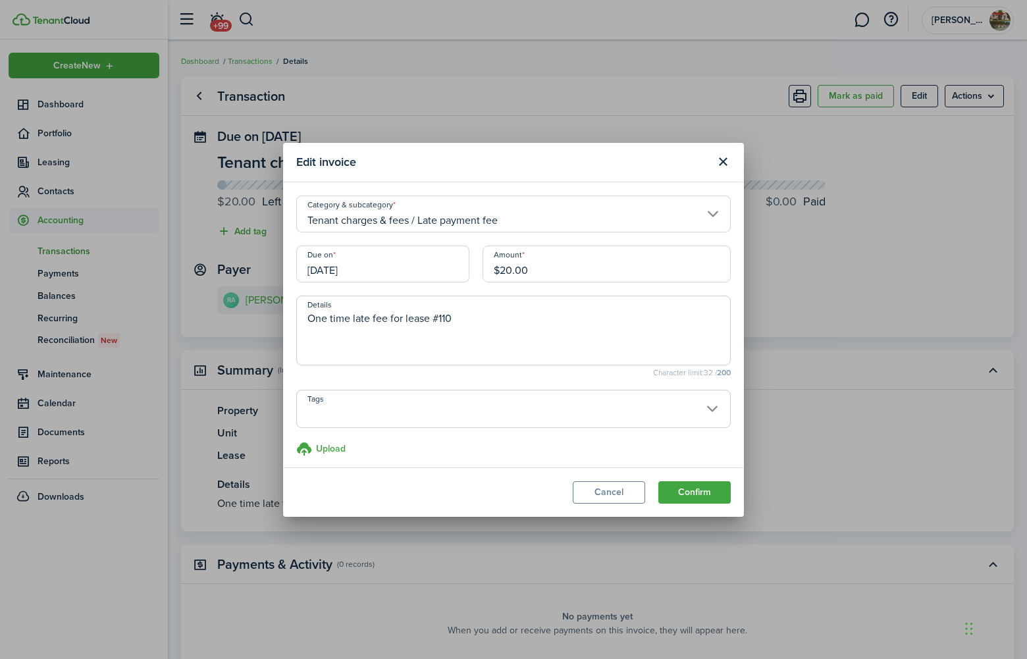
click at [439, 259] on input "[DATE]" at bounding box center [382, 264] width 173 height 37
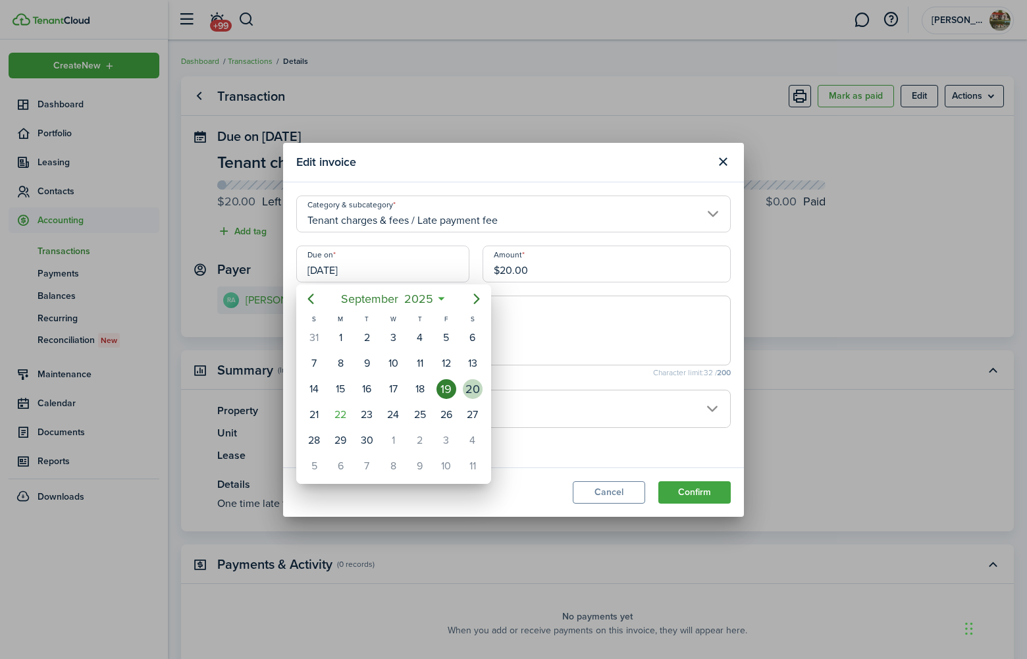
click at [469, 390] on div "20" at bounding box center [473, 389] width 20 height 20
type input "[DATE]"
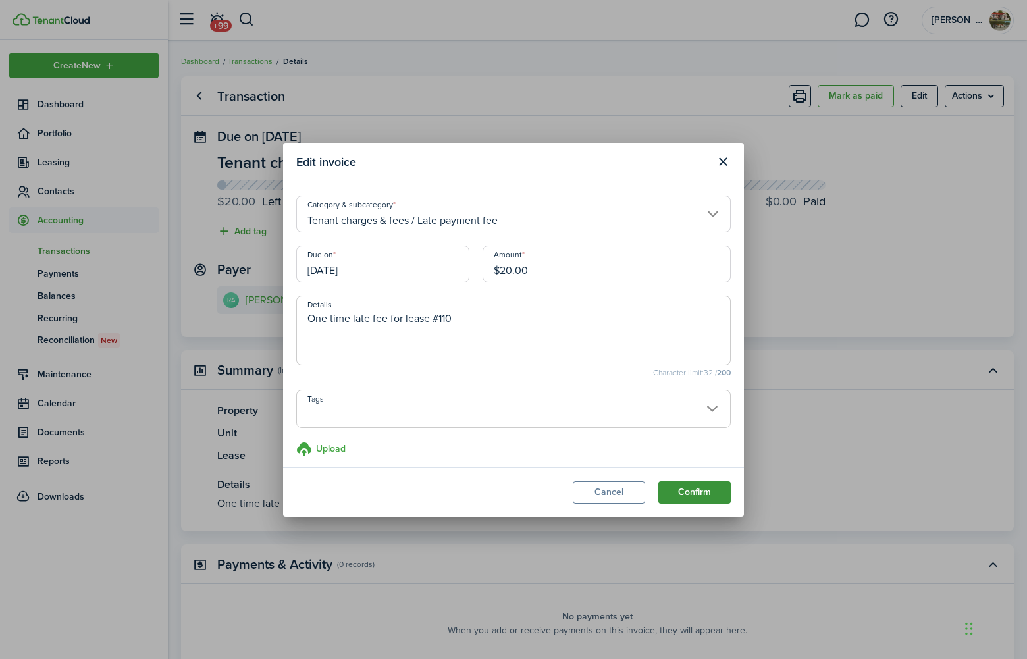
click at [720, 491] on button "Confirm" at bounding box center [694, 492] width 72 height 22
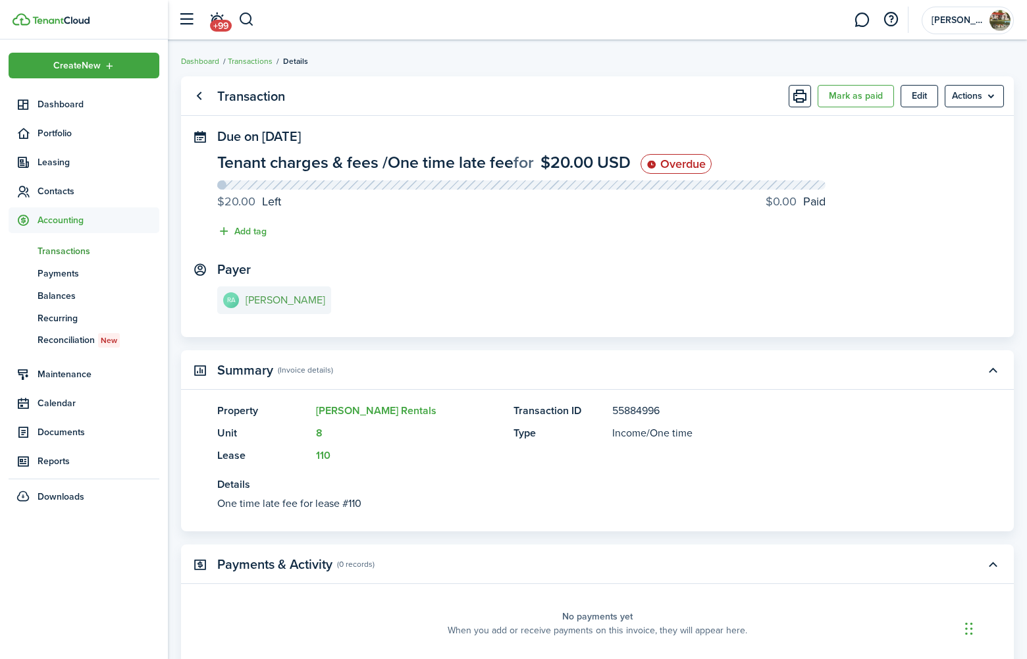
click at [295, 294] on e-details-info-title "[PERSON_NAME]" at bounding box center [286, 300] width 80 height 12
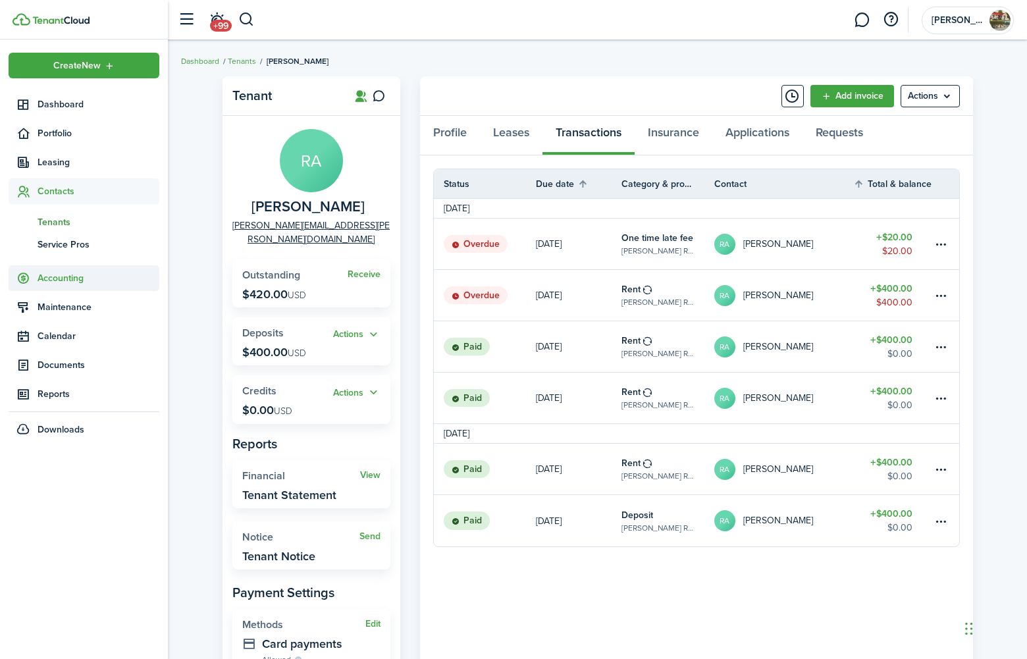
click at [74, 271] on span "Accounting" at bounding box center [99, 278] width 122 height 14
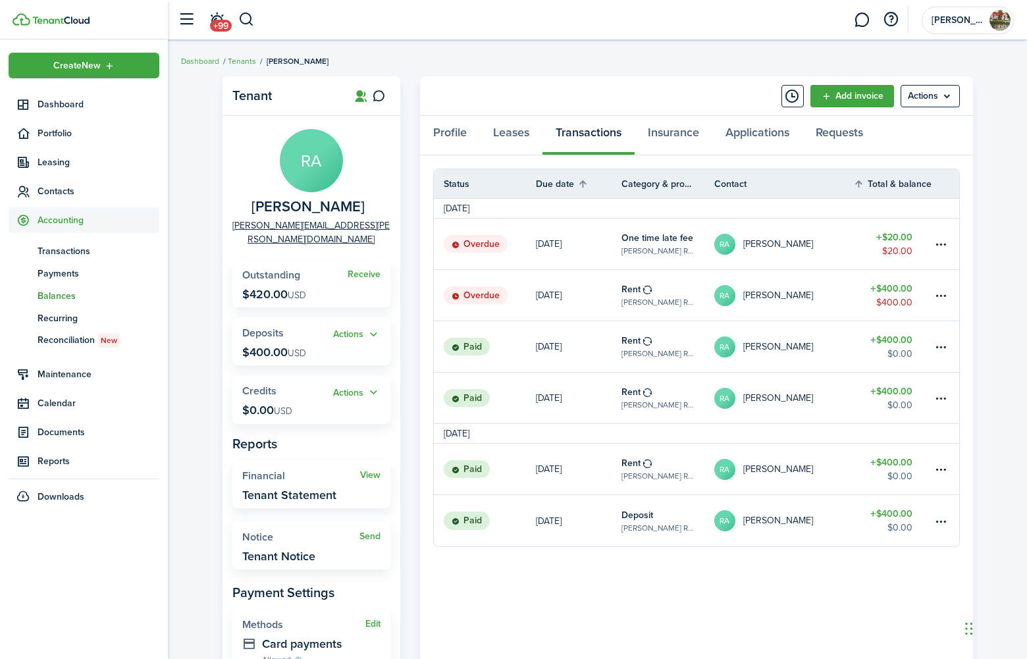
click at [61, 290] on span "Balances" at bounding box center [99, 296] width 122 height 14
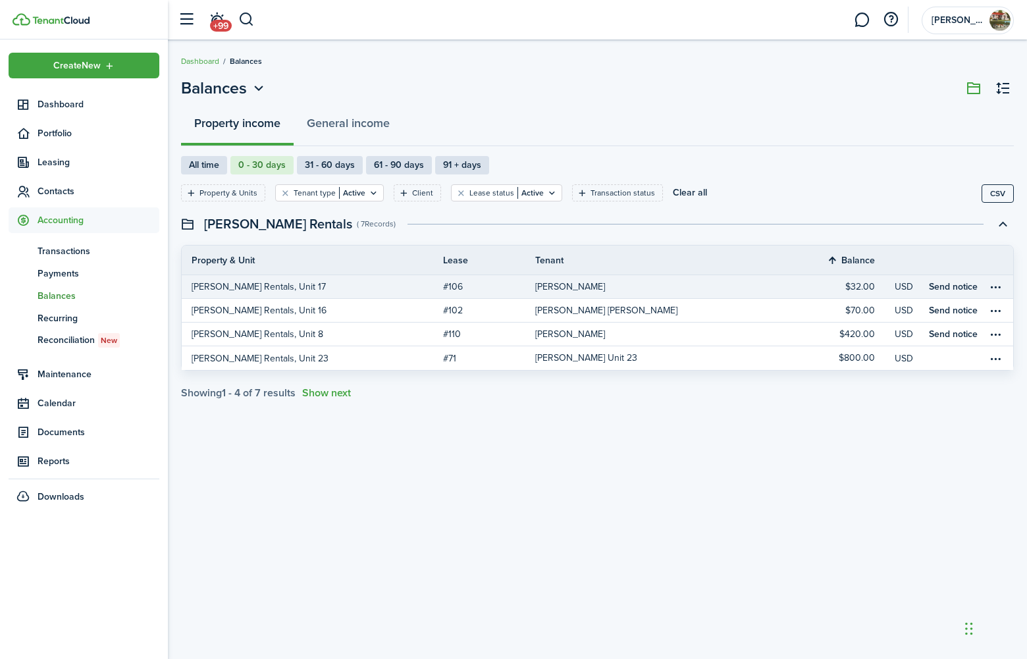
click at [308, 291] on link "[PERSON_NAME] Rentals, Unit 17" at bounding box center [312, 286] width 261 height 23
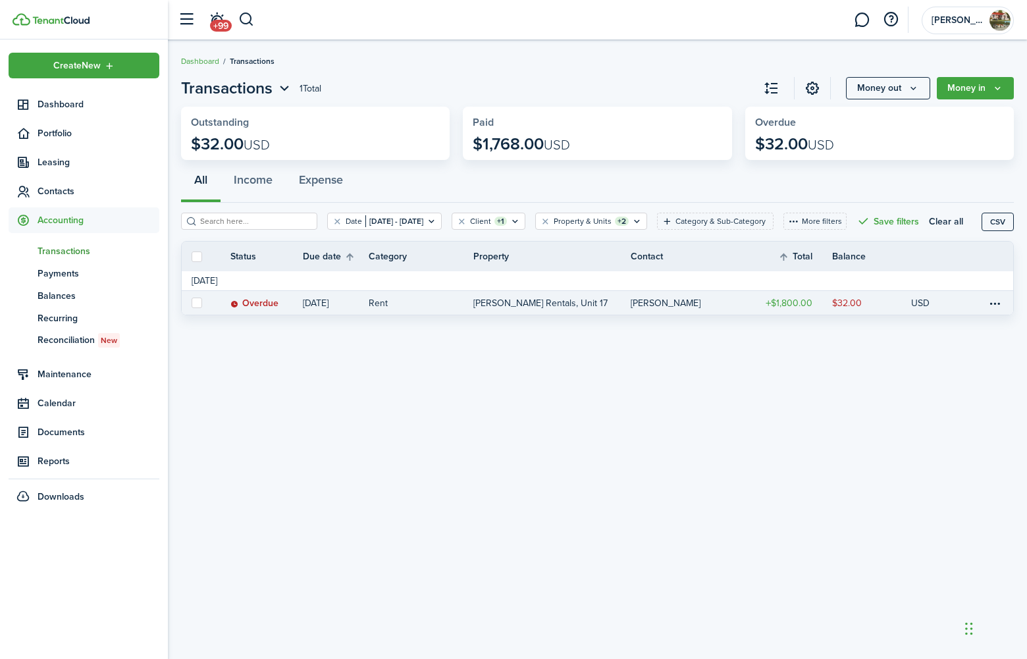
click at [327, 310] on p "[DATE]" at bounding box center [316, 303] width 26 height 14
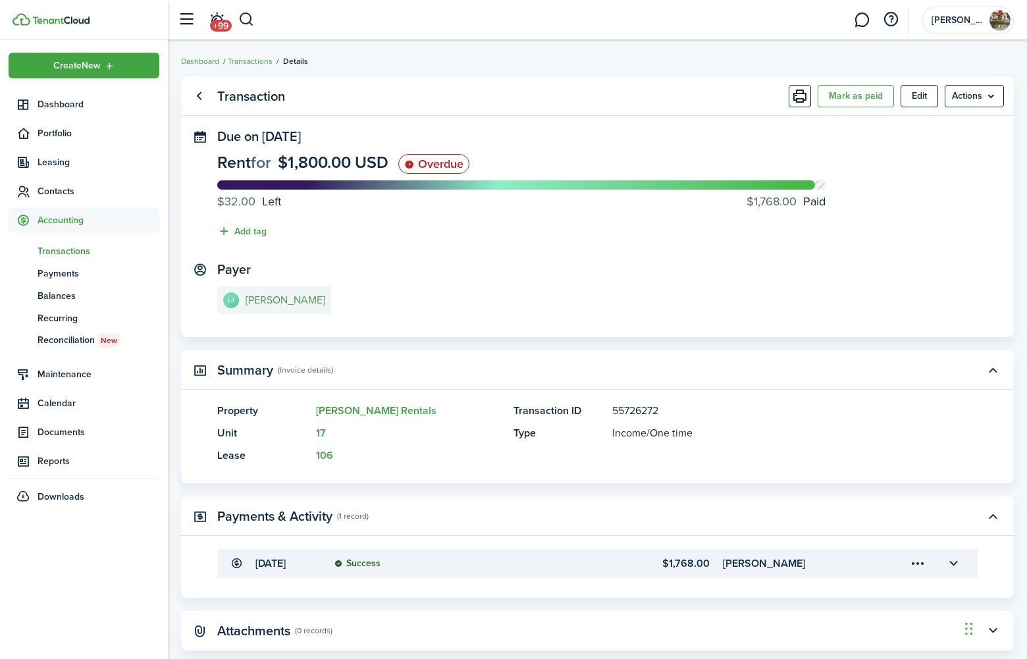
click at [251, 294] on e-details-info-title "[PERSON_NAME]" at bounding box center [286, 300] width 80 height 12
